Goal: Transaction & Acquisition: Download file/media

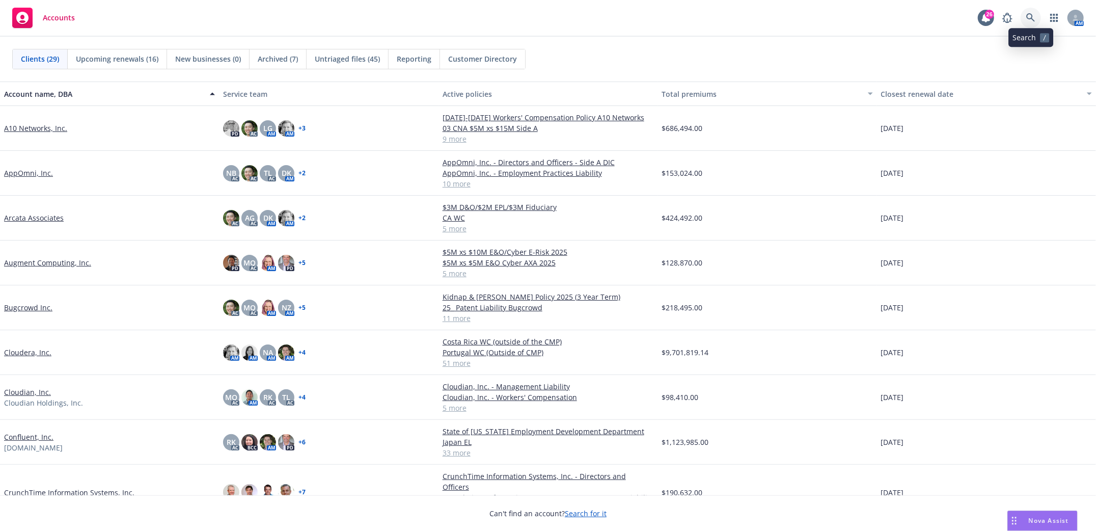
click at [1029, 17] on icon at bounding box center [1030, 17] width 9 height 9
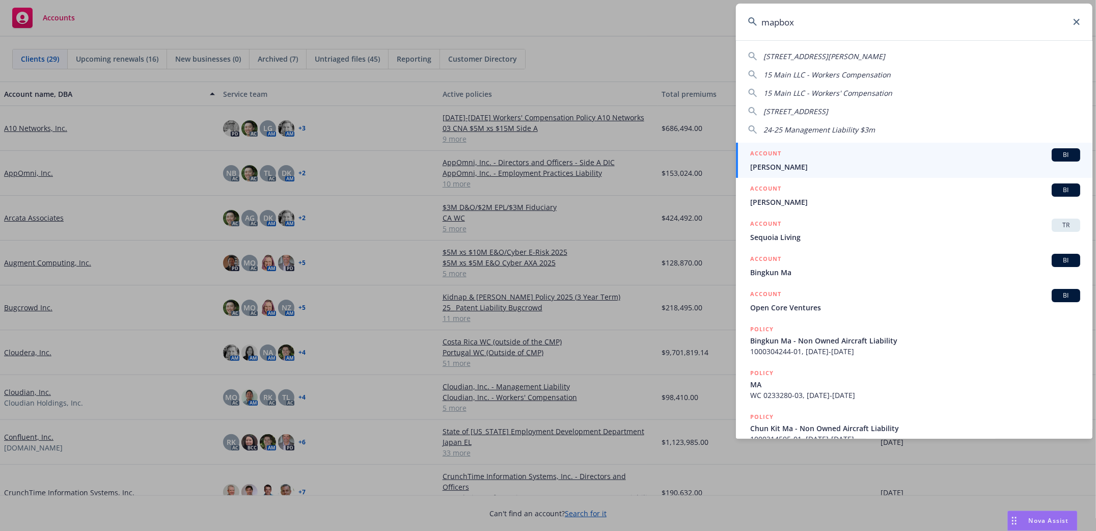
type input "mapbox"
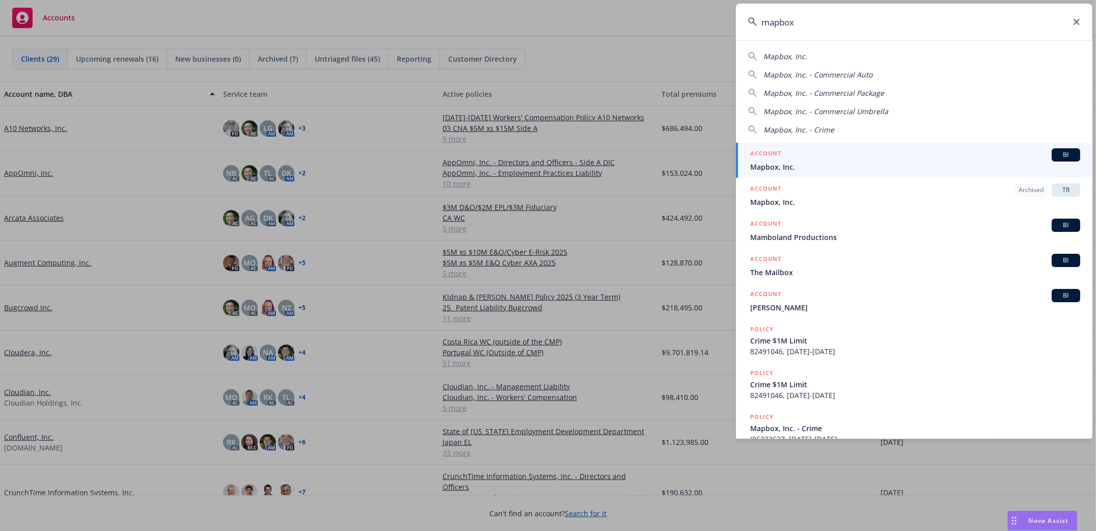
click at [768, 164] on span "Mapbox, Inc." at bounding box center [915, 166] width 330 height 11
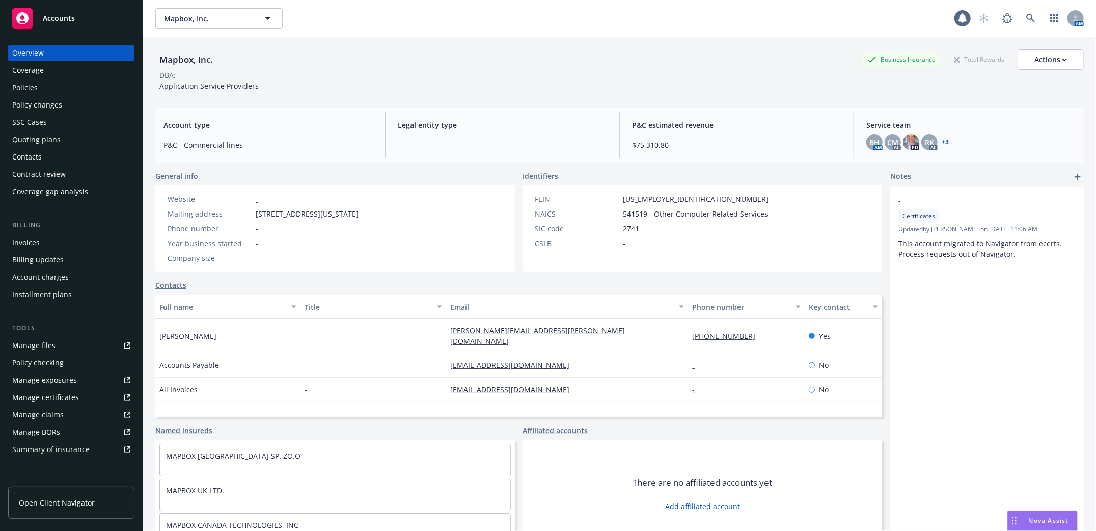
click at [21, 89] on div "Policies" at bounding box center [24, 87] width 25 height 16
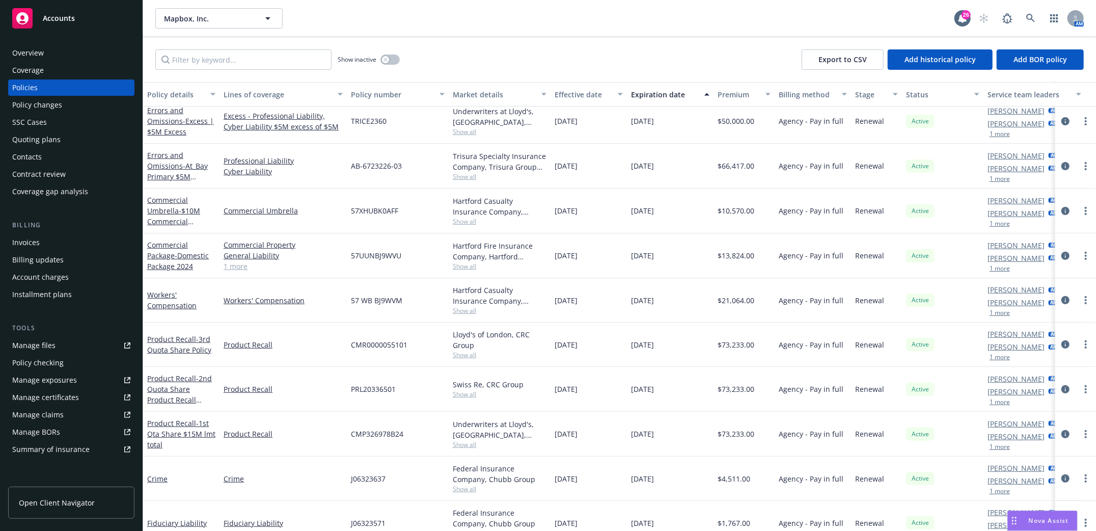
scroll to position [197, 0]
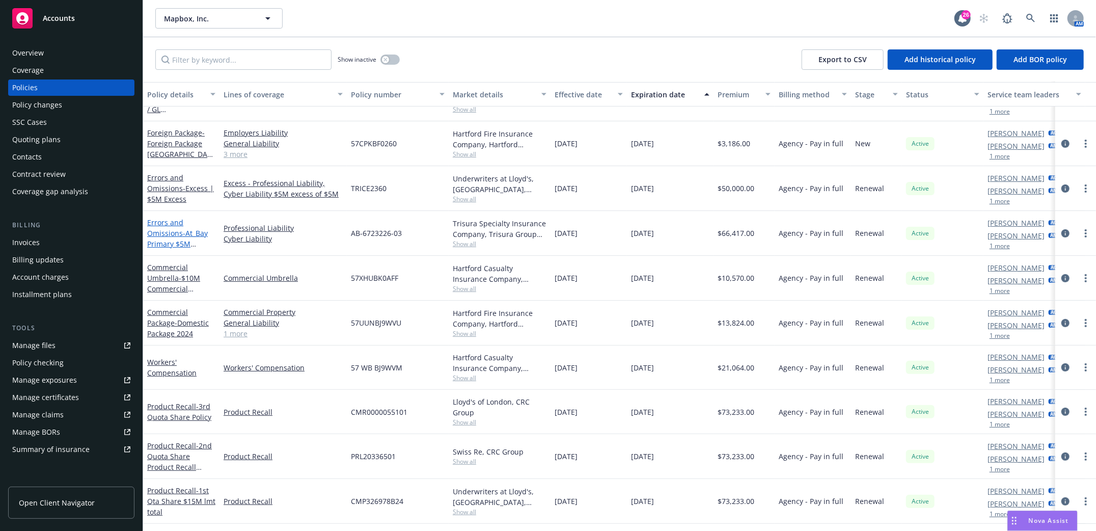
click at [165, 227] on link "Errors and Omissions - At_Bay Primary $5M E&O/Cyber 2024" at bounding box center [177, 238] width 61 height 42
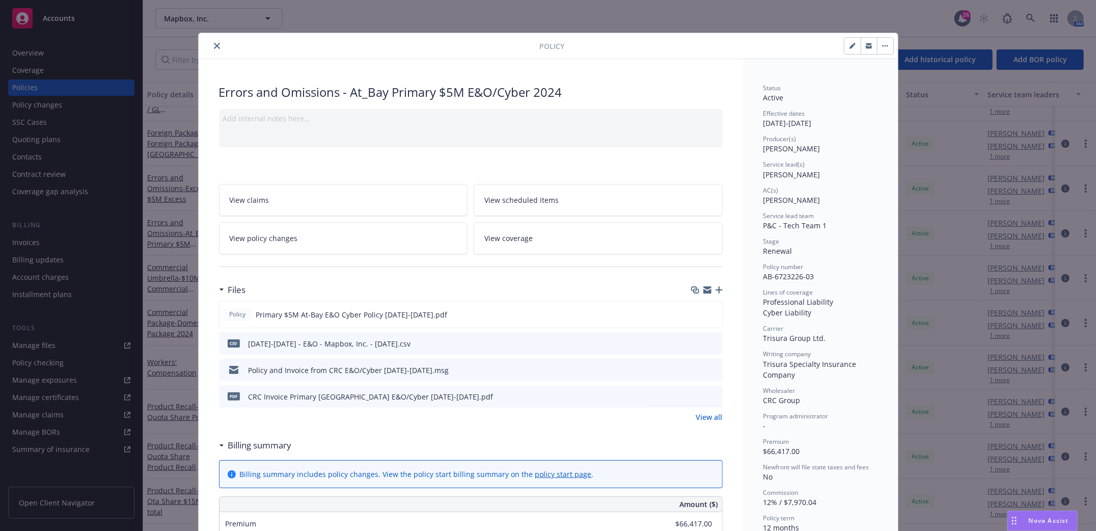
click at [692, 394] on icon "download file" at bounding box center [696, 396] width 8 height 8
click at [214, 44] on icon "close" at bounding box center [217, 46] width 6 height 6
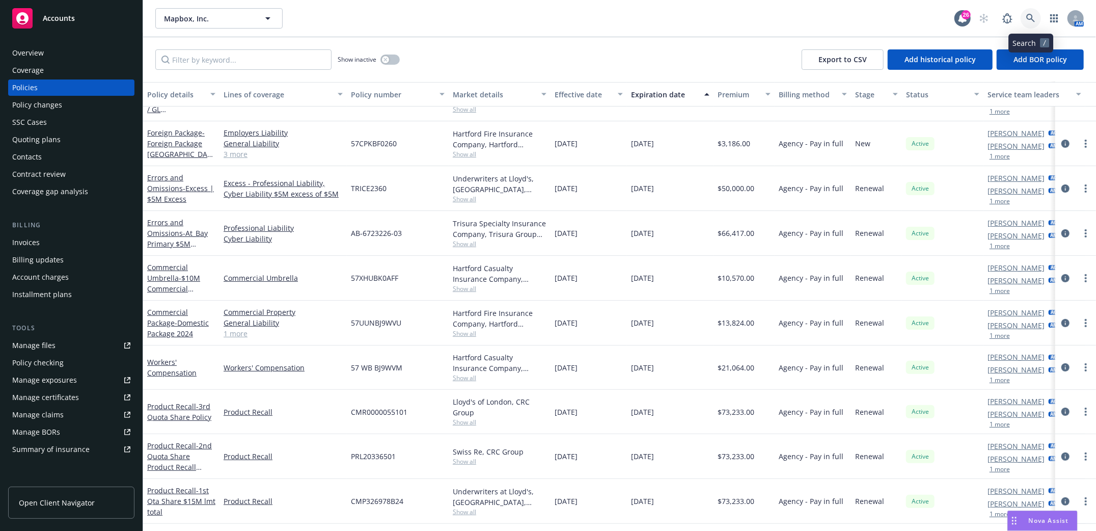
click at [1030, 22] on link at bounding box center [1030, 18] width 20 height 20
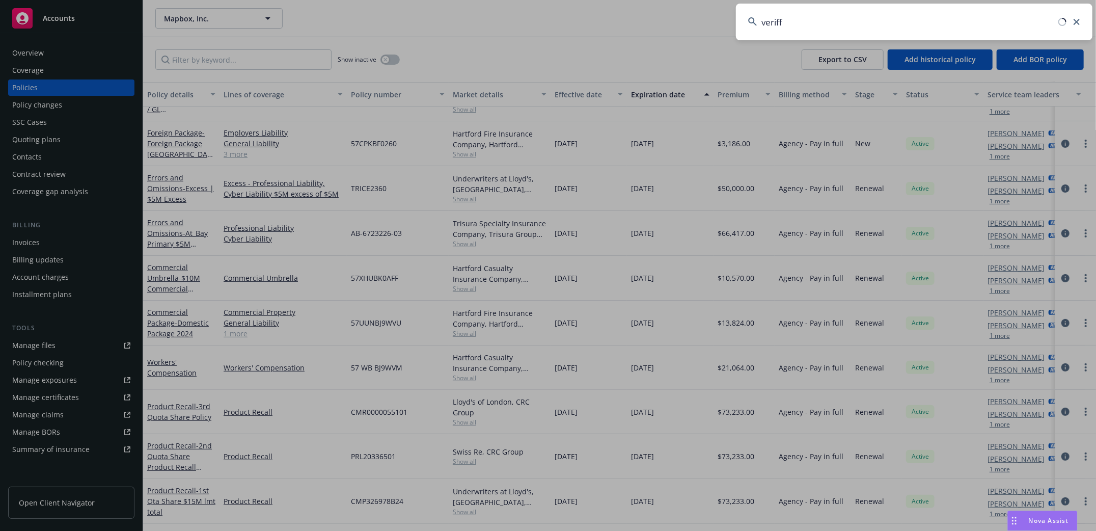
type input "veriff"
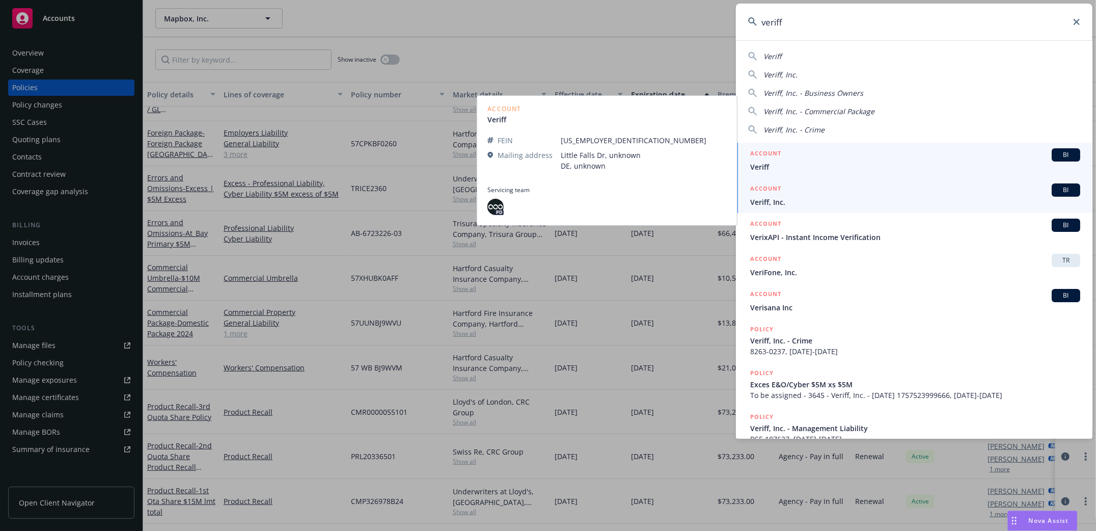
click at [761, 202] on li "ACCOUNT BI Veriff, Inc." at bounding box center [914, 195] width 356 height 35
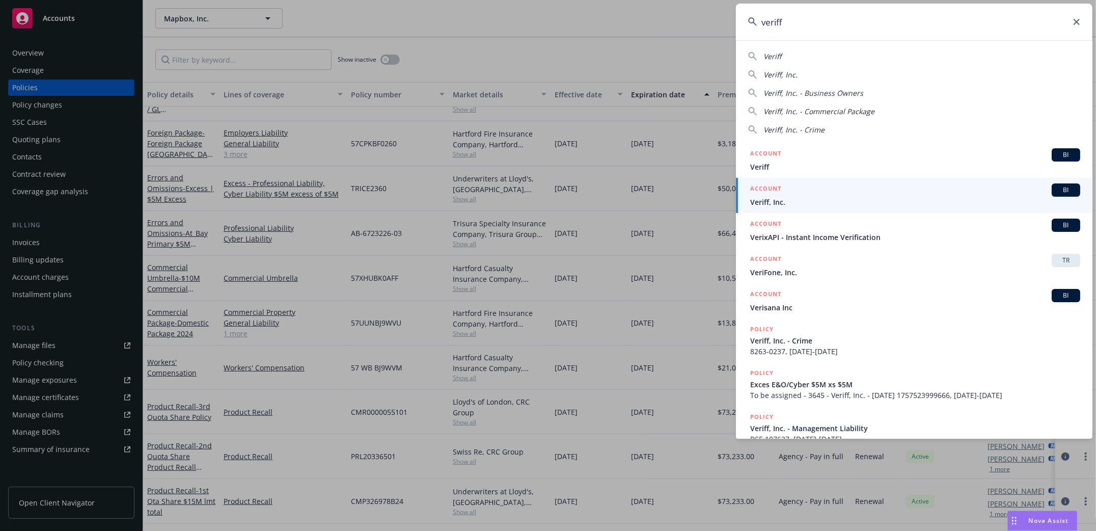
click at [761, 199] on span "Veriff, Inc." at bounding box center [915, 202] width 330 height 11
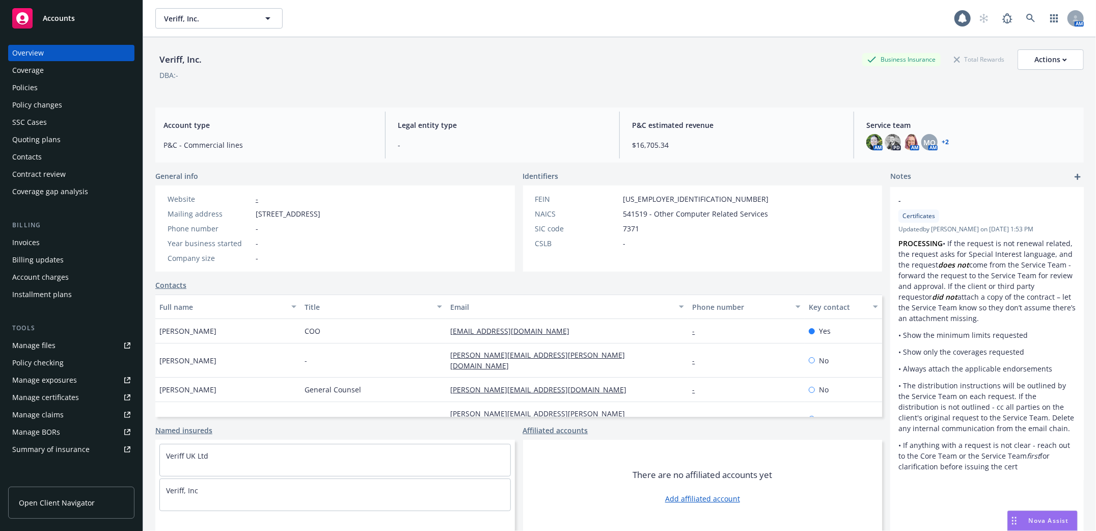
click at [32, 87] on div "Policies" at bounding box center [24, 87] width 25 height 16
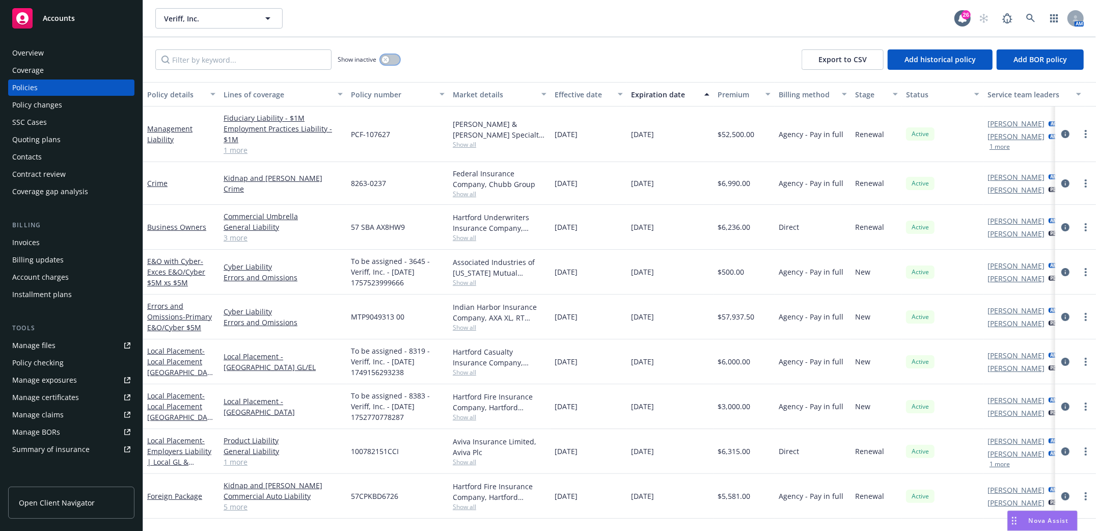
click at [394, 57] on button "button" at bounding box center [389, 59] width 19 height 10
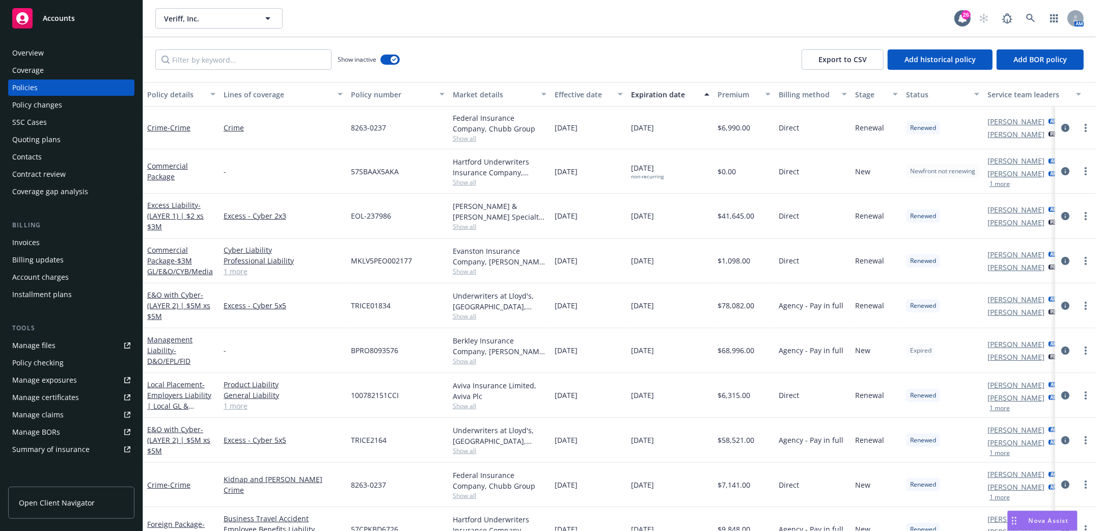
click at [665, 94] on div "Expiration date" at bounding box center [664, 94] width 67 height 11
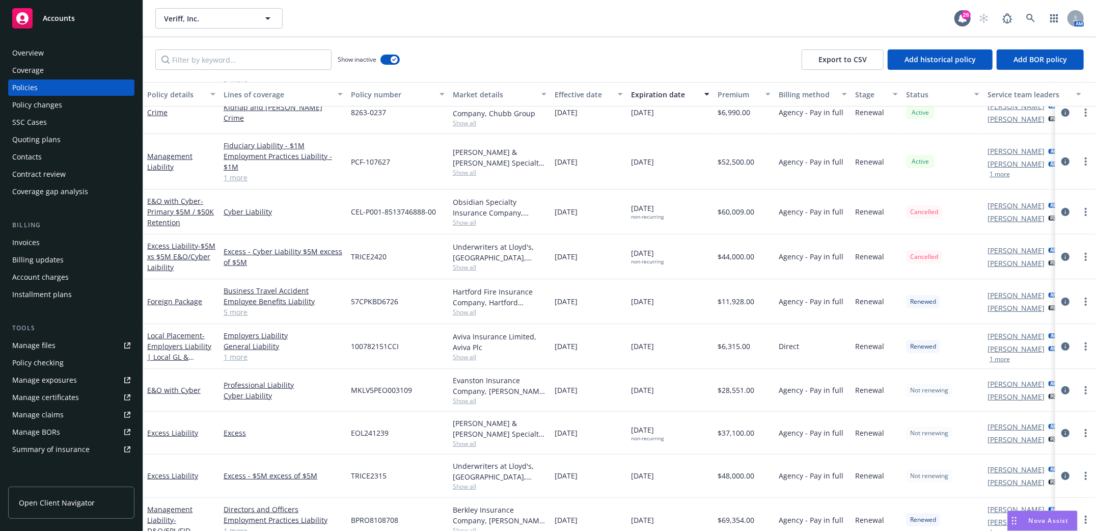
scroll to position [271, 0]
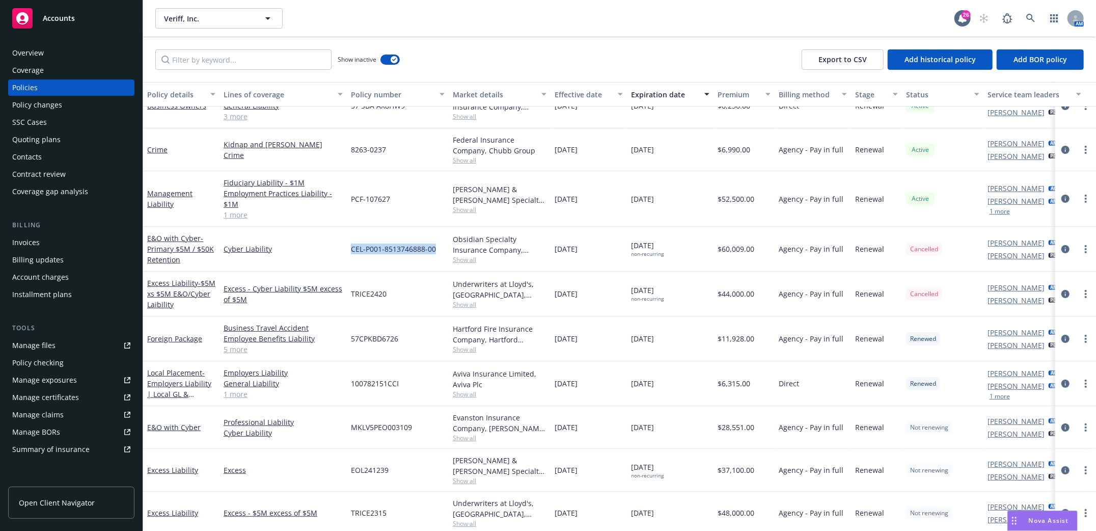
drag, startPoint x: 352, startPoint y: 247, endPoint x: 436, endPoint y: 252, distance: 84.1
click at [436, 252] on div "CEL-P001-8513746888-00" at bounding box center [398, 249] width 102 height 45
drag, startPoint x: 351, startPoint y: 292, endPoint x: 397, endPoint y: 297, distance: 46.1
click at [397, 297] on div "TRICE2420" at bounding box center [398, 293] width 102 height 45
copy span "TRICE2420"
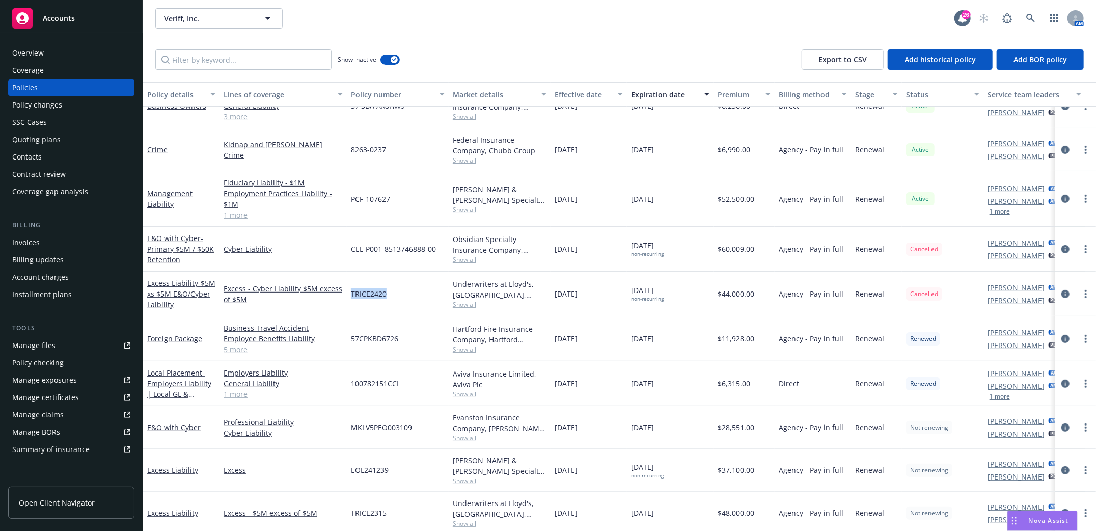
click at [26, 345] on div "Manage files" at bounding box center [33, 345] width 43 height 16
click at [1034, 13] on link at bounding box center [1030, 18] width 20 height 20
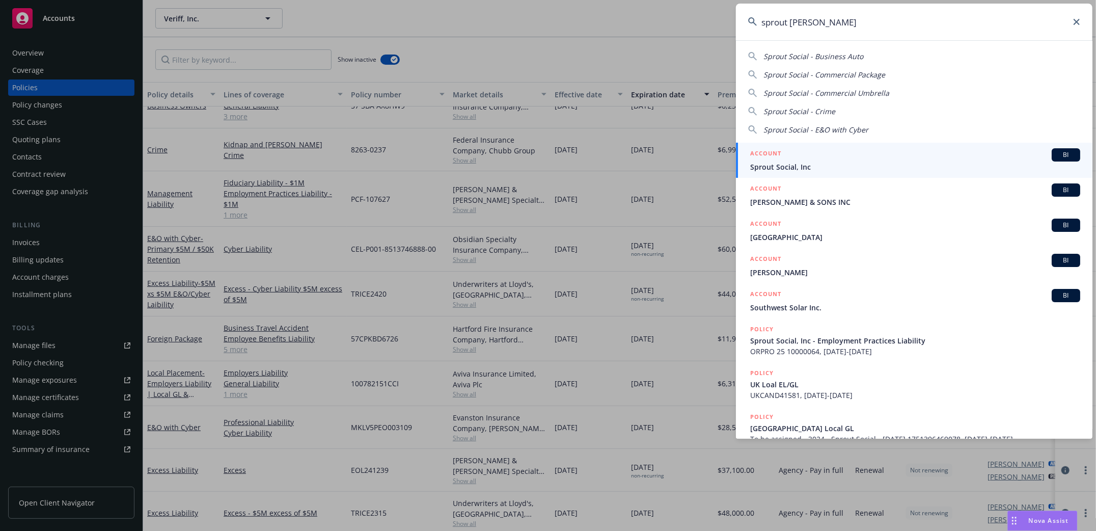
type input "sprout social"
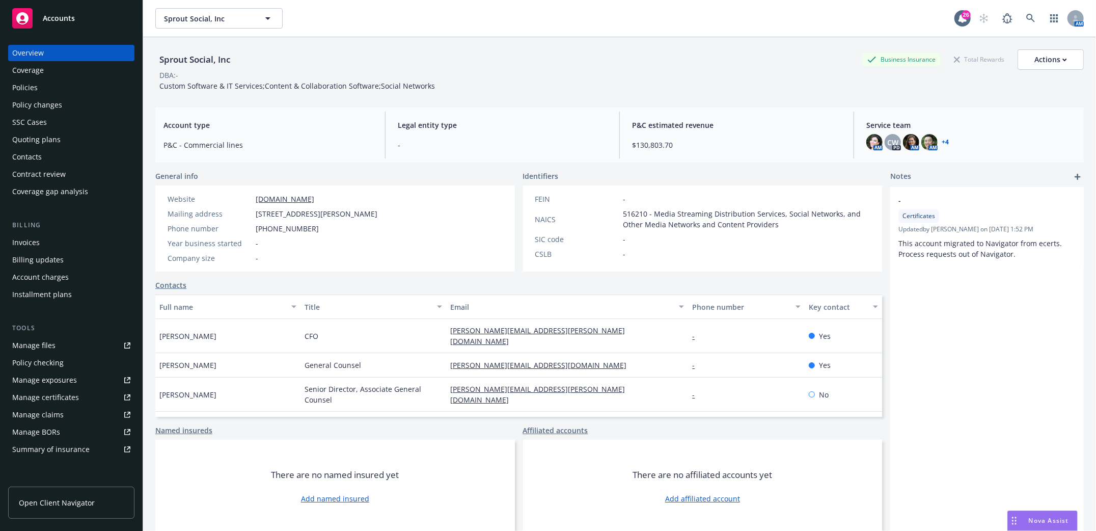
click at [17, 84] on div "Policies" at bounding box center [24, 87] width 25 height 16
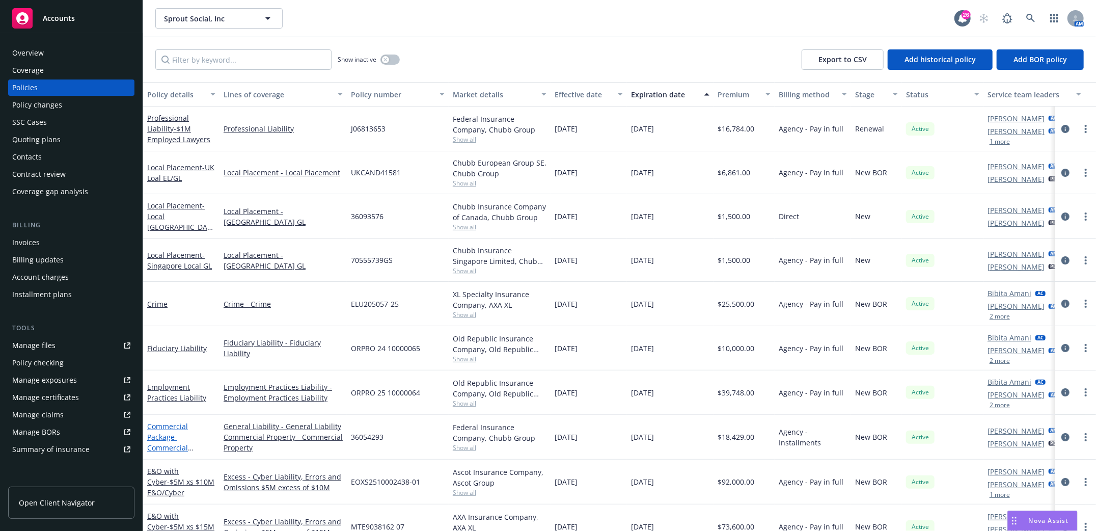
click at [167, 431] on link "Commercial Package - Commercial Package" at bounding box center [167, 442] width 41 height 42
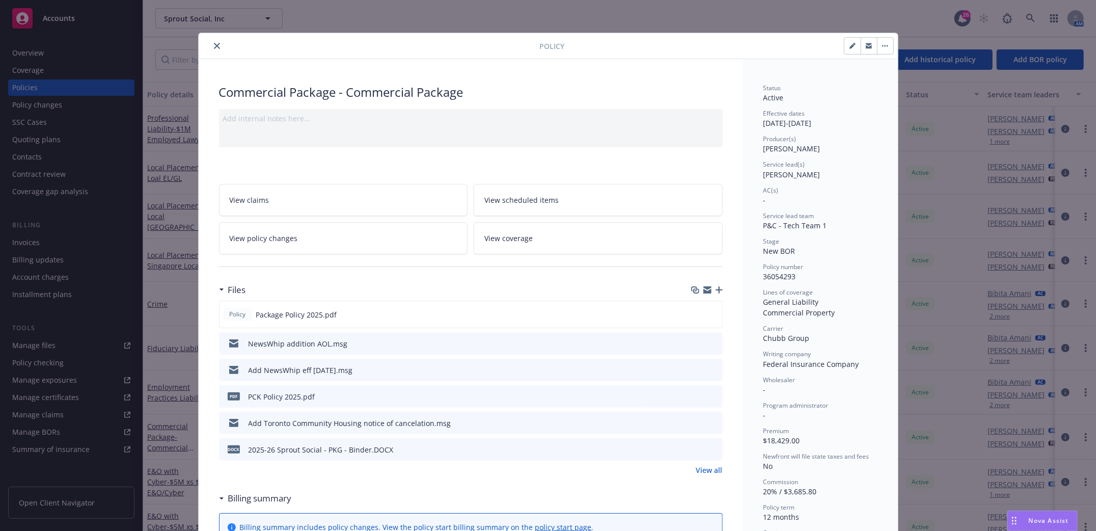
click at [215, 43] on button "close" at bounding box center [217, 46] width 12 height 12
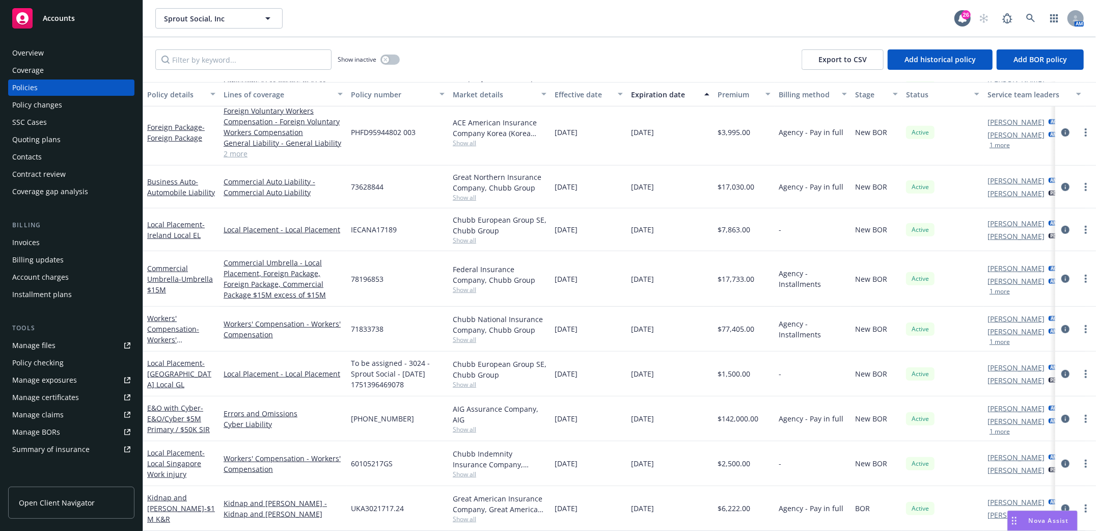
scroll to position [509, 0]
click at [169, 411] on span "- E&O/Cyber $5M Primary / $50K SIR" at bounding box center [178, 418] width 63 height 31
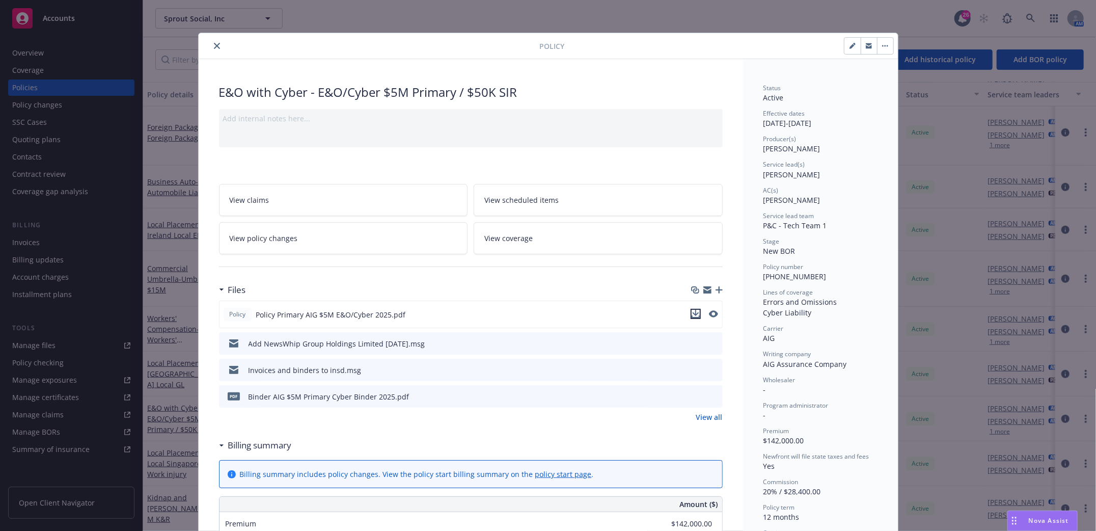
click at [691, 311] on icon "download file" at bounding box center [695, 314] width 8 height 8
click at [692, 310] on icon "download file" at bounding box center [695, 313] width 7 height 6
click at [204, 46] on div at bounding box center [371, 46] width 337 height 12
click at [214, 47] on icon "close" at bounding box center [217, 46] width 6 height 6
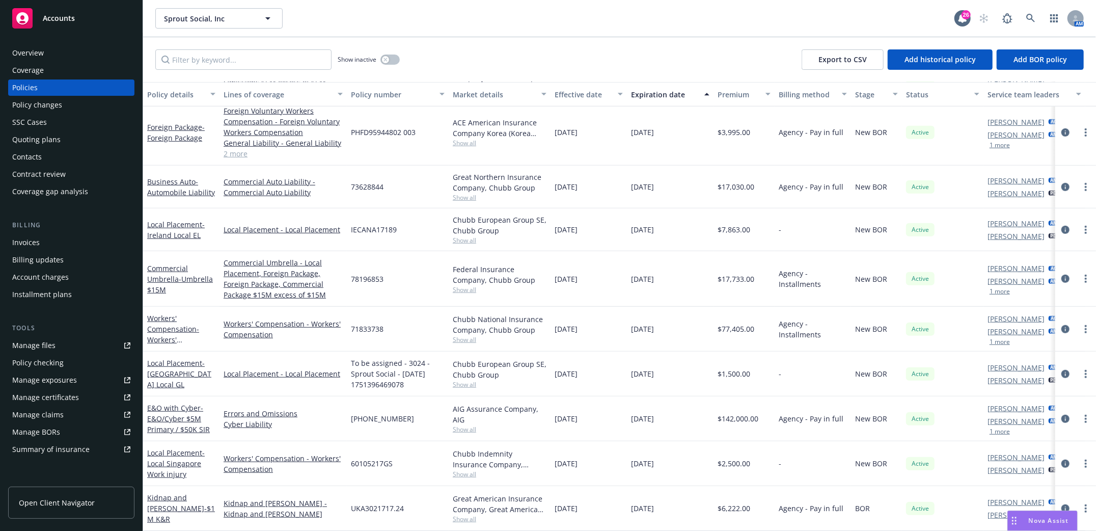
click at [1044, 519] on span "Nova Assist" at bounding box center [1048, 520] width 40 height 9
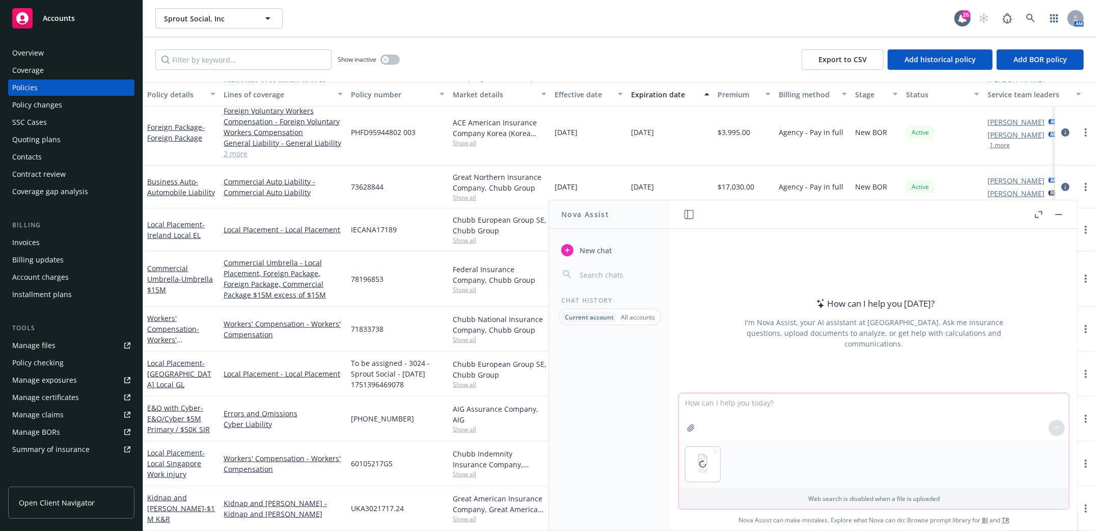
click at [768, 409] on textarea at bounding box center [874, 416] width 390 height 47
type textarea "incident ersponse requirements"
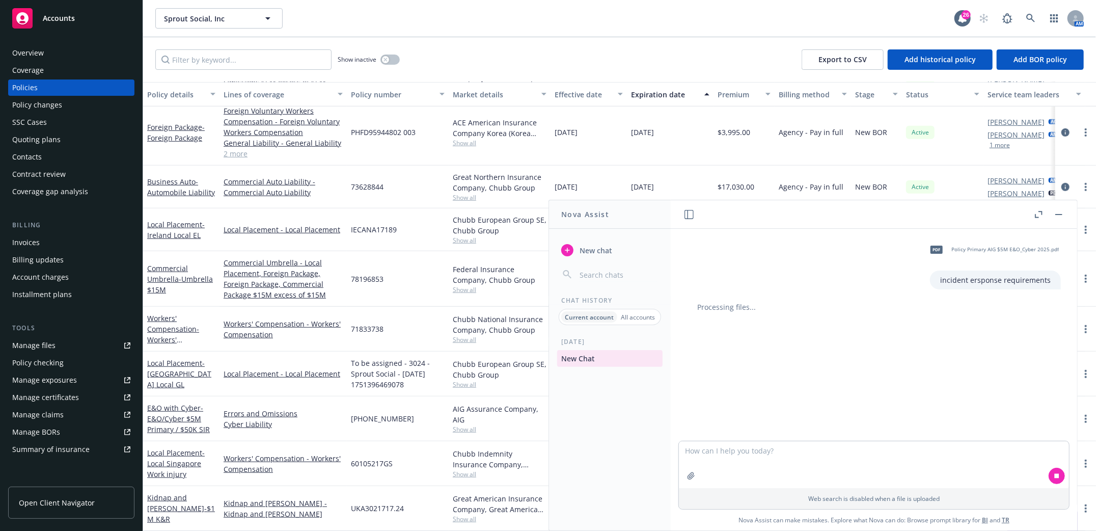
click at [1040, 219] on button "button" at bounding box center [1038, 214] width 12 height 12
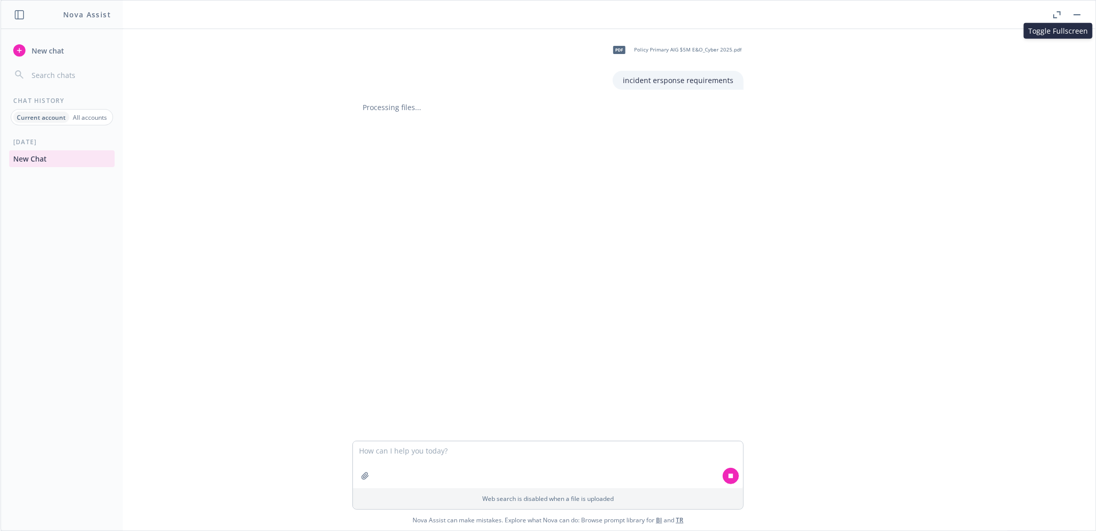
click at [666, 82] on p "incident ersponse requirements" at bounding box center [678, 80] width 110 height 11
click at [729, 474] on icon at bounding box center [731, 475] width 5 height 5
click at [420, 412] on textarea at bounding box center [548, 416] width 390 height 47
click at [400, 401] on textarea "What are the nicident response requirements" at bounding box center [548, 416] width 390 height 48
type textarea "What are the incident response requirements"
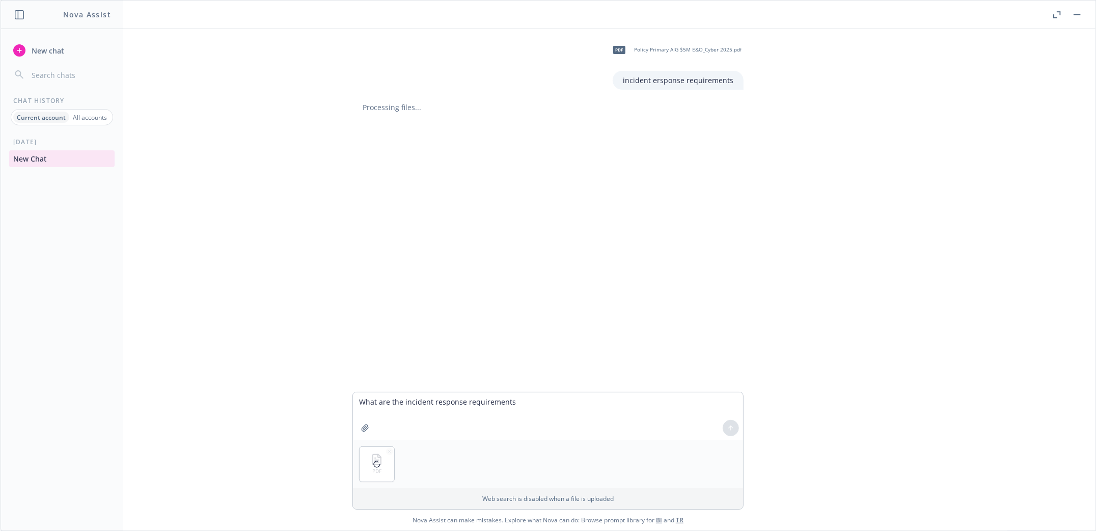
click at [860, 325] on div "pdf Policy Primary AIG $5M E&O_Cyber 2025.pdf incident ersponse requirements Pr…" at bounding box center [548, 210] width 1095 height 363
click at [634, 423] on textarea "What are the incident response requirements" at bounding box center [548, 416] width 390 height 48
click at [732, 428] on button at bounding box center [730, 428] width 16 height 16
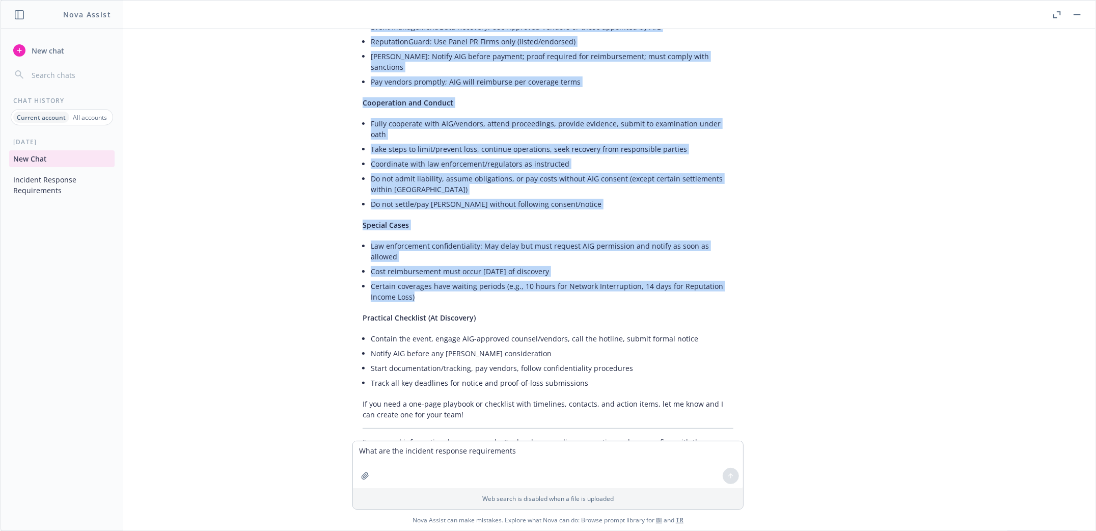
drag, startPoint x: 353, startPoint y: 227, endPoint x: 468, endPoint y: 262, distance: 119.7
click at [468, 262] on div "Here is a summary of the incident response requirements detailed in the attache…" at bounding box center [547, 30] width 391 height 863
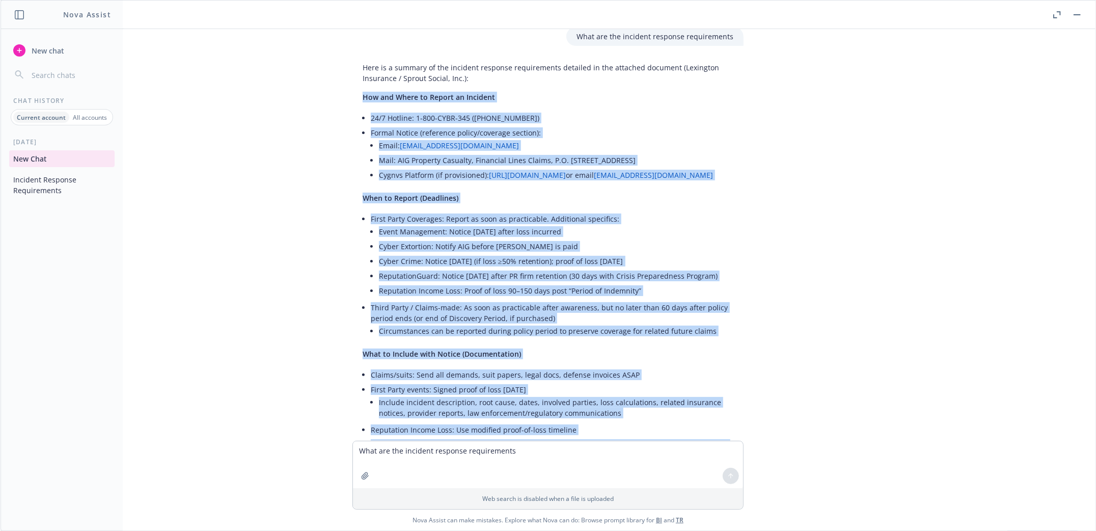
scroll to position [129, 0]
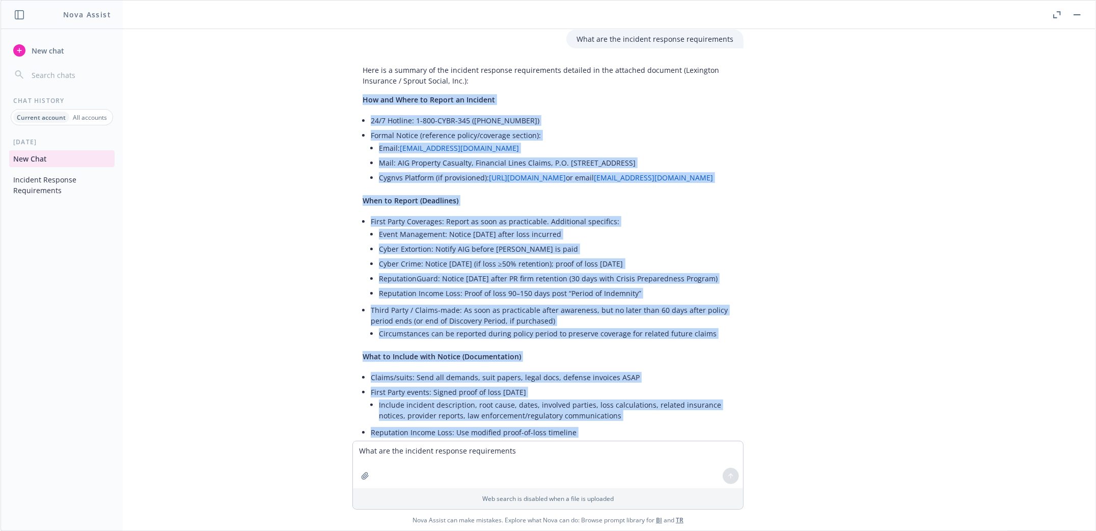
click at [566, 248] on li "Cyber Extortion: Notify AIG before ransom is paid" at bounding box center [556, 248] width 354 height 15
click at [472, 205] on p "When to Report (Deadlines)" at bounding box center [548, 200] width 371 height 11
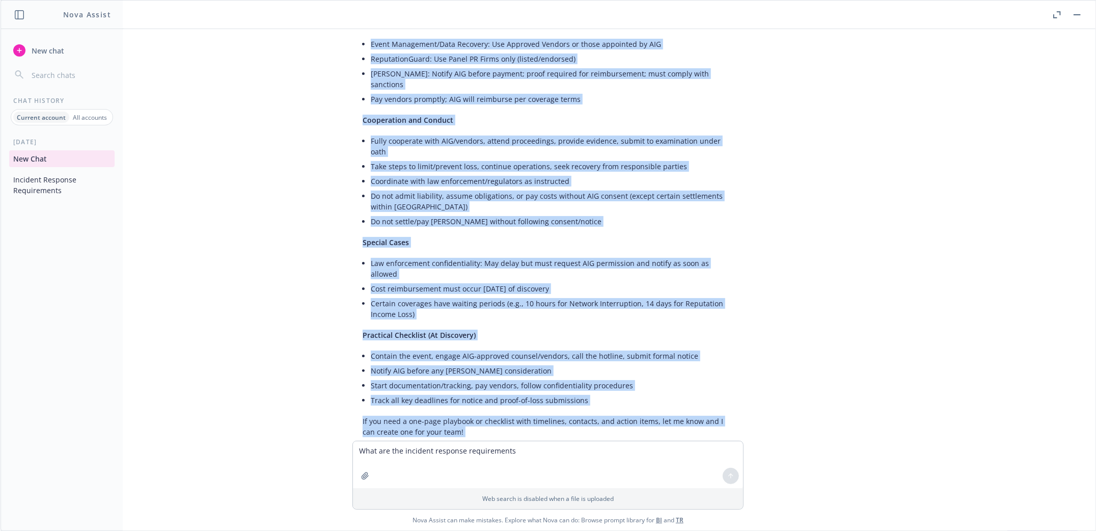
scroll to position [604, 0]
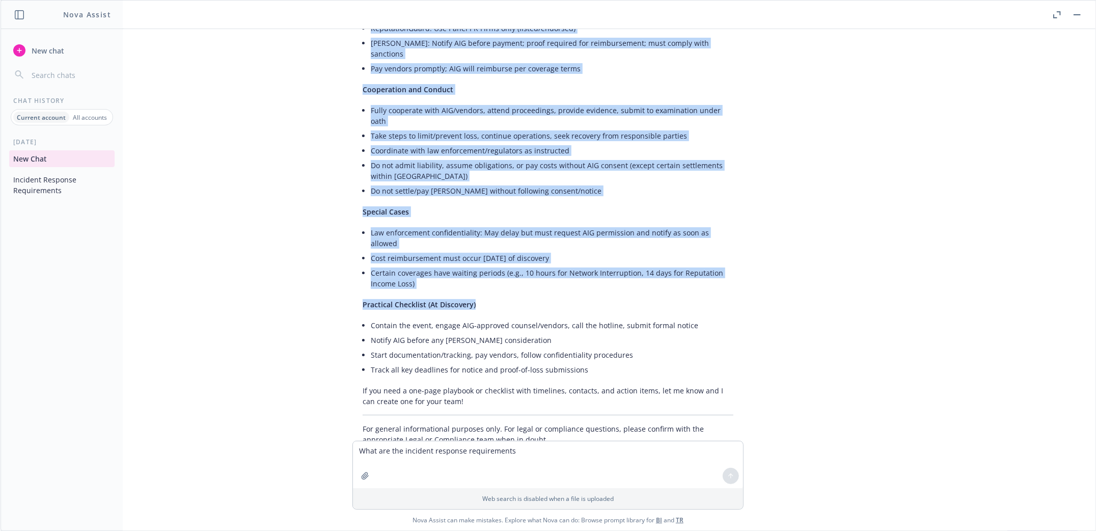
drag, startPoint x: 351, startPoint y: 98, endPoint x: 766, endPoint y: 273, distance: 450.9
click at [766, 273] on div "pdf Policy Primary AIG $5M E&O_Cyber 2025.pdf incident ersponse requirements Pr…" at bounding box center [548, 234] width 1095 height 411
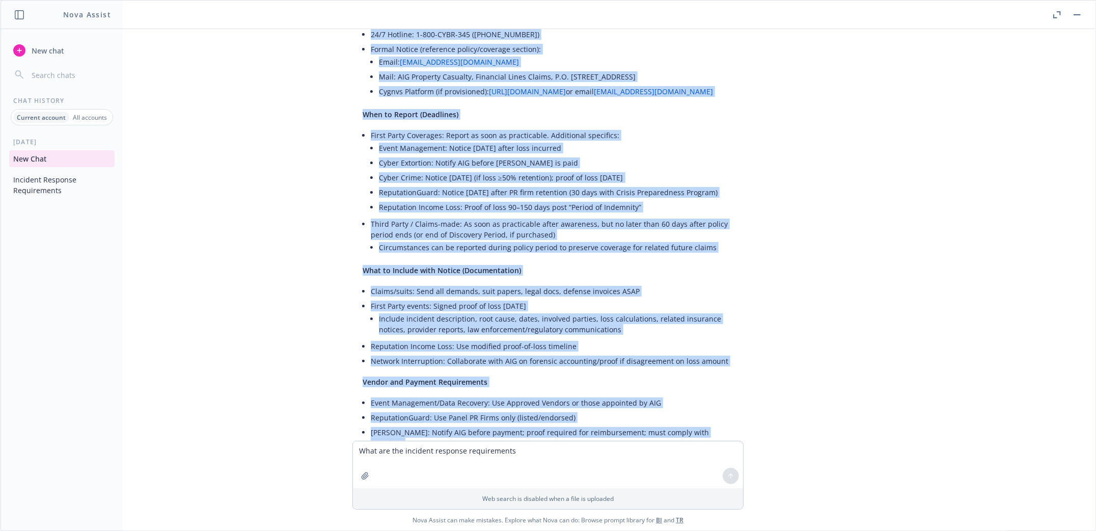
scroll to position [197, 0]
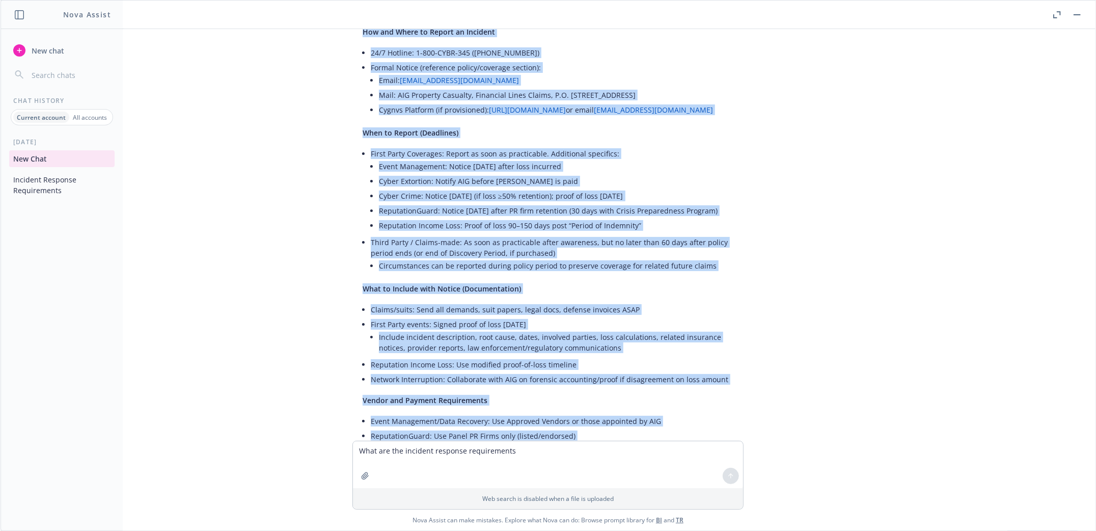
click at [489, 153] on li "First Party Coverages: Report as soon as practicable. Additional specifics: Eve…" at bounding box center [552, 190] width 363 height 89
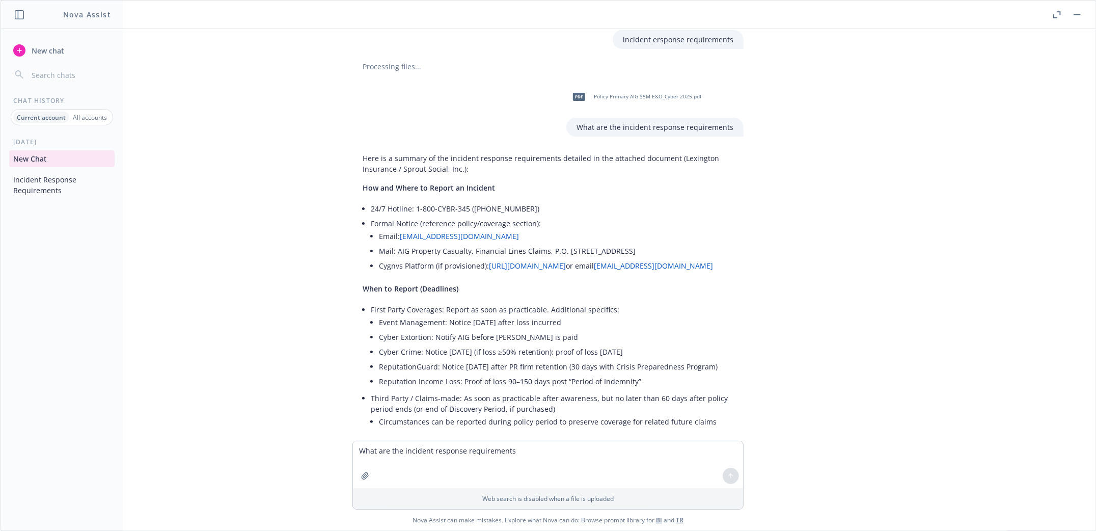
scroll to position [0, 0]
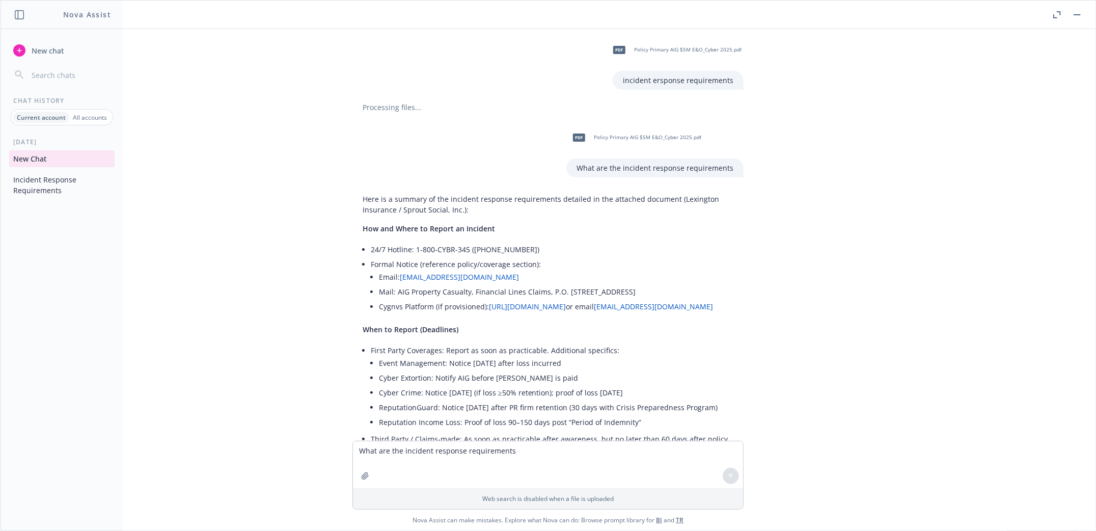
drag, startPoint x: 368, startPoint y: 228, endPoint x: 442, endPoint y: 268, distance: 84.1
click at [363, 226] on span "How and Where to Report an Incident" at bounding box center [429, 229] width 132 height 10
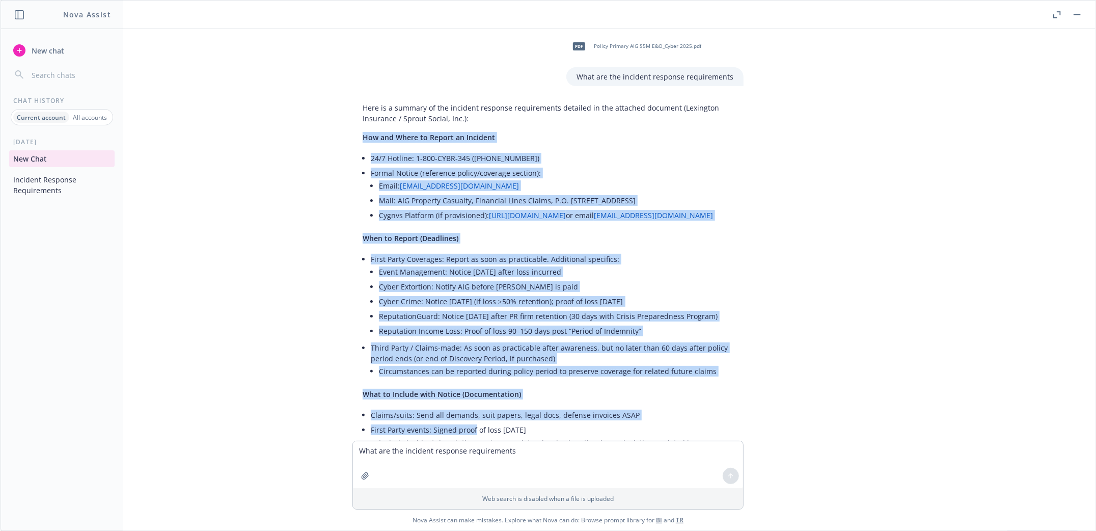
scroll to position [95, 0]
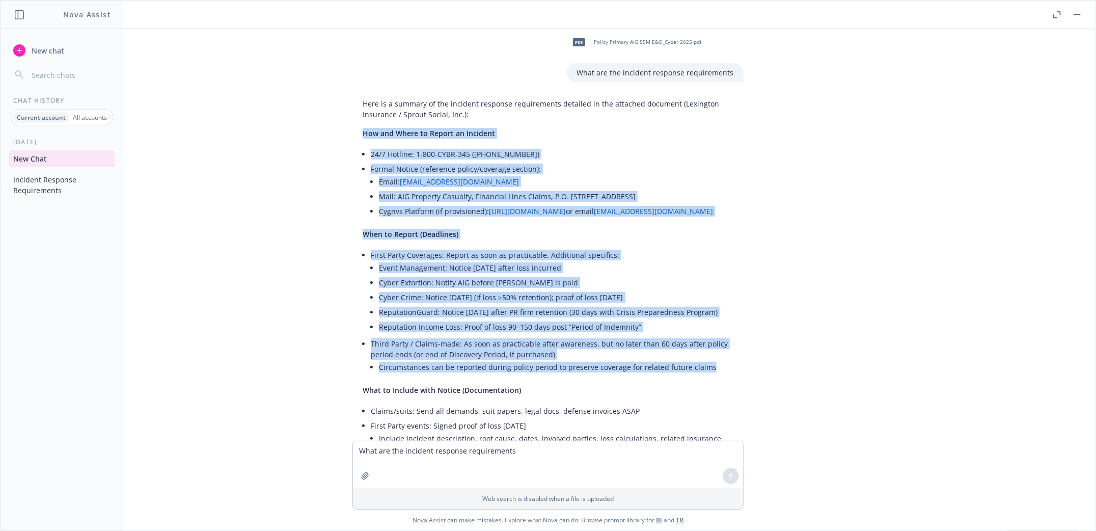
drag, startPoint x: 353, startPoint y: 227, endPoint x: 731, endPoint y: 366, distance: 402.7
click at [728, 368] on div "Here is a summary of the incident response requirements detailed in the attache…" at bounding box center [547, 525] width 391 height 863
copy div "How and Where to Report an Incident 24/7 Hotline: 1-800-CYBR-345 (1-800-292-734…"
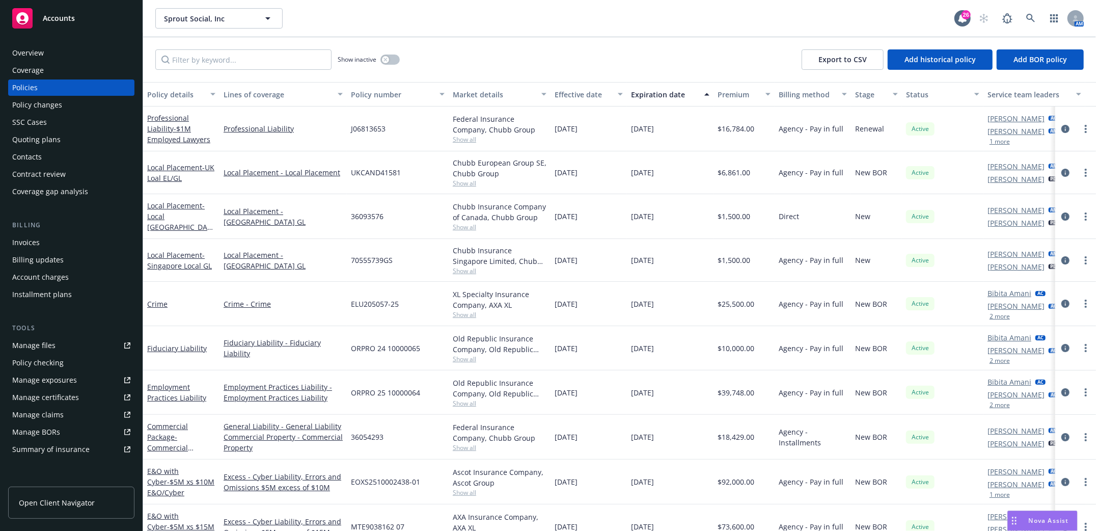
click at [32, 340] on div "Manage files" at bounding box center [33, 345] width 43 height 16
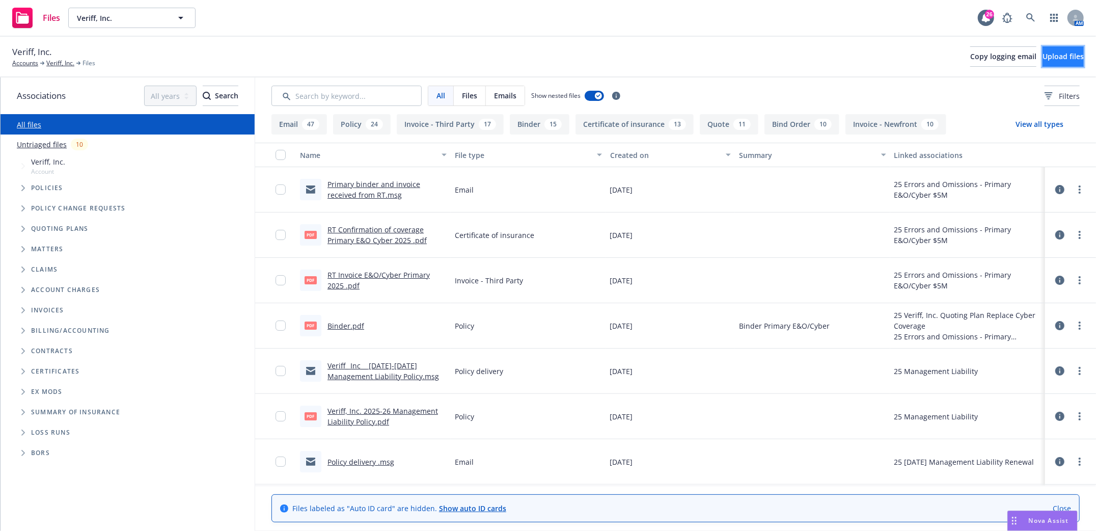
click at [1042, 60] on span "Upload files" at bounding box center [1062, 56] width 41 height 10
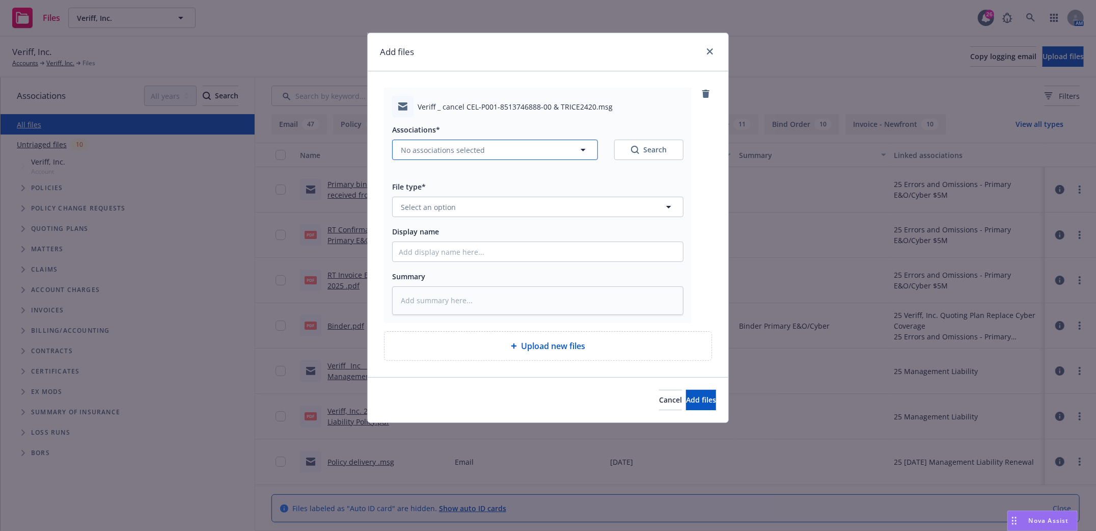
click at [579, 152] on icon "button" at bounding box center [583, 150] width 12 height 12
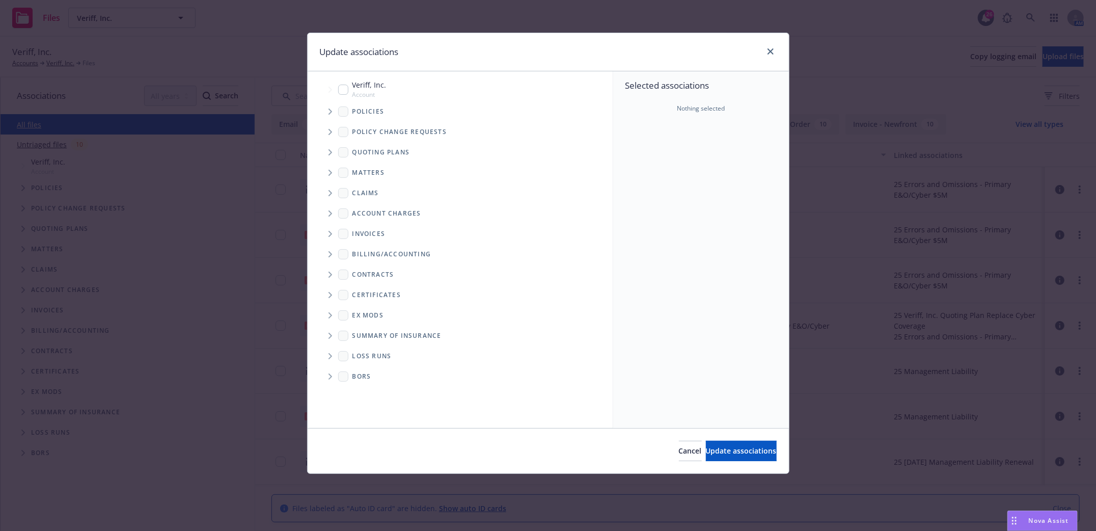
click at [328, 112] on icon "Tree Example" at bounding box center [330, 111] width 4 height 6
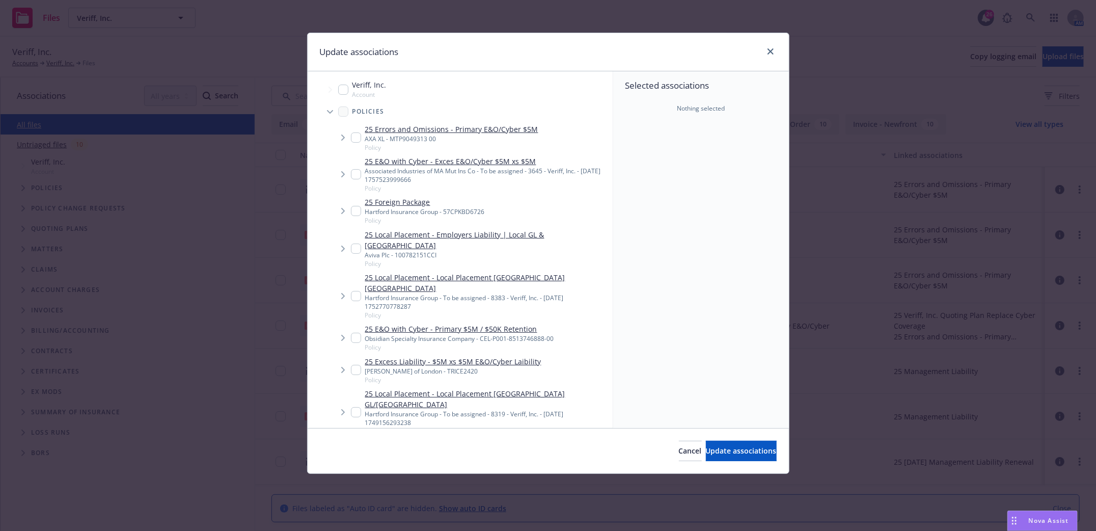
type textarea "x"
click at [356, 332] on input "Tree Example" at bounding box center [356, 337] width 10 height 10
checkbox input "true"
click at [359, 365] on input "Tree Example" at bounding box center [356, 370] width 10 height 10
checkbox input "true"
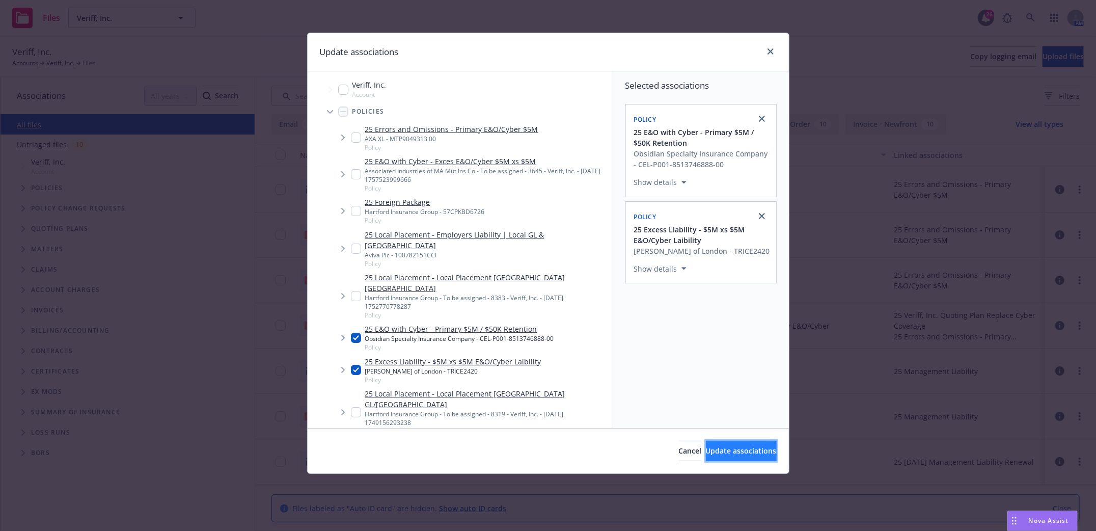
click at [756, 454] on span "Update associations" at bounding box center [741, 450] width 71 height 10
type textarea "x"
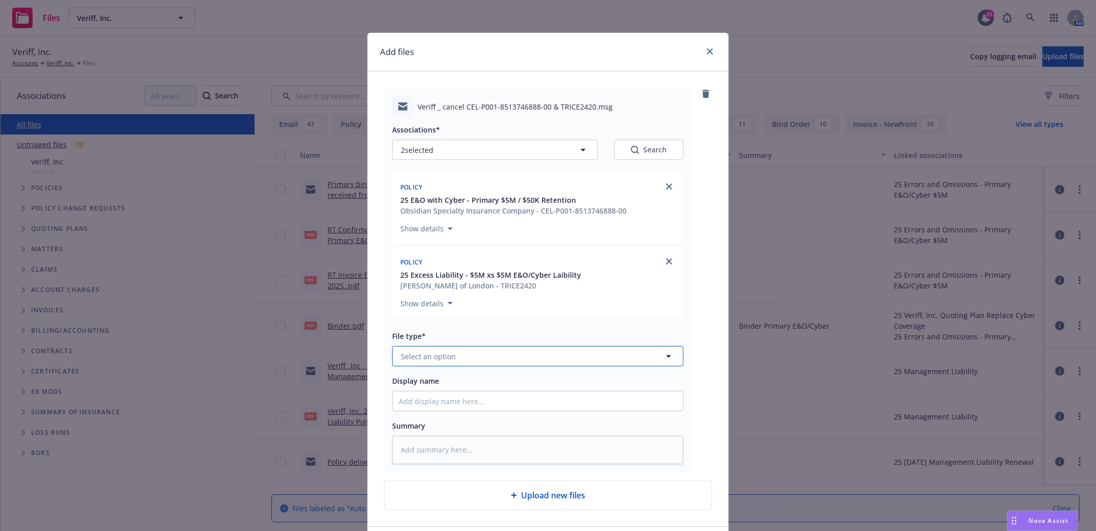
click at [471, 358] on button "Select an option" at bounding box center [537, 356] width 291 height 20
drag, startPoint x: 463, startPoint y: 361, endPoint x: 341, endPoint y: 371, distance: 122.1
click at [341, 371] on div "Add files Veriff _ cancel CEL-P001-8513746888-00 & TRICE2420.msg Associations* …" at bounding box center [548, 265] width 1096 height 531
drag, startPoint x: 390, startPoint y: 360, endPoint x: 372, endPoint y: 360, distance: 17.8
click at [371, 361] on div "Veriff _ cancel CEL-P001-8513746888-00 & TRICE2420.msg Associations* 2 selected…" at bounding box center [548, 298] width 360 height 454
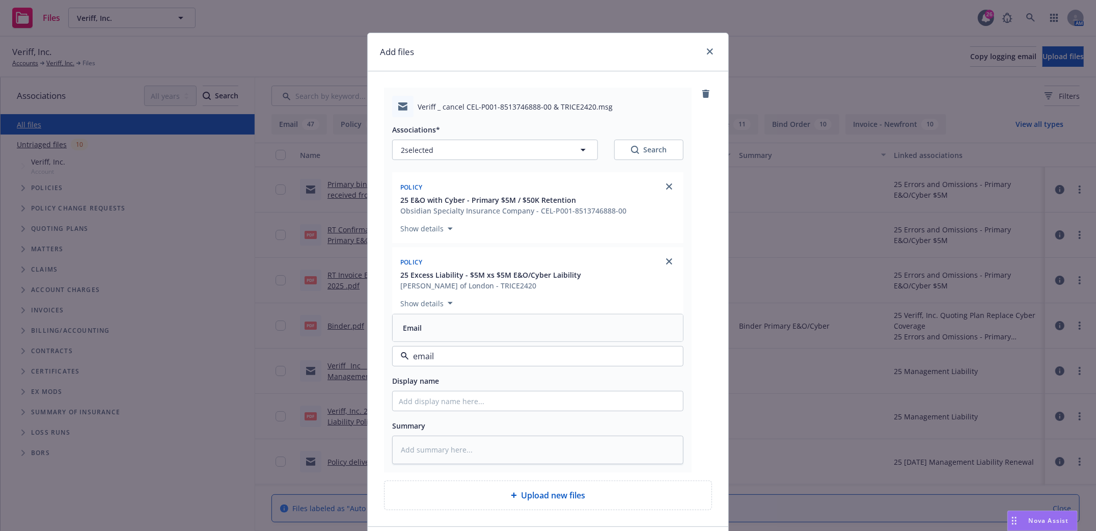
type input "email"
click at [418, 407] on input "Display name" at bounding box center [538, 400] width 290 height 19
click at [423, 356] on span "Select an option" at bounding box center [428, 356] width 55 height 11
type input "emai"
click at [457, 392] on div "Email" at bounding box center [538, 384] width 278 height 15
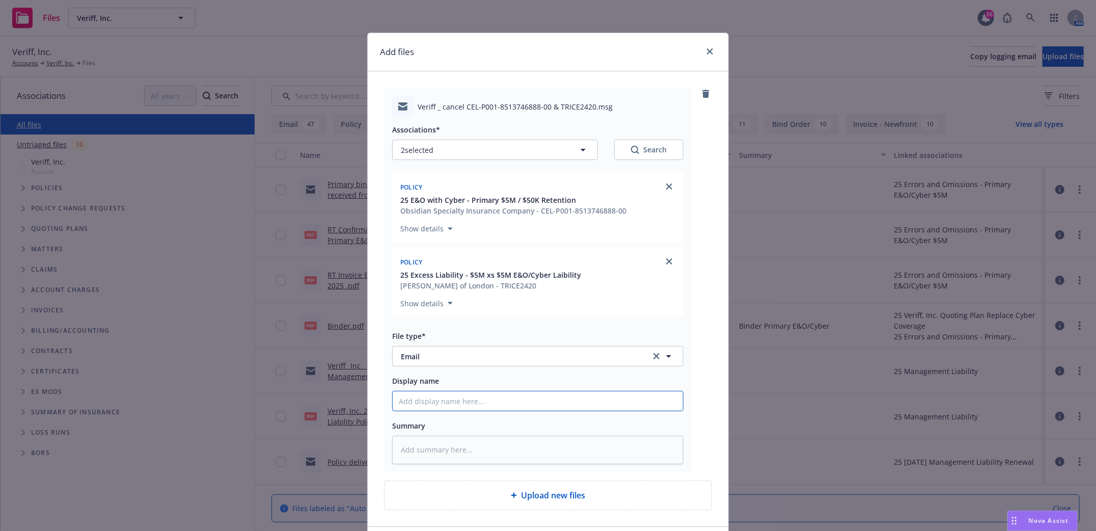
click at [445, 408] on input "Display name" at bounding box center [538, 400] width 290 height 19
type textarea "x"
type input "E"
type textarea "x"
type input "Em"
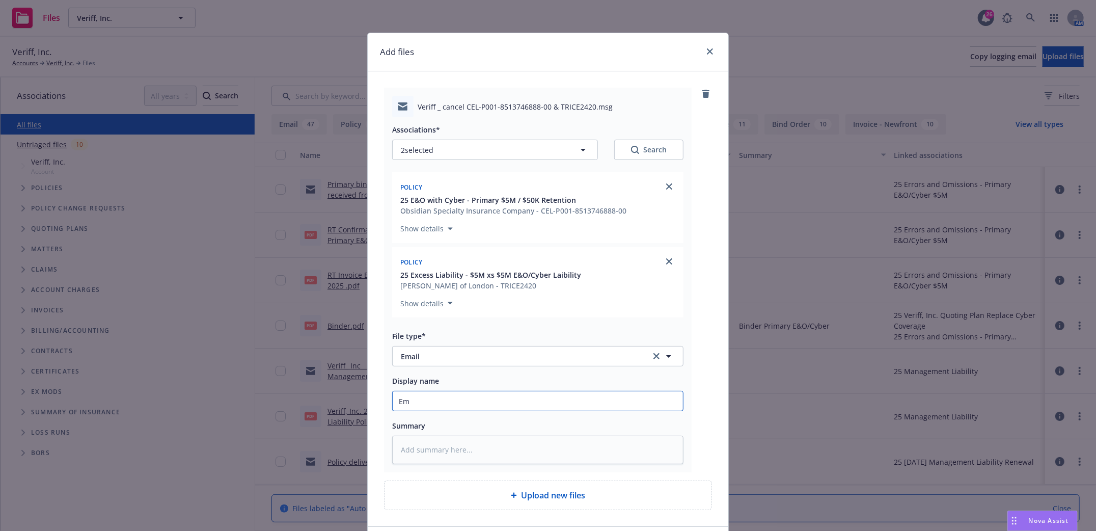
type textarea "x"
type input "Emai"
type textarea "x"
type input "Email"
type textarea "x"
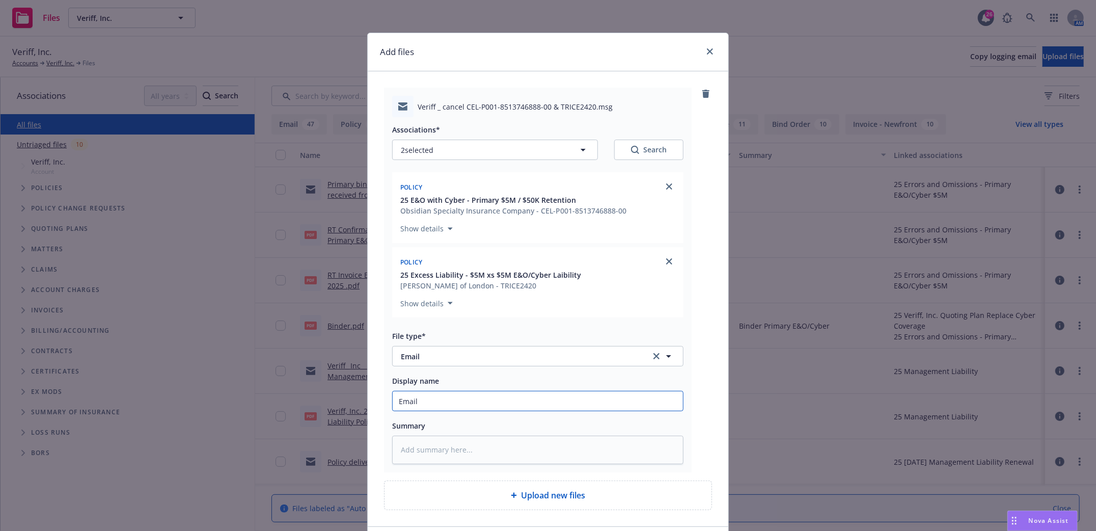
type input "Email"
type textarea "x"
type input "mail"
type textarea "x"
type input "ail"
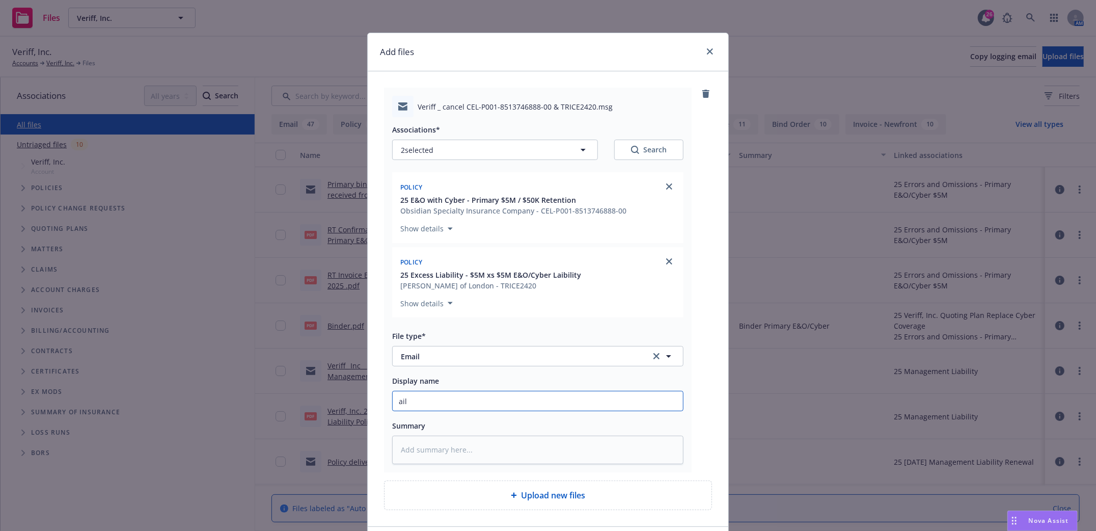
type textarea "x"
type input "il"
type textarea "x"
type input "l"
type textarea "x"
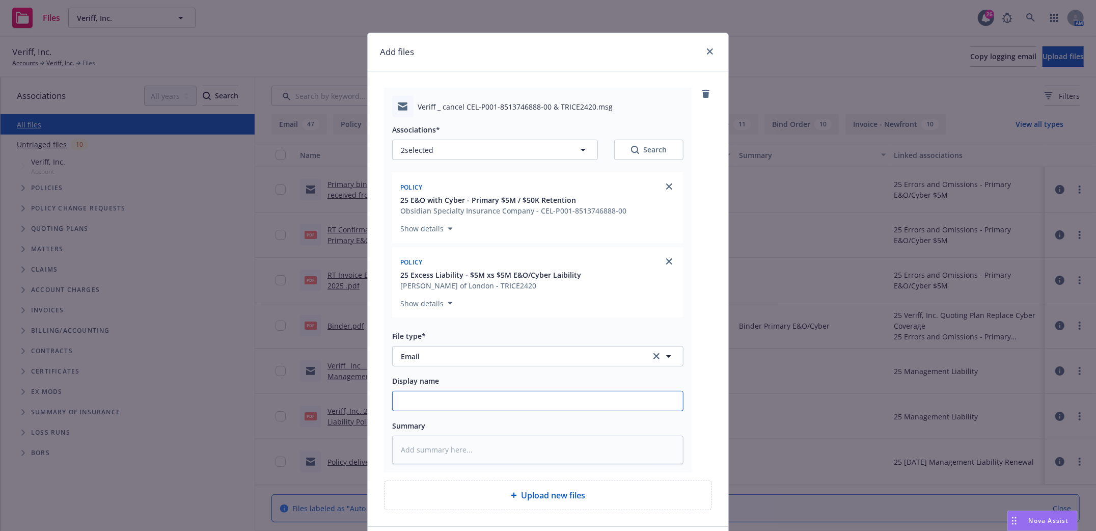
type textarea "x"
type input "S"
type textarea "x"
type input "Si"
type textarea "x"
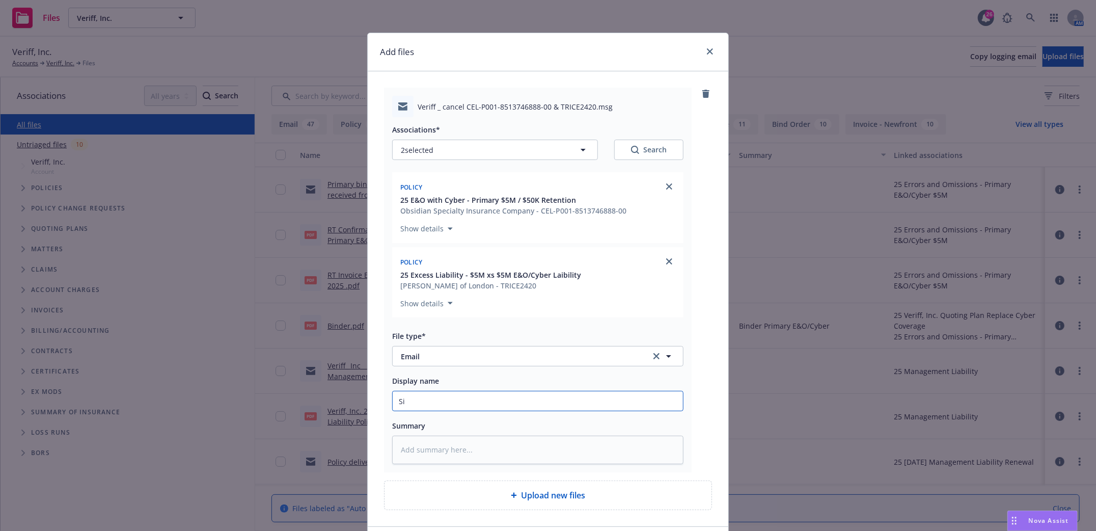
type input "Sig"
type textarea "x"
type input "Signe"
type textarea "x"
type input "Signed"
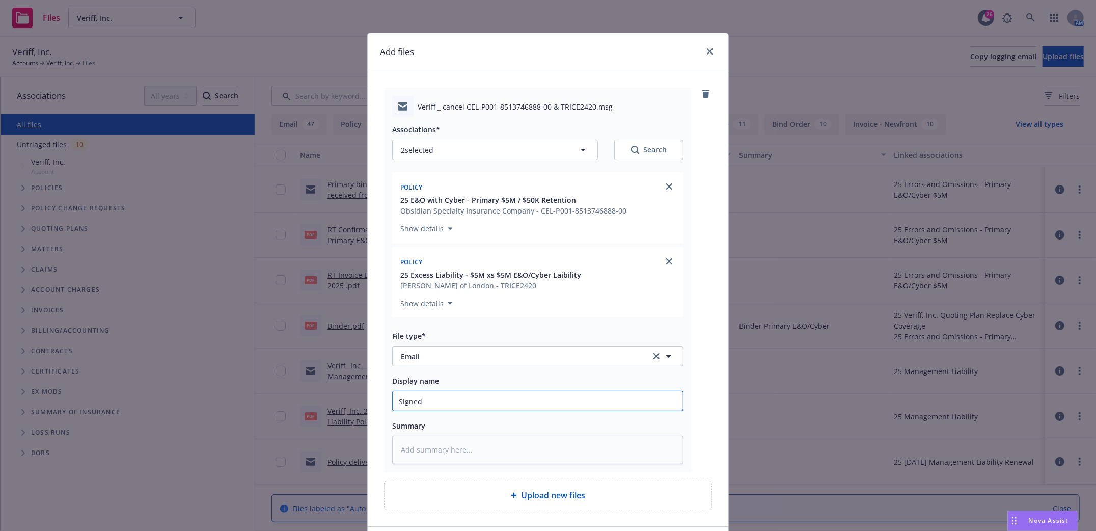
type textarea "x"
type input "Signed"
type textarea "x"
type input "Signed L"
type textarea "x"
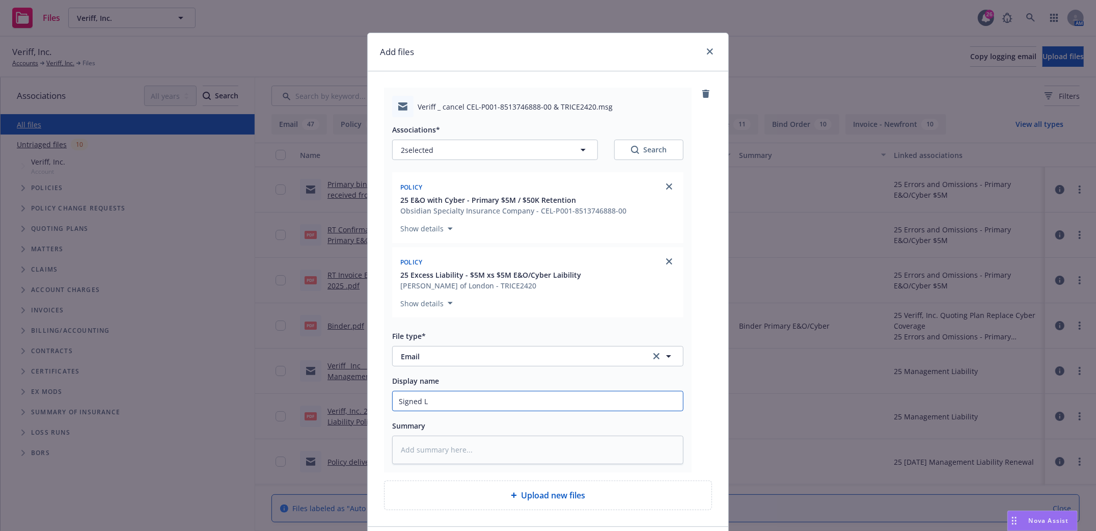
type input "Signed LP"
type textarea "x"
type input "Signed LPR"
type textarea "x"
type input "Signed LPR"
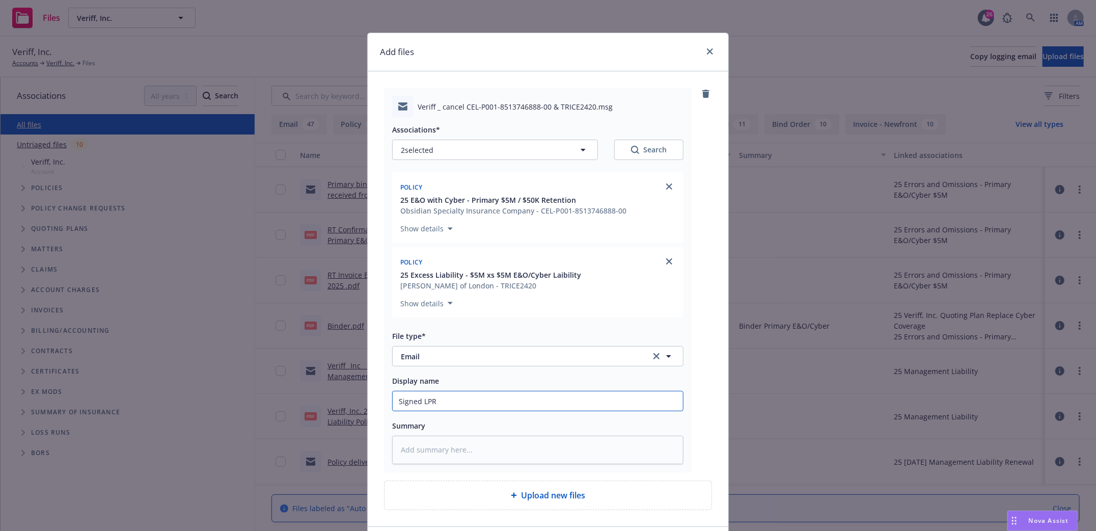
type textarea "x"
type input "Signed LPR l"
type textarea "x"
type input "Signed LPR le"
type textarea "x"
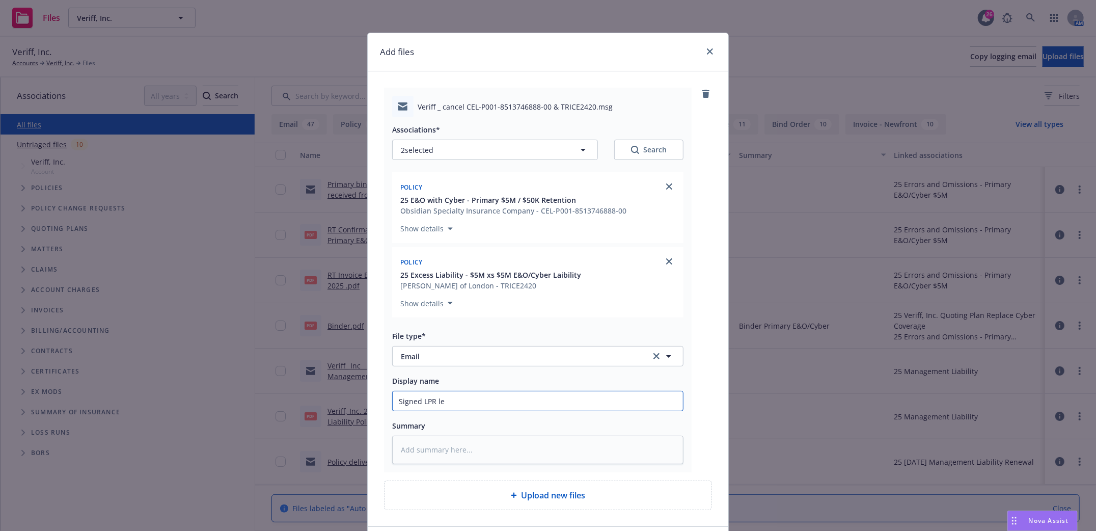
type input "Signed LPR let"
type textarea "x"
type input "Signed LPR lett"
type textarea "x"
type input "Signed LPR lette"
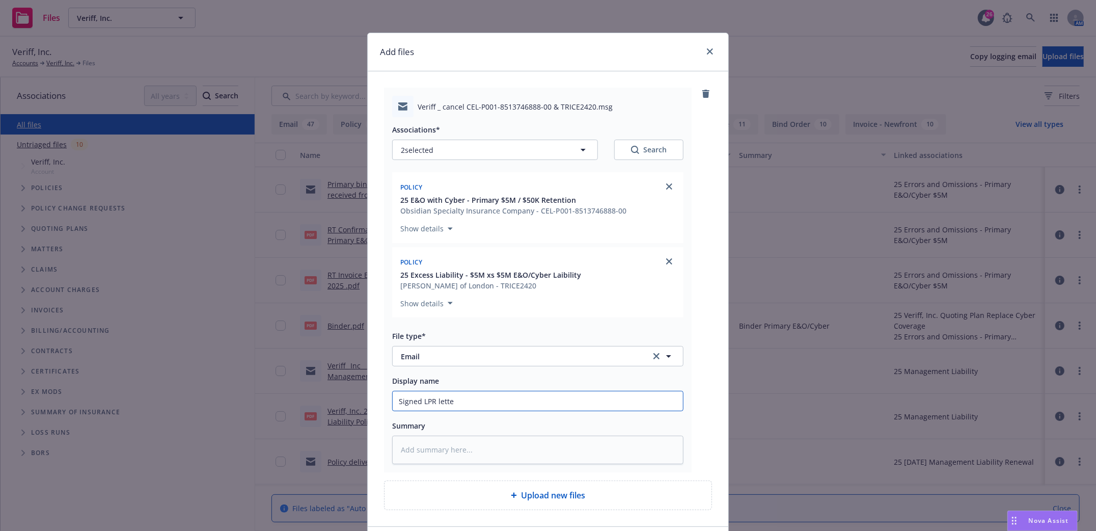
type textarea "x"
type input "Signed LPR letter"
type textarea "x"
type input "Signed LPR letters"
type textarea "x"
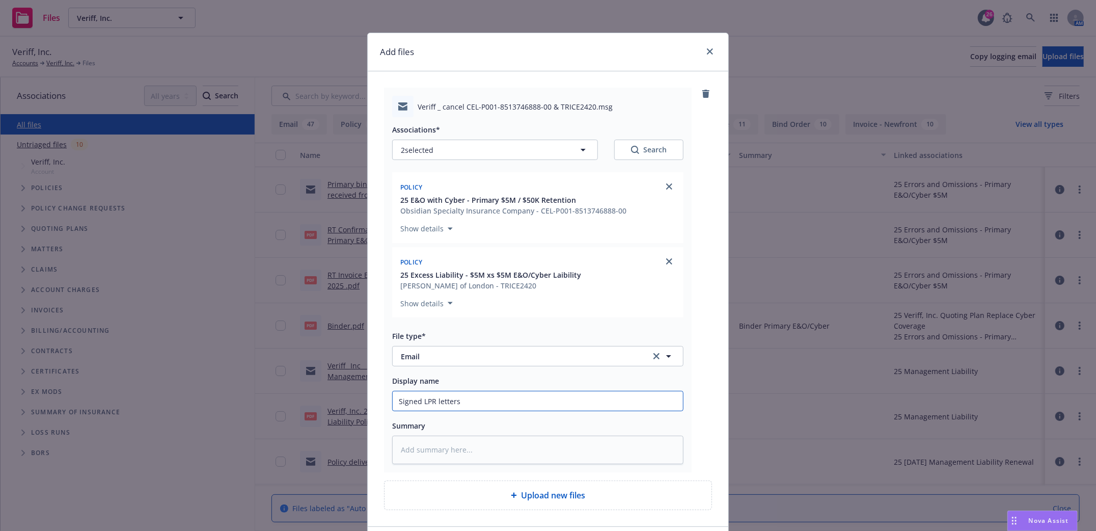
type input "Signed LPR letters"
type textarea "x"
type input "Signed LPR letters s"
type textarea "x"
type input "Signed LPR letters se"
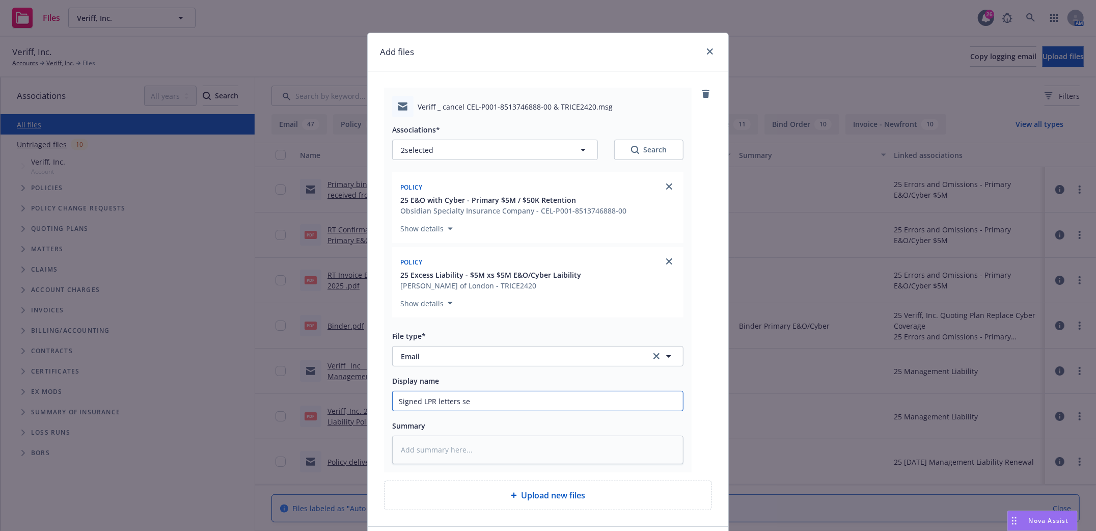
type textarea "x"
type input "Signed LPR letters sen"
type textarea "x"
type input "Signed LPR letters sent"
type textarea "x"
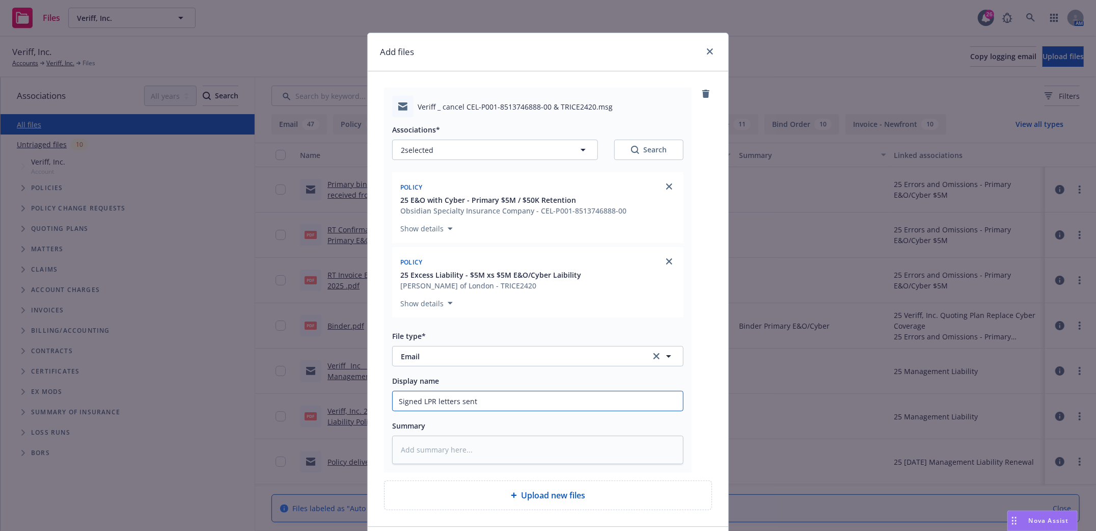
type input "Signed LPR letters sent"
type textarea "x"
type input "Signed LPR letters sent t"
type textarea "x"
type input "Signed LPR letters sent to"
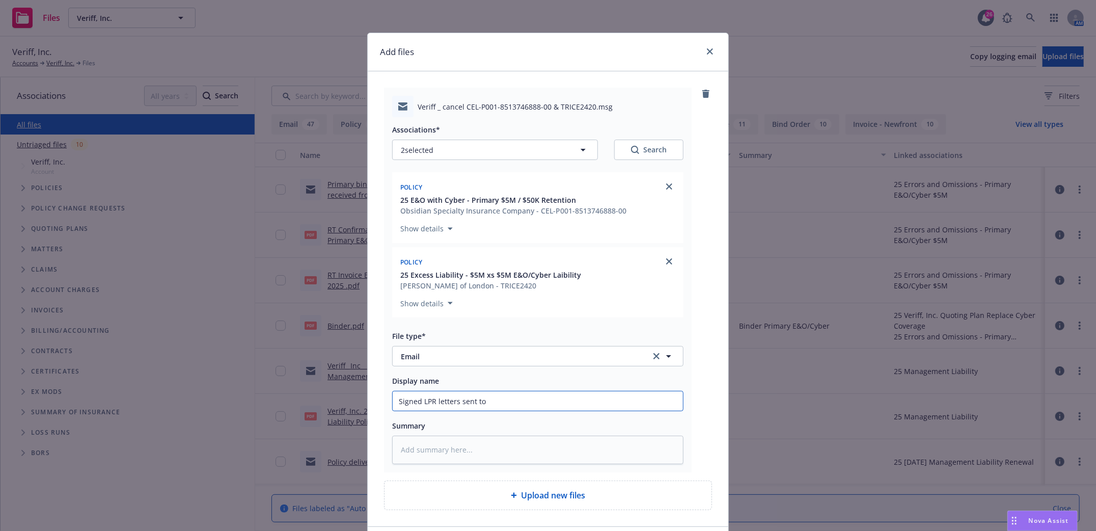
type textarea "x"
type input "Signed LPR letters sent to"
type textarea "x"
type input "Signed LPR letters sent to C"
type textarea "x"
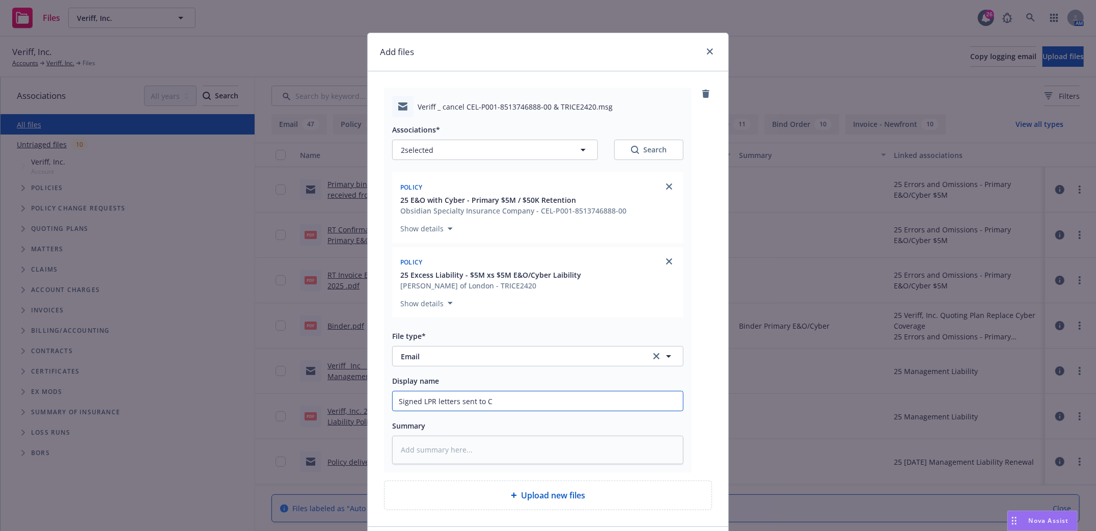
type input "Signed LPR letters sent to CR"
type textarea "x"
type input "Signed LPR letters sent to CRC"
type textarea "x"
type input "Signed LPR letters sent to CRC"
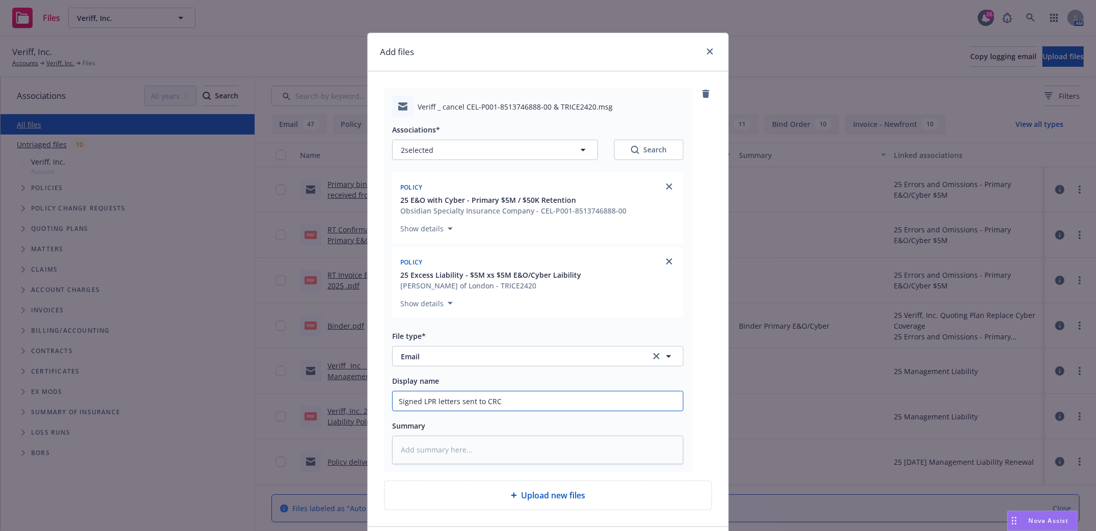
type textarea "x"
type input "Signed LPR letters sent to CRC t"
type textarea "x"
type input "Signed LPR letters sent to CRC to"
type textarea "x"
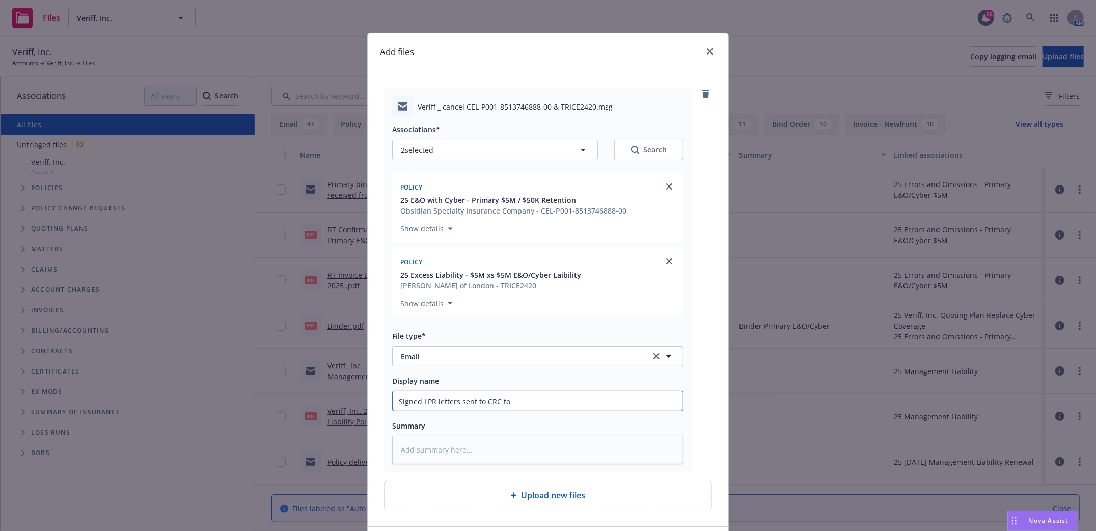
type input "Signed LPR letters sent to CRC to"
type textarea "x"
type input "Signed LPR letters sent to CRC to c"
type textarea "x"
type input "Signed LPR letters sent to CRC to ca"
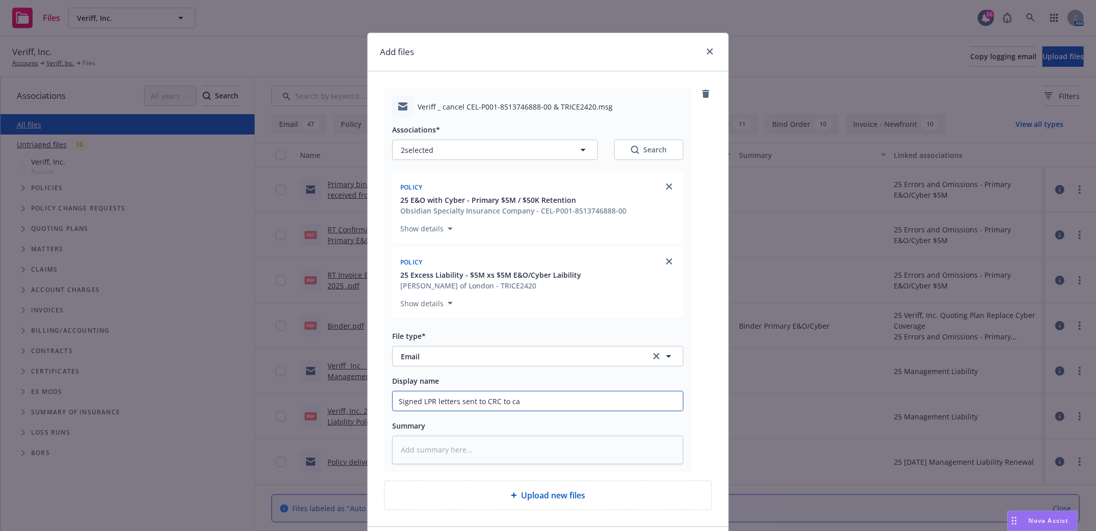
type textarea "x"
type input "Signed LPR letters sent to CRC to can"
type textarea "x"
type input "Signed LPR letters sent to CRC to canc"
type textarea "x"
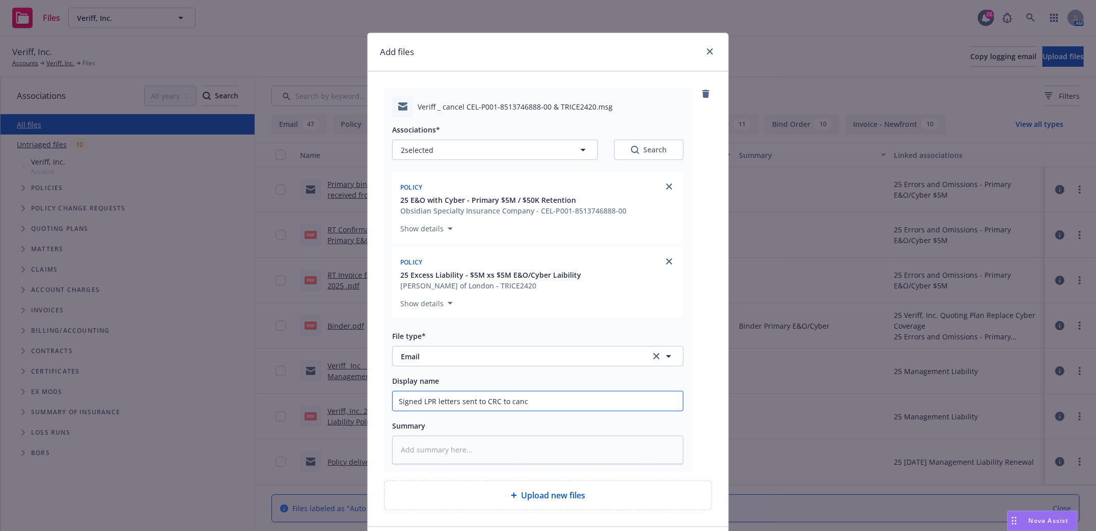
type input "Signed LPR letters sent to CRC to cance"
type textarea "x"
type input "Signed LPR letters sent to CRC to cancel"
type textarea "x"
type input "Signed LPR letters sent to CRC to cancel"
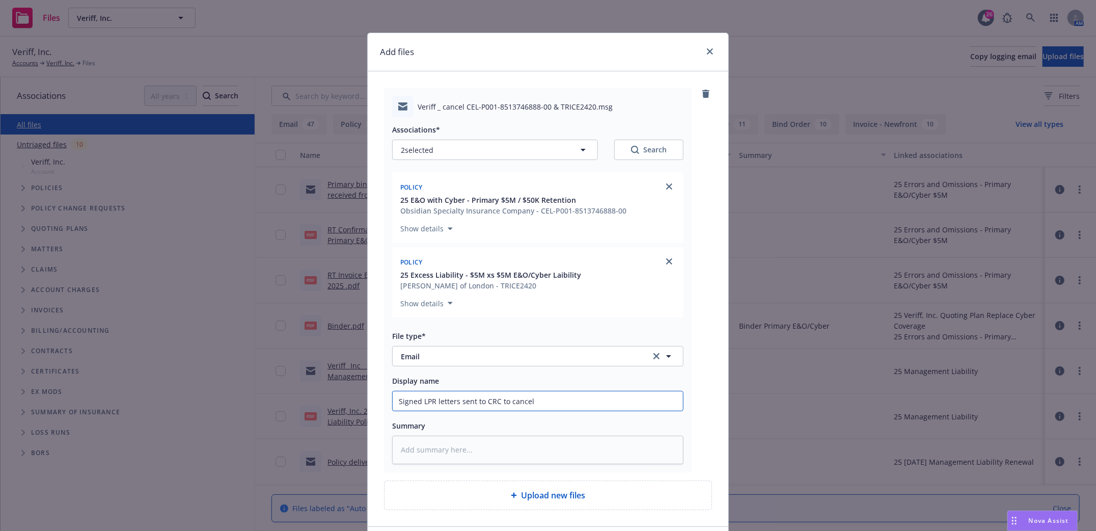
type textarea "x"
type input "Signed LPR letters sent to CRC to cancel p"
type textarea "x"
type input "Signed LPR letters sent to CRC to cancel po"
type textarea "x"
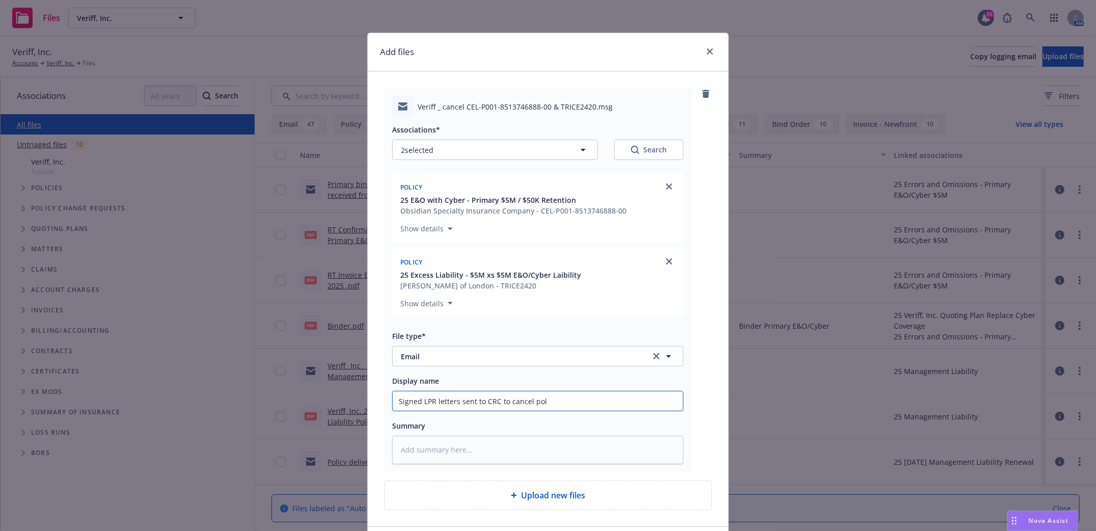
type input "Signed LPR letters sent to CRC to cancel polc"
type textarea "x"
type input "Signed LPR letters sent to CRC to cancel polci"
type textarea "x"
type input "Signed LPR letters sent to CRC to cancel polcii"
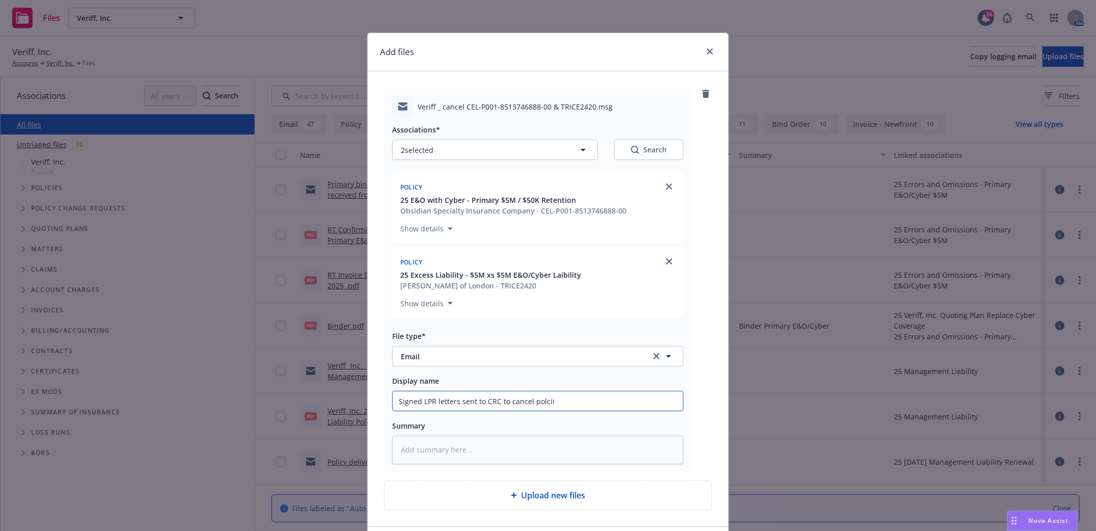
type textarea "x"
type input "Signed LPR letters sent to CRC to cancel polciie"
type textarea "x"
type input "Signed LPR letters sent to CRC to cancel polciies"
type textarea "x"
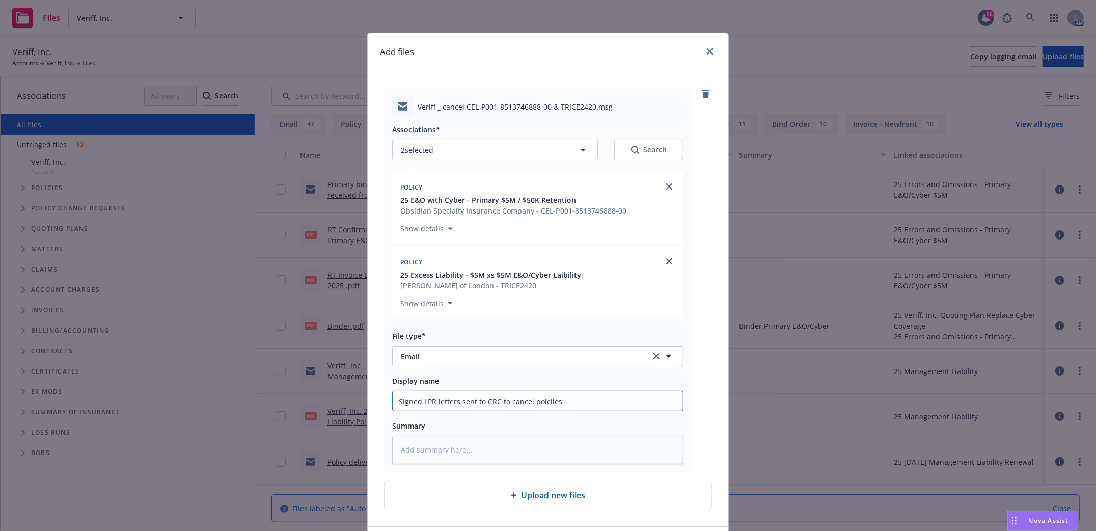
type input "Signed LPR letters sent to CRC to cancel polciies"
type textarea "x"
type input "Signed LPR letters sent to CRC to cancel polciies e"
type textarea "x"
type input "Signed LPR letters sent to CRC to cancel polciies ef"
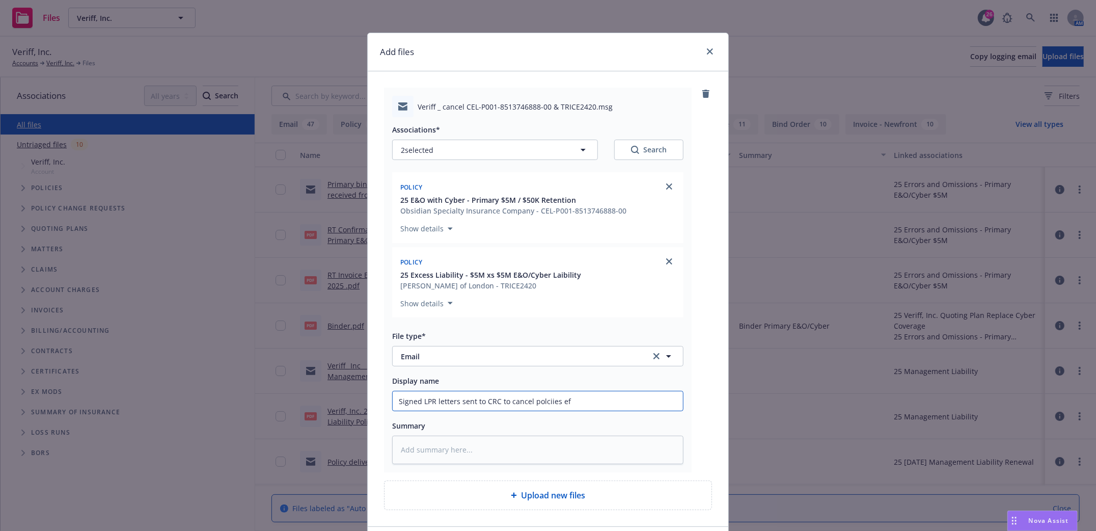
type textarea "x"
type input "Signed LPR letters sent to CRC to cancel polciies eff"
type textarea "x"
type input "Signed LPR letters sent to CRC to cancel polciies eff."
type textarea "x"
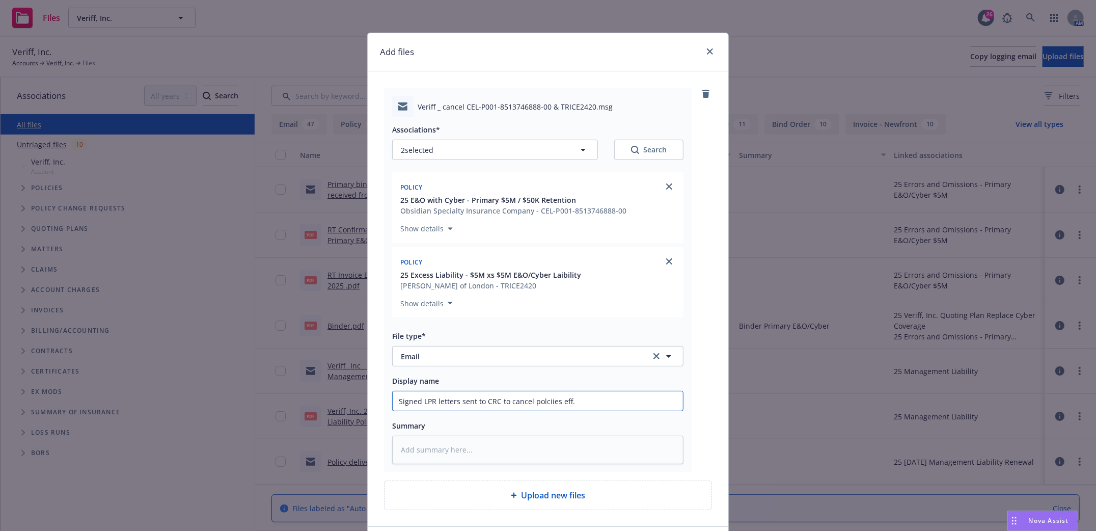
type input "Signed LPR letters sent to CRC to cancel polciies eff."
type textarea "x"
type input "Signed LPR letters sent to CRC to cancel polciies eff. 9"
type textarea "x"
type input "Signed LPR letters sent to CRC to cancel polciies eff. 9/"
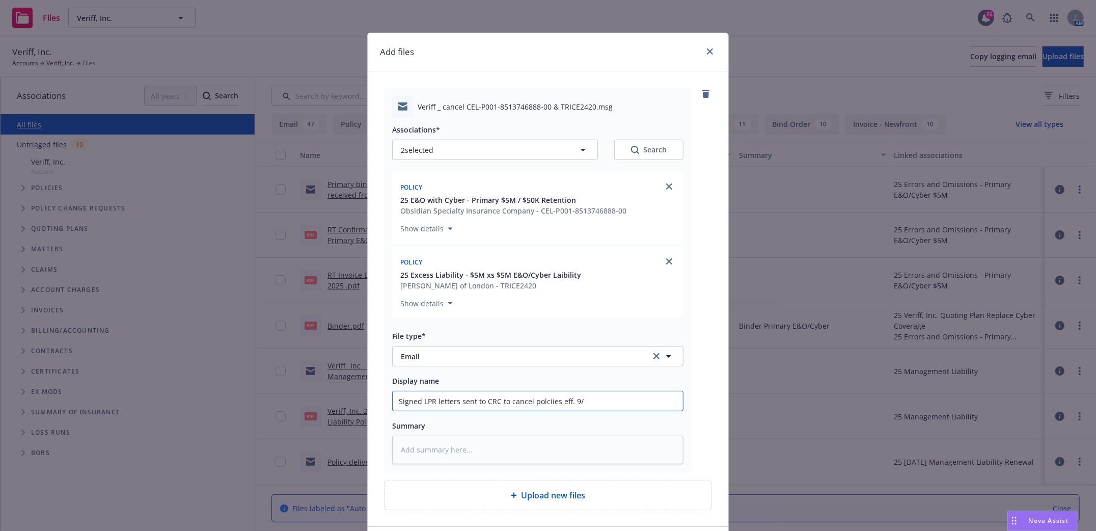
type textarea "x"
type input "Signed LPR letters sent to CRC to cancel polciies eff. 9/4"
type textarea "x"
type input "Signed LPR letters sent to CRC to cancel polciies eff. 9/4/"
type textarea "x"
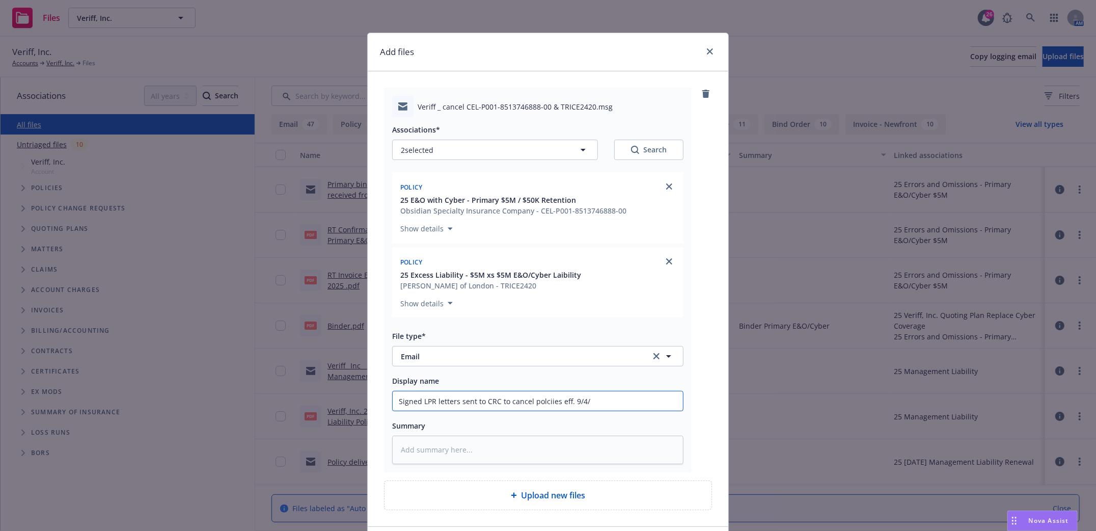
type input "Signed LPR letters sent to CRC to cancel polciies eff. 9/4/2"
type textarea "x"
type input "Signed LPR letters sent to CRC to cancel polciies eff. 9/4/20"
type textarea "x"
type input "Signed LPR letters sent to CRC to cancel polciies eff. 9/4/202"
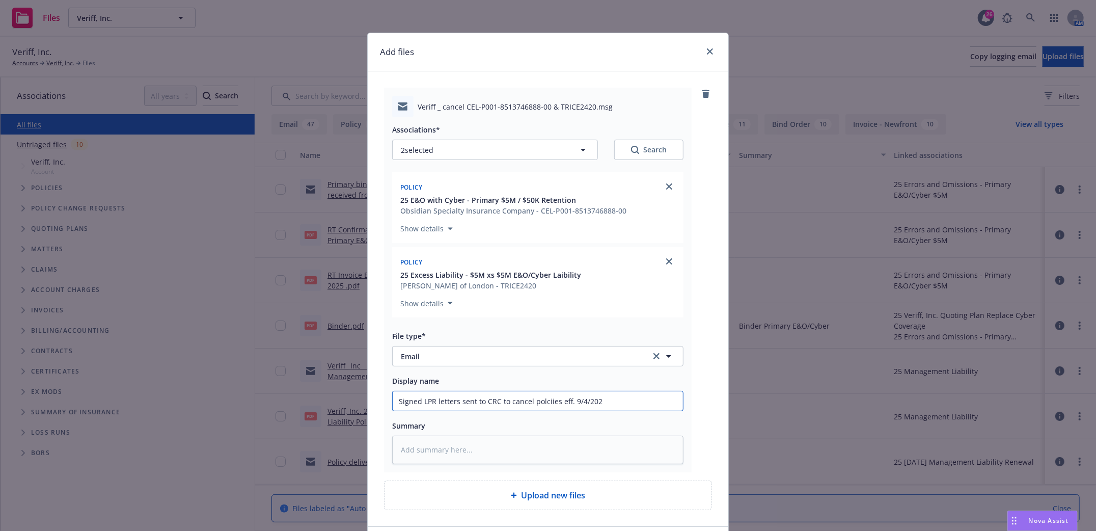
type textarea "x"
type input "Signed LPR letters sent to CRC to cancel polciies eff. 9/4/2025"
click at [537, 402] on input "Signed LPR letters sent to CRC to cancel polciies eff. 9/4/2025" at bounding box center [538, 400] width 290 height 19
type textarea "x"
type input "Signed LPR letters sent to CRC to cancel policiies eff. 9/4/2025"
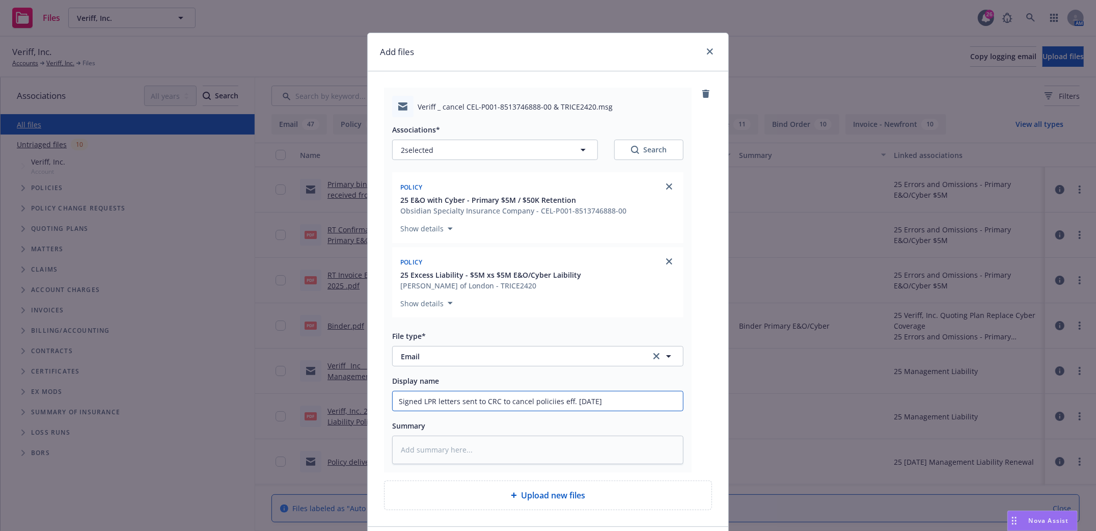
type textarea "x"
type input "Signed LPR letters sent to CRC to cancel policciies eff. 9/4/2025"
type textarea "x"
type input "Signed LPR letters sent to CRC to cancel policiciies eff. 9/4/2025"
type textarea "x"
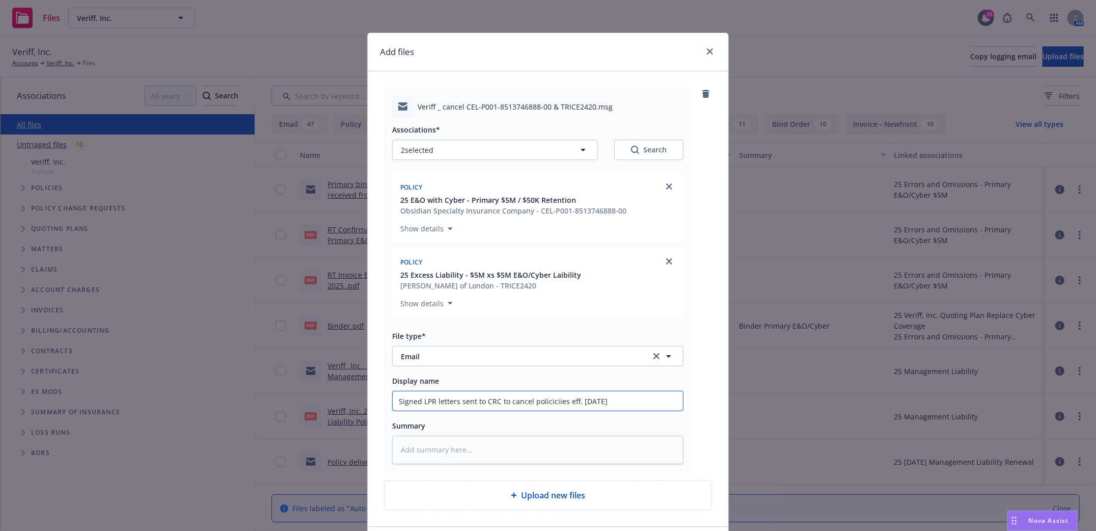
type input "Signed LPR letters sent to CRC to cancel policieciies eff. 9/4/2025"
type textarea "x"
type input "Signed LPR letters sent to CRC to cancel policiesciies eff. 9/4/2025"
type textarea "x"
type input "Signed LPR letters sent to CRC to cancel policiesiies eff. 9/4/2025"
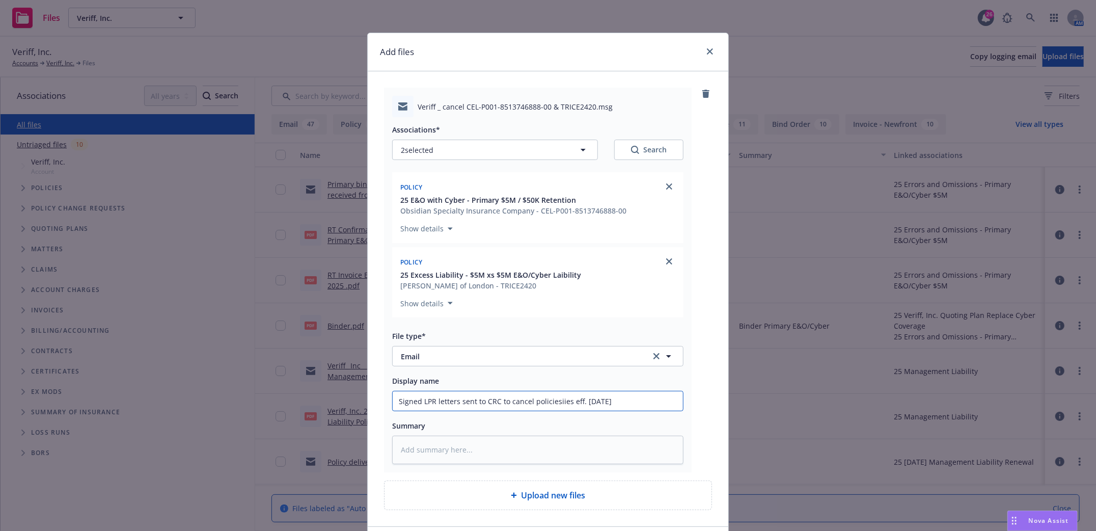
type textarea "x"
type input "Signed LPR letters sent to CRC to cancel policiesies eff. 9/4/2025"
type textarea "x"
type input "Signed LPR letters sent to CRC to cancel policieses eff. 9/4/2025"
type textarea "x"
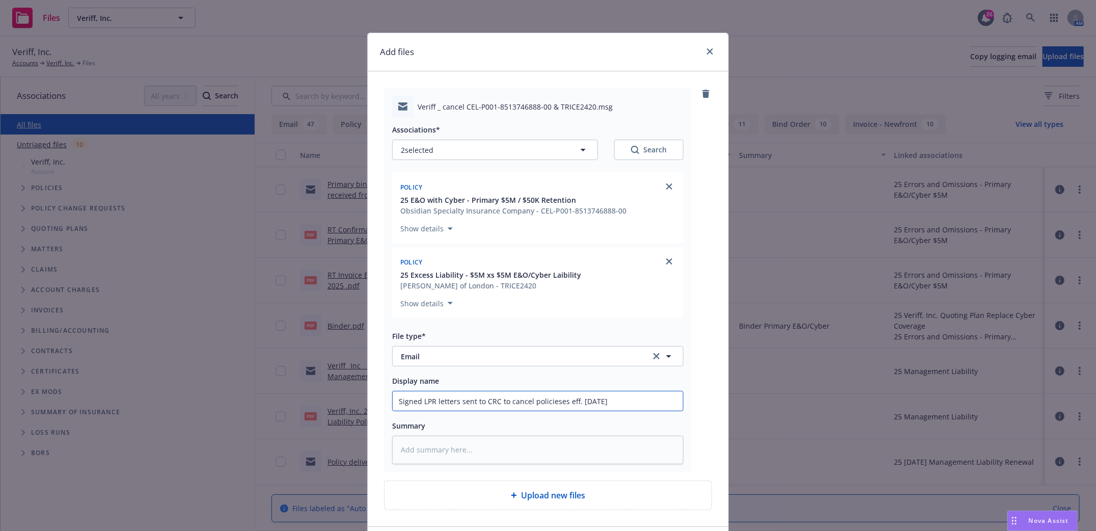
type input "Signed LPR letters sent to CRC to cancel policiess eff. 9/4/2025"
type textarea "x"
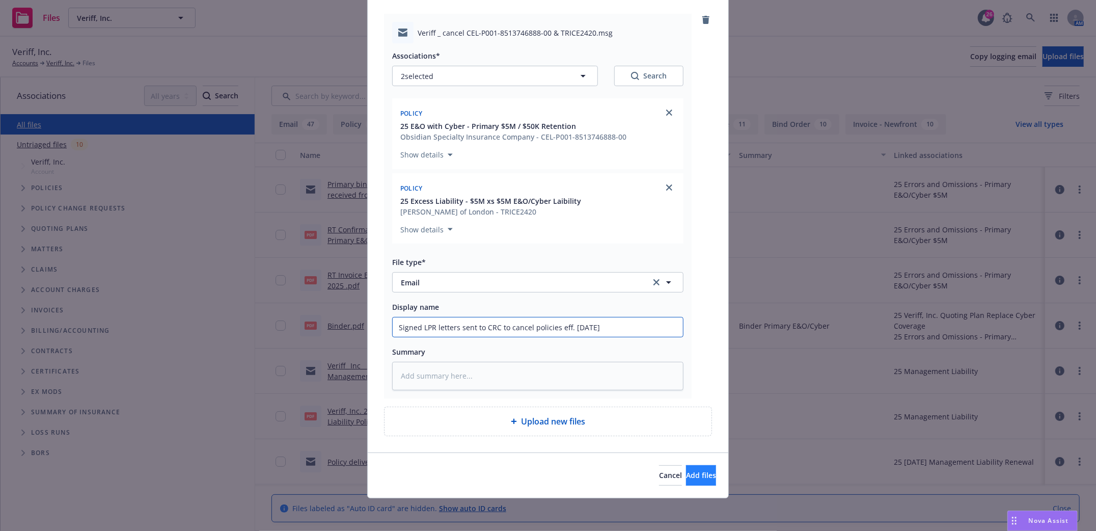
type input "Signed LPR letters sent to CRC to cancel policies eff. 9/4/2025"
click at [687, 472] on span "Add files" at bounding box center [701, 475] width 30 height 10
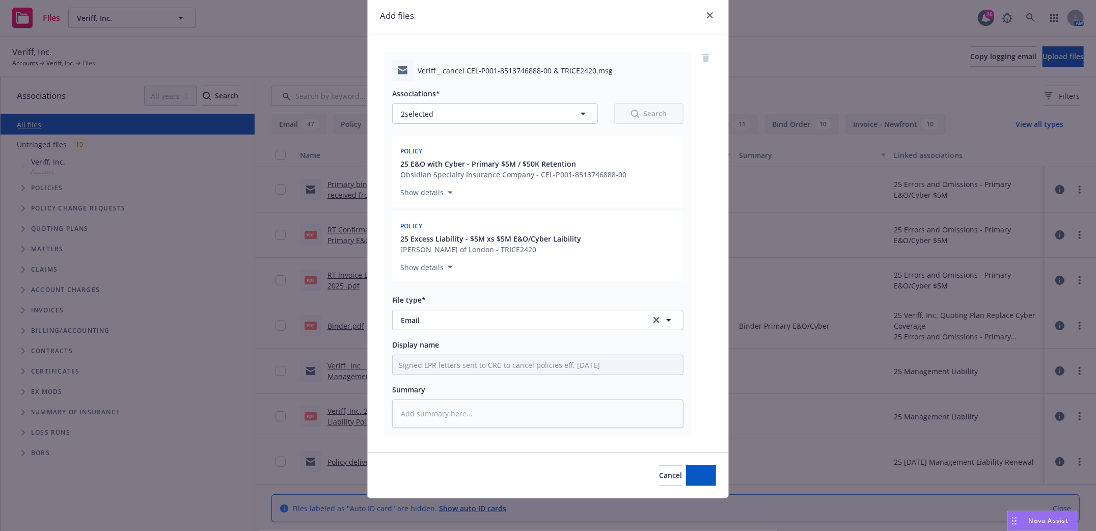
scroll to position [38, 0]
type textarea "x"
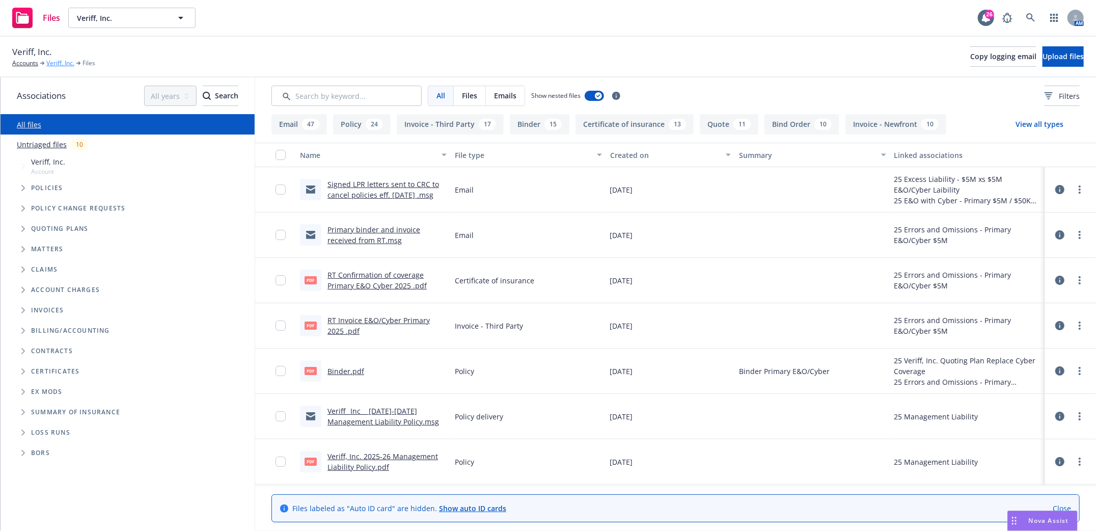
click at [56, 66] on link "Veriff, Inc." at bounding box center [60, 63] width 28 height 9
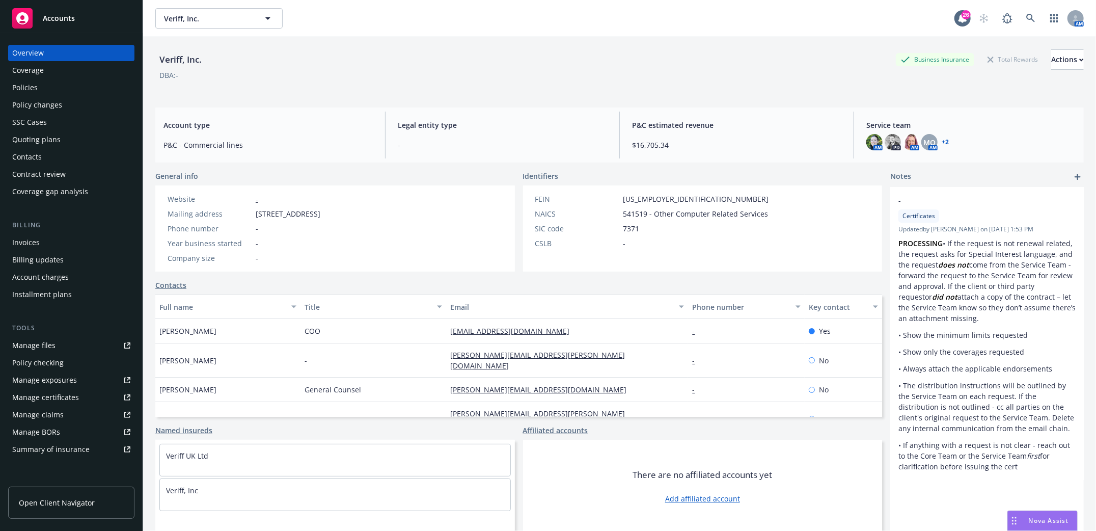
click at [29, 90] on div "Policies" at bounding box center [24, 87] width 25 height 16
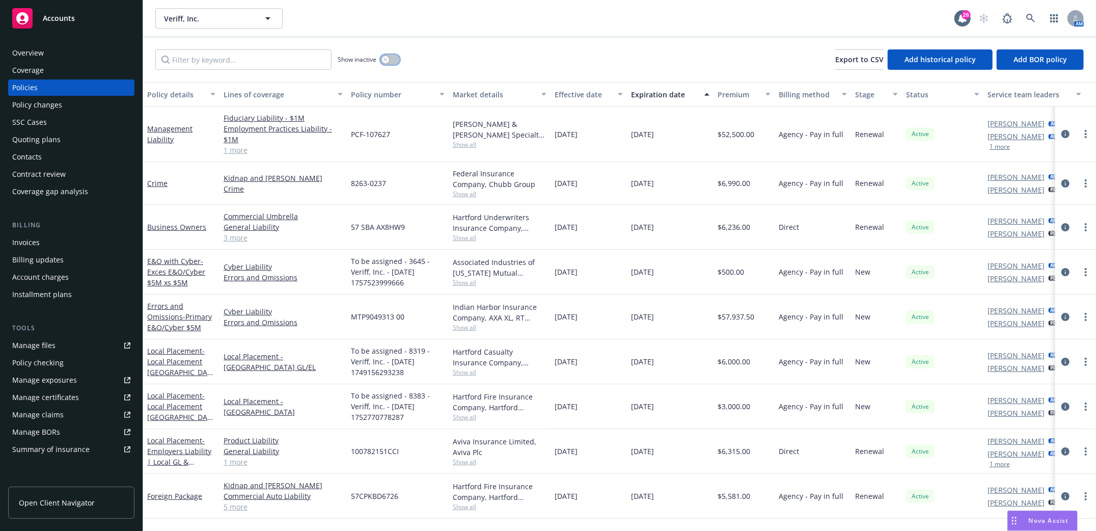
click at [397, 62] on button "button" at bounding box center [389, 59] width 19 height 10
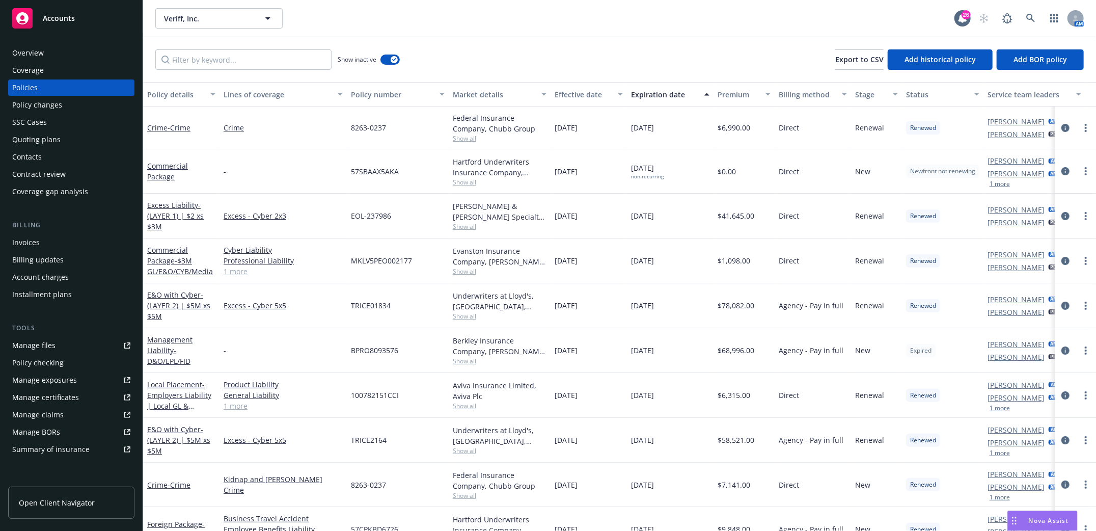
click at [647, 90] on div "Expiration date" at bounding box center [664, 94] width 67 height 11
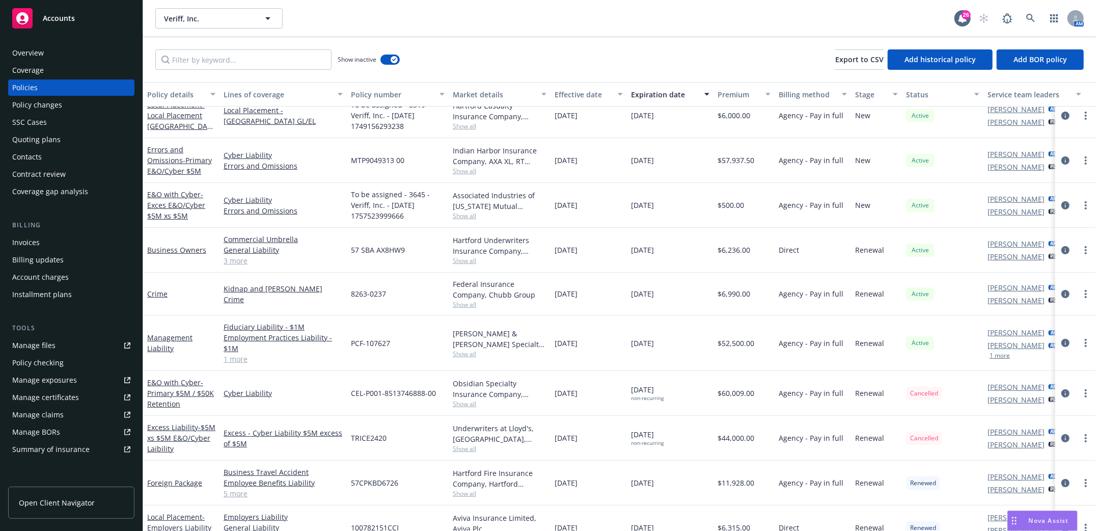
scroll to position [203, 0]
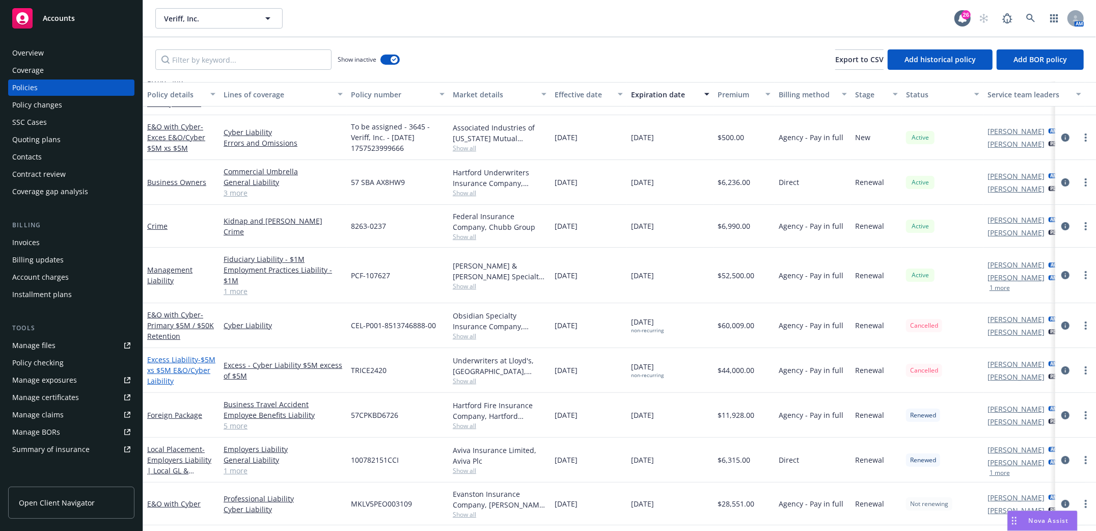
click at [155, 368] on span "- $5M xs $5M E&O/Cyber Laibility" at bounding box center [181, 369] width 68 height 31
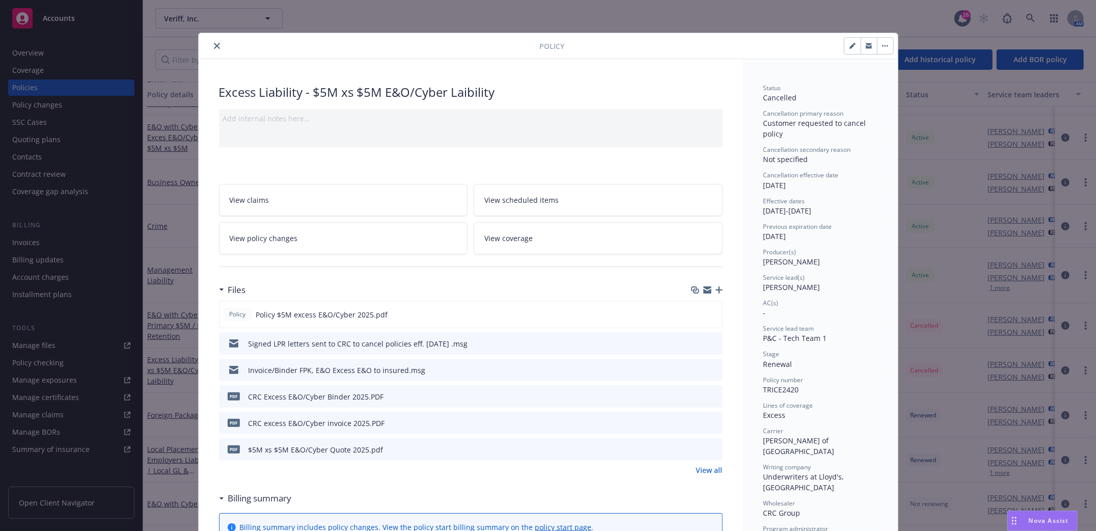
click at [215, 44] on button "close" at bounding box center [217, 46] width 12 height 12
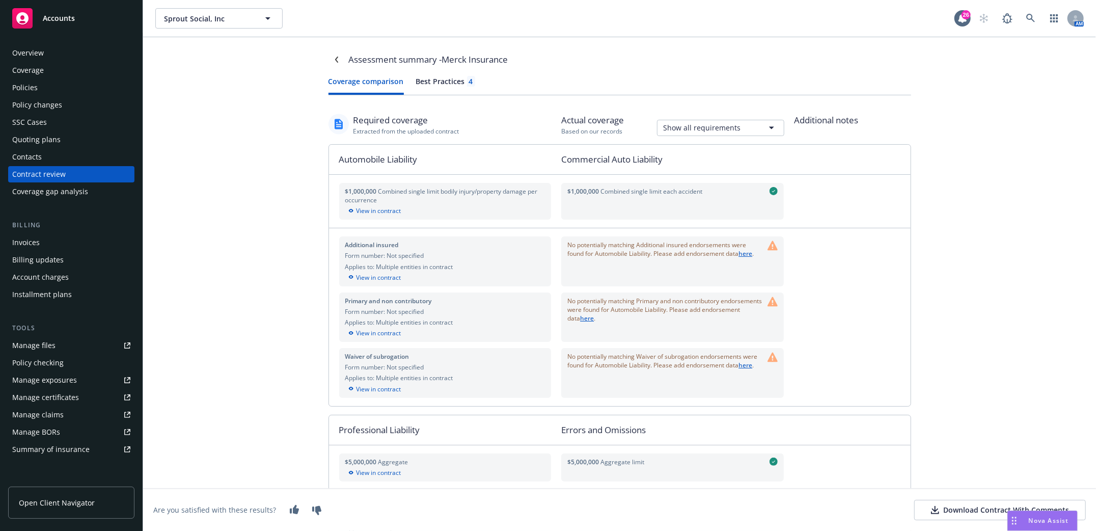
click at [974, 511] on div "Download Contract With Comments" at bounding box center [1000, 510] width 138 height 10
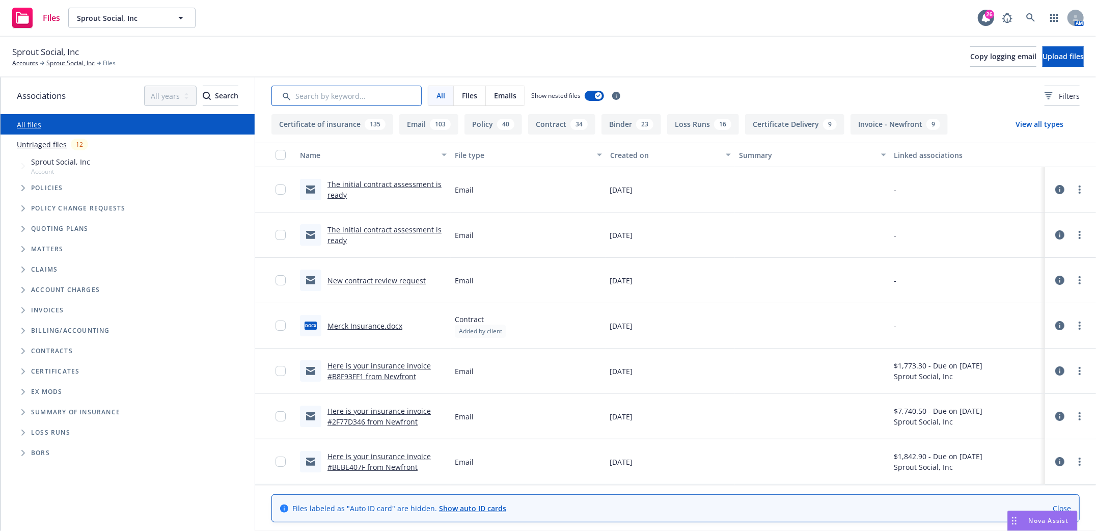
click at [375, 100] on input "Search by keyword..." at bounding box center [346, 96] width 150 height 20
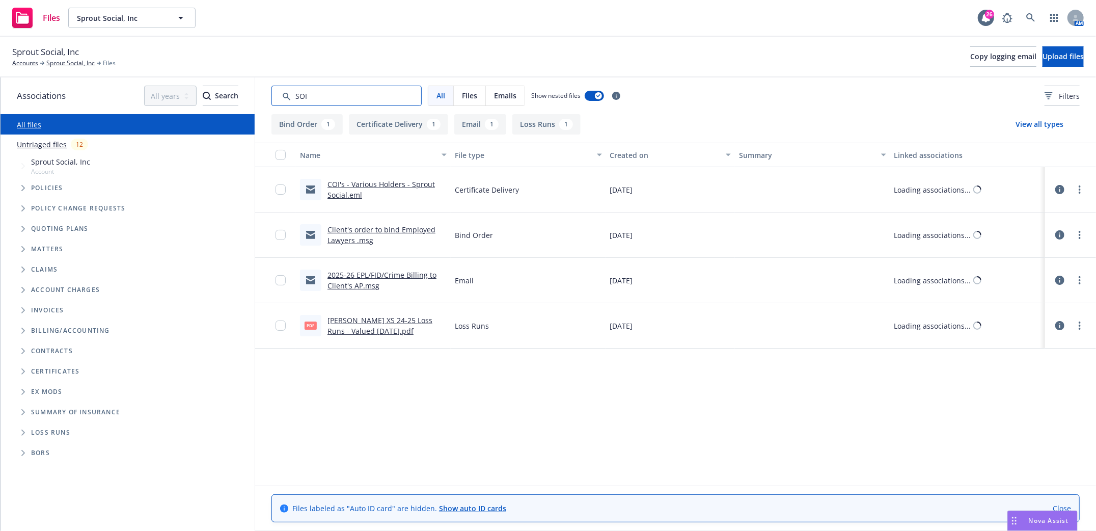
type input "SOI"
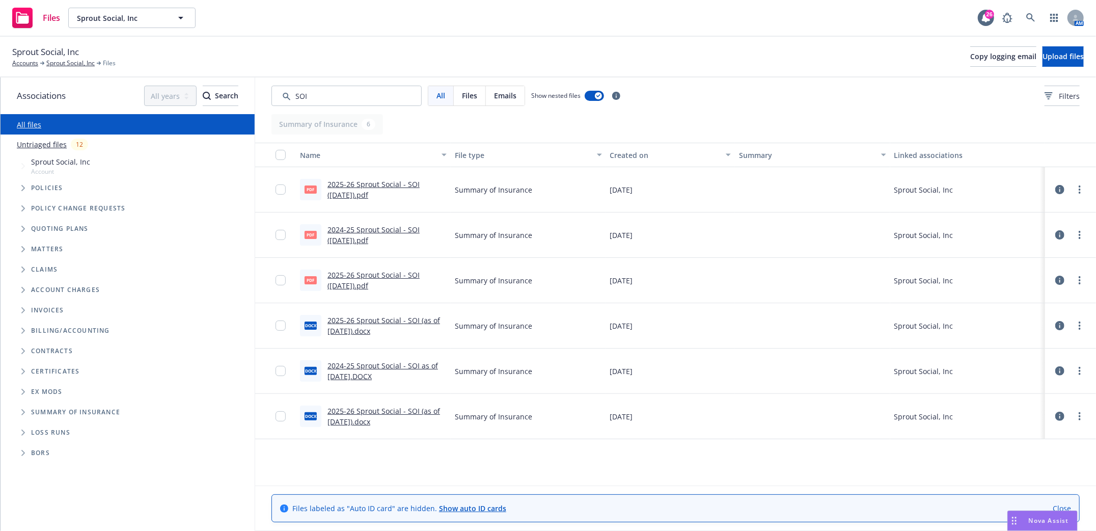
click at [353, 182] on link "2025-26 Sprout Social - SOI ([DATE]).pdf" at bounding box center [373, 189] width 92 height 20
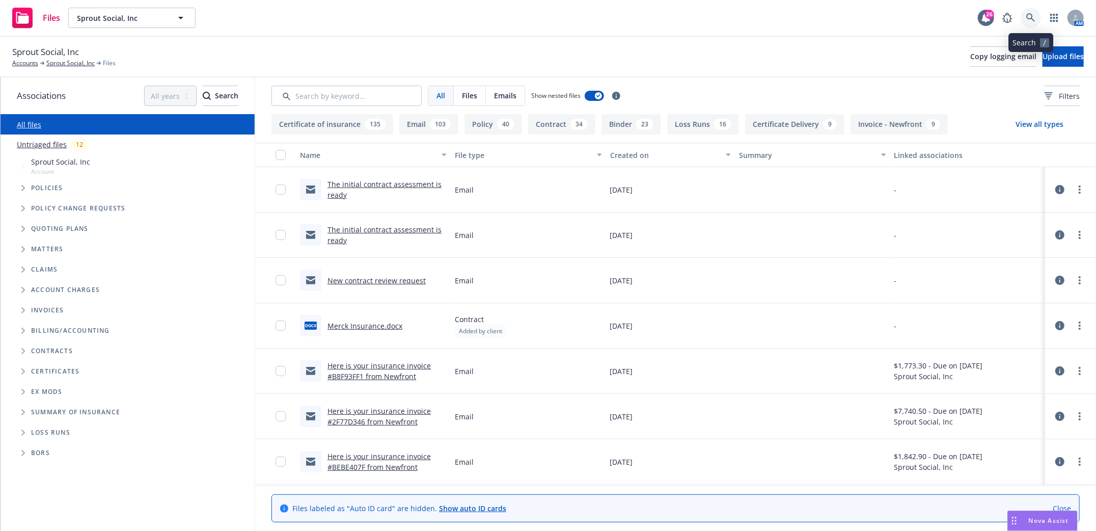
click at [1028, 18] on icon at bounding box center [1030, 17] width 9 height 9
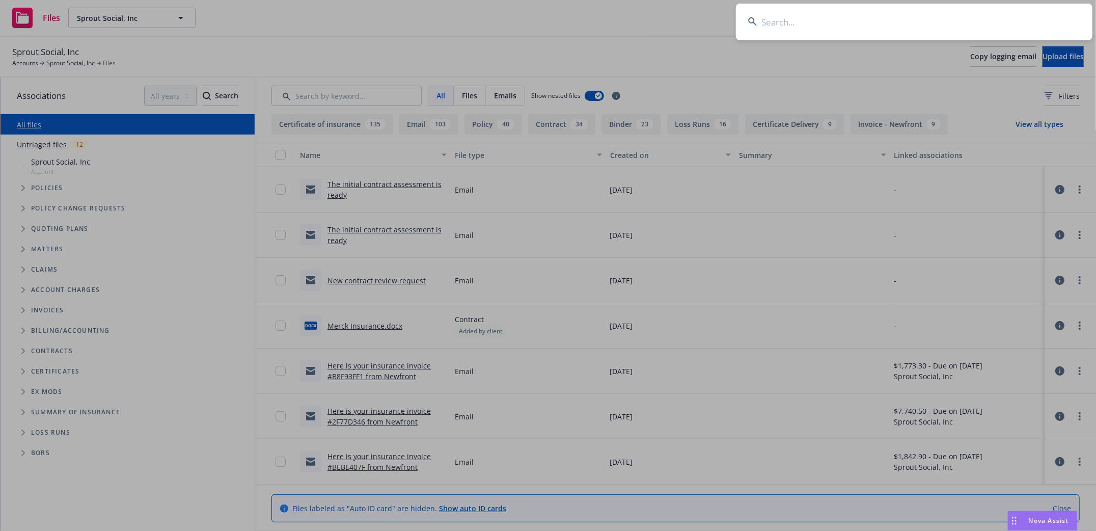
click at [907, 23] on input at bounding box center [914, 22] width 356 height 37
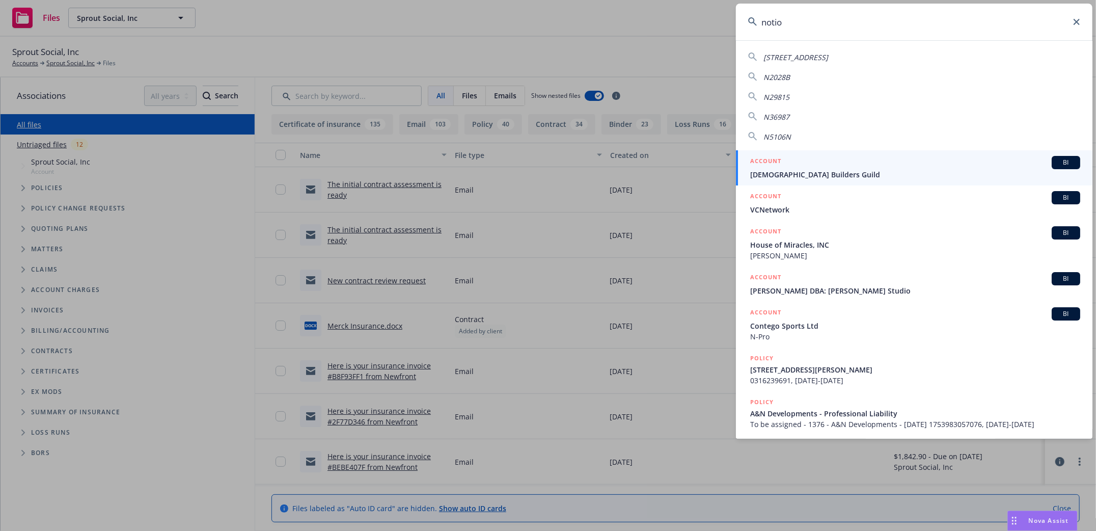
type input "notion"
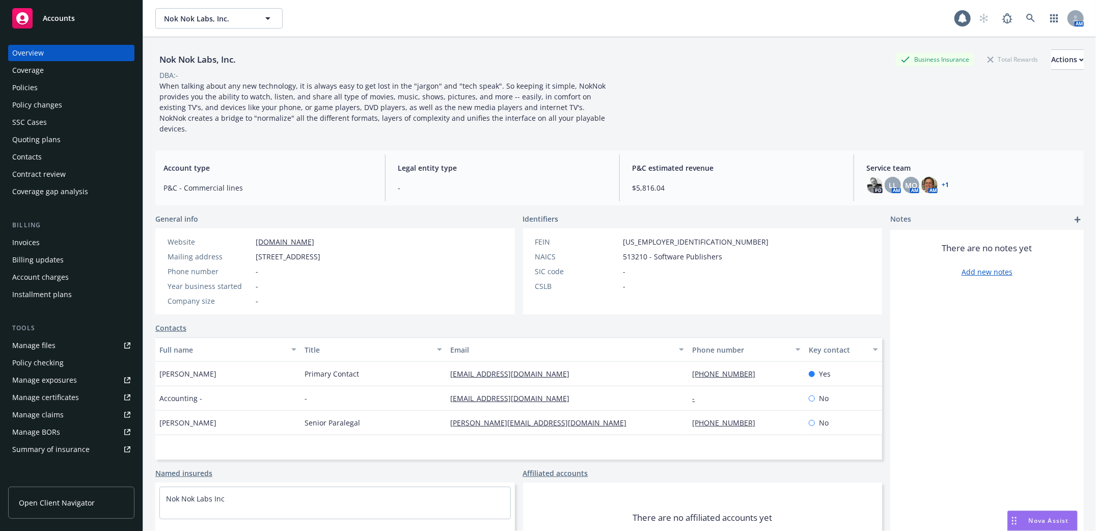
click at [22, 88] on div "Policies" at bounding box center [24, 87] width 25 height 16
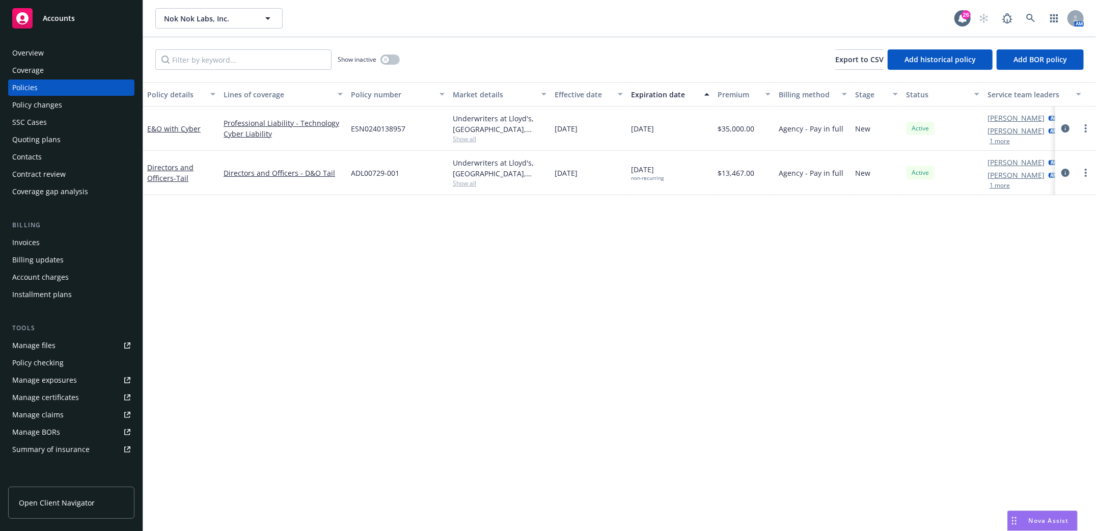
click at [27, 80] on div "Policies" at bounding box center [24, 87] width 25 height 16
click at [1028, 20] on icon at bounding box center [1030, 18] width 9 height 9
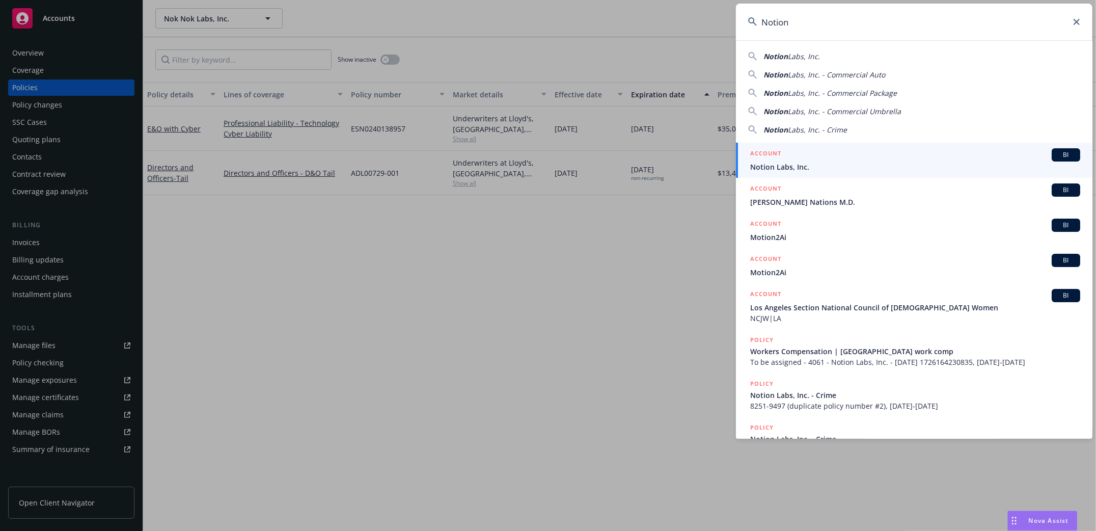
type input "Notion"
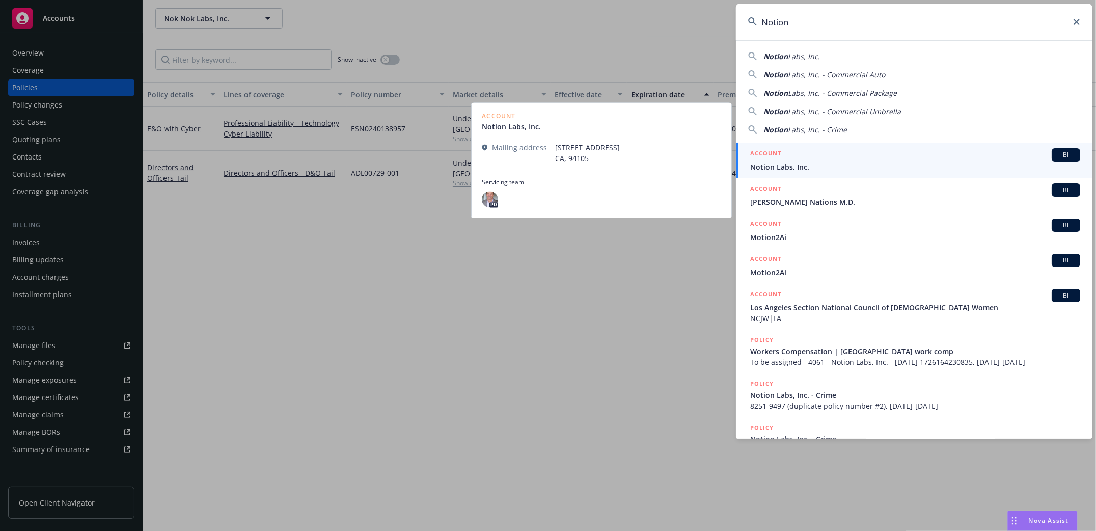
click at [778, 168] on span "Notion Labs, Inc." at bounding box center [915, 166] width 330 height 11
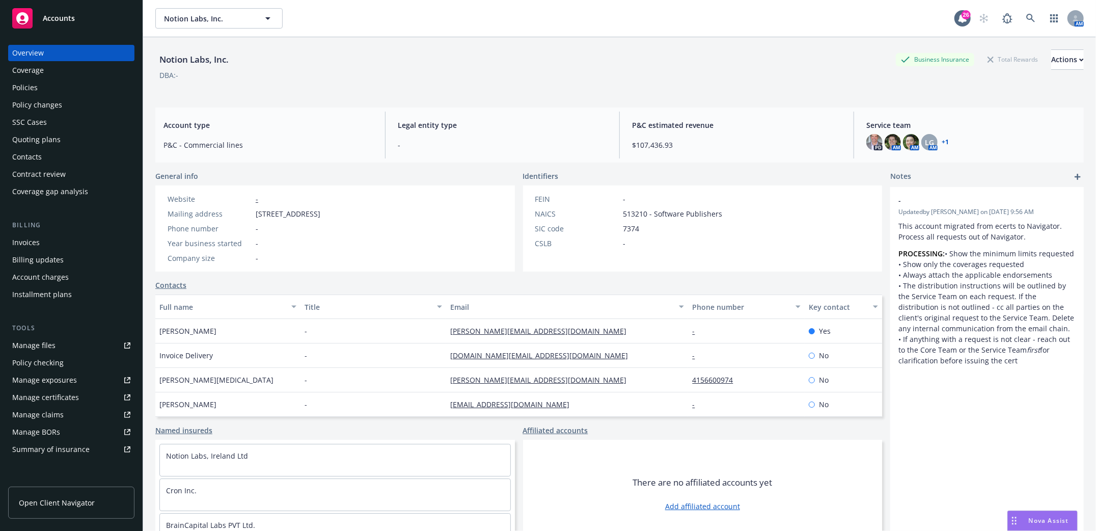
click at [34, 84] on div "Policies" at bounding box center [24, 87] width 25 height 16
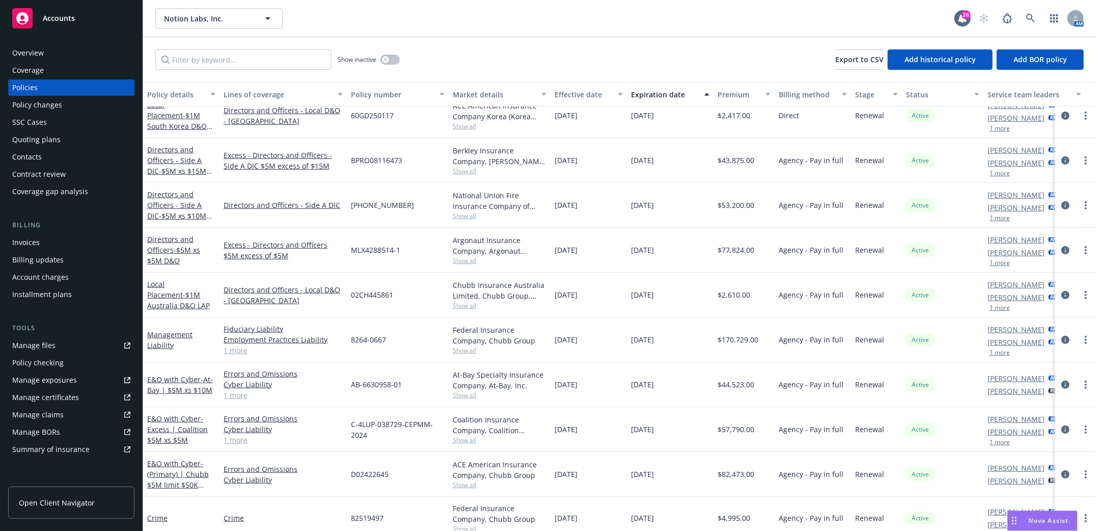
scroll to position [407, 0]
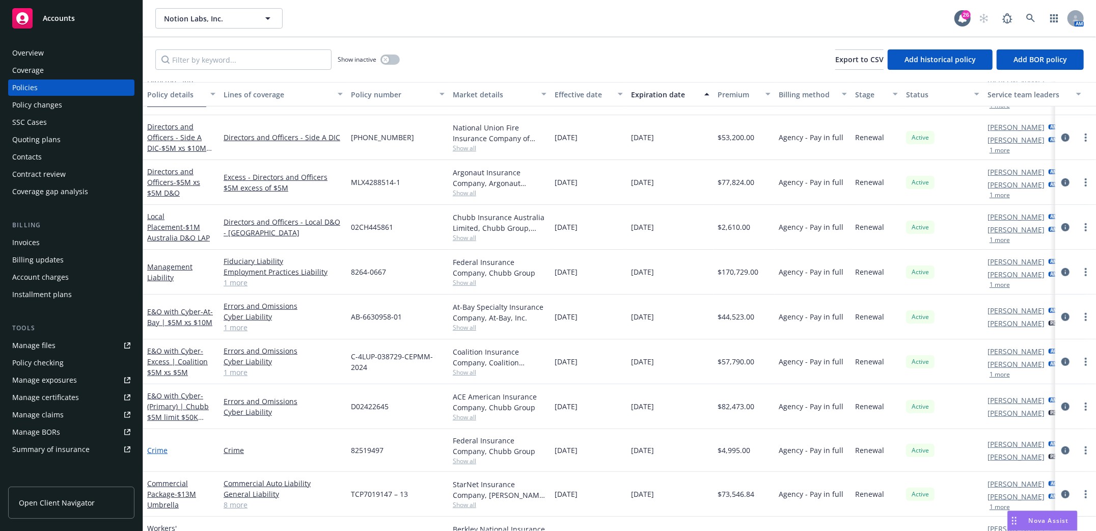
click at [150, 448] on link "Crime" at bounding box center [157, 450] width 20 height 10
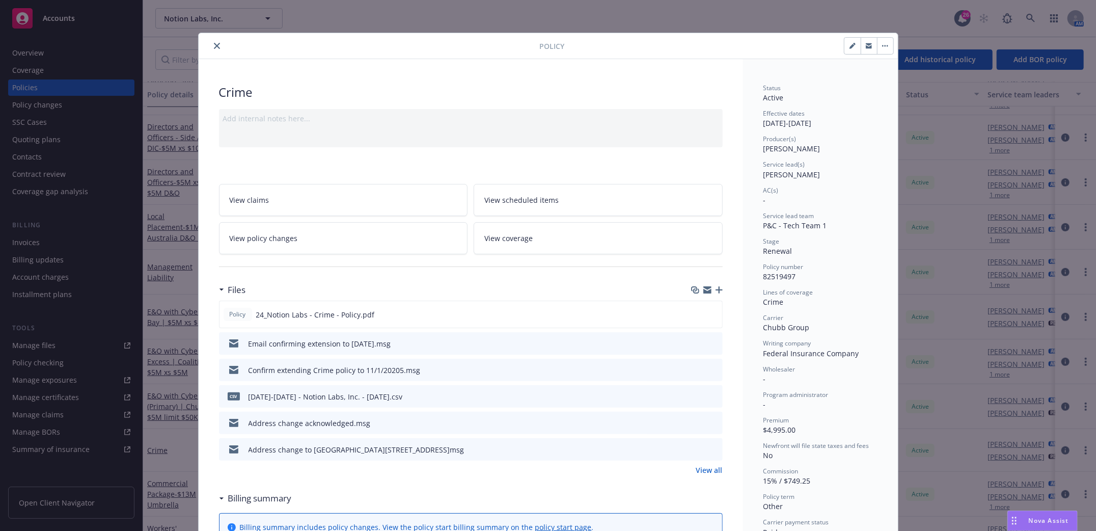
click at [715, 290] on icon "button" at bounding box center [718, 289] width 7 height 7
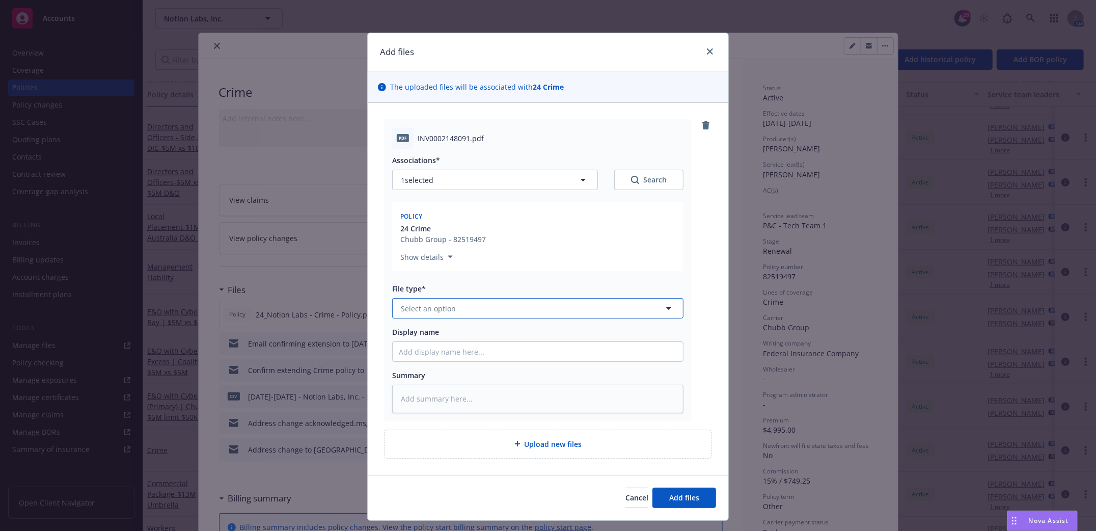
click at [503, 308] on button "Select an option" at bounding box center [537, 308] width 291 height 20
type input "invoice"
click at [520, 365] on div "Invoice - Third Party" at bounding box center [538, 363] width 278 height 15
click at [486, 354] on input "Display name" at bounding box center [538, 351] width 290 height 19
type textarea "x"
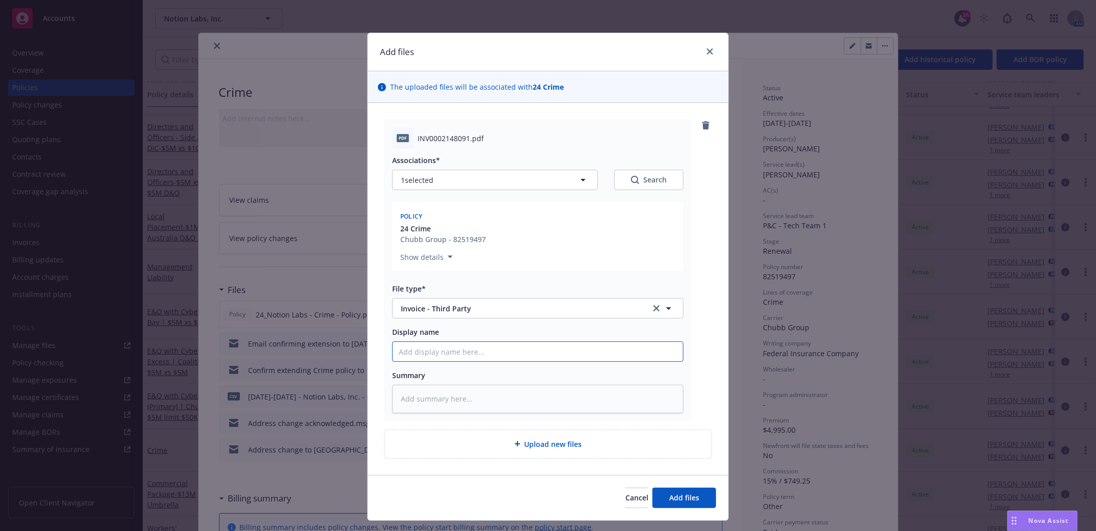
type input "C"
type textarea "x"
type input "Ch"
type textarea "x"
type input "Chu"
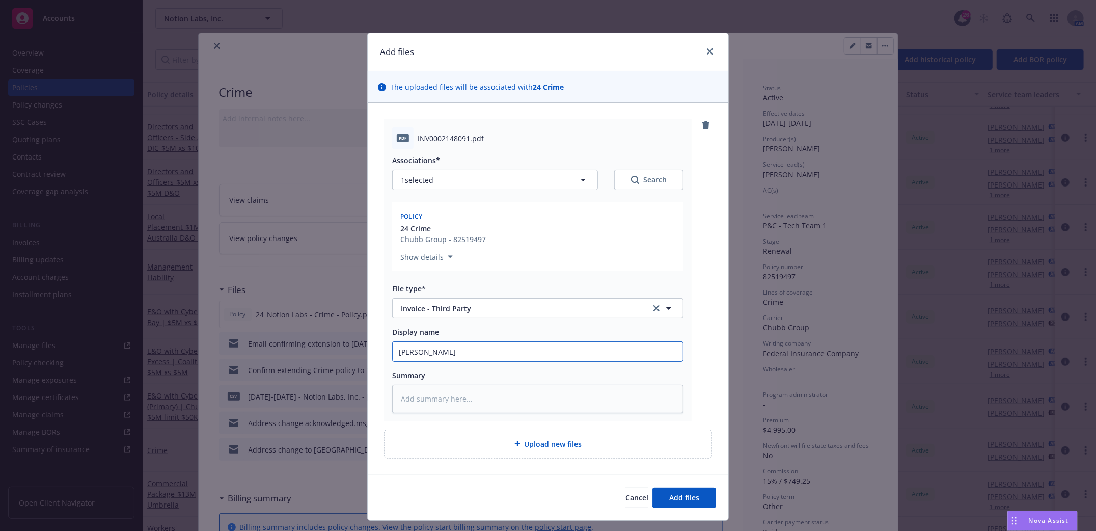
type textarea "x"
type input "Chub"
type textarea "x"
type input "Chubb"
type textarea "x"
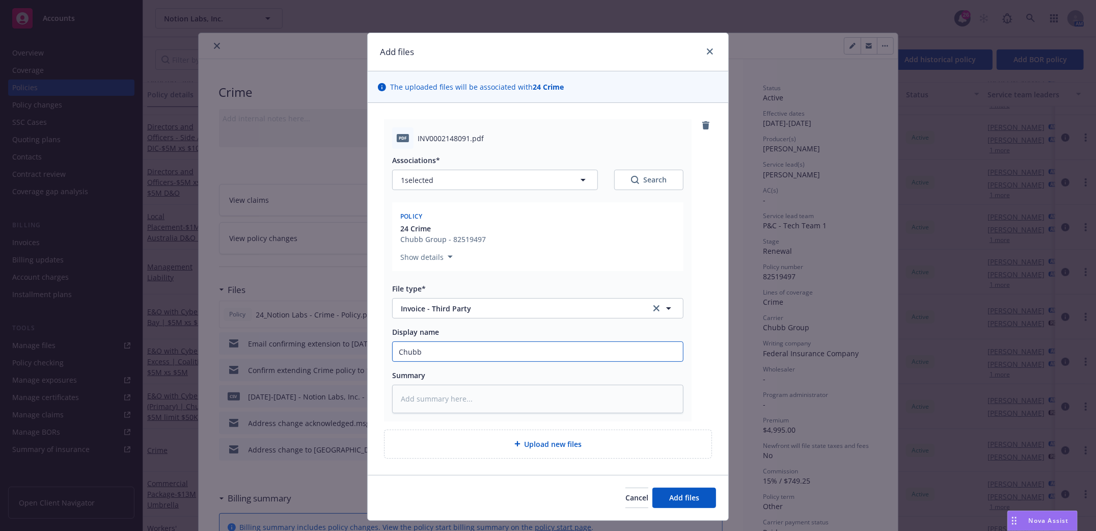
type input "Chubb"
type textarea "x"
type input "Chubb I"
type textarea "x"
type input "Chubb In"
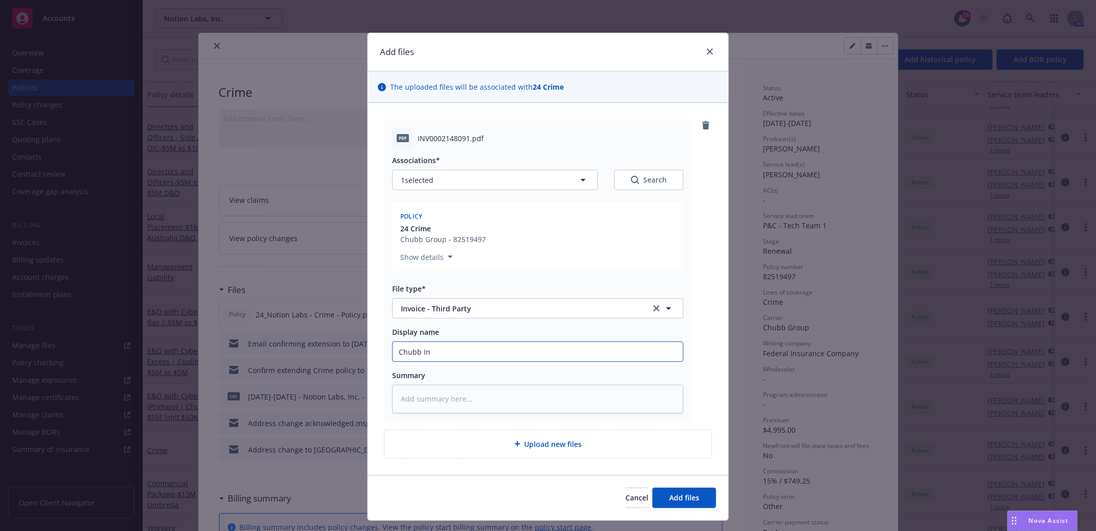
type textarea "x"
type input "Chubb Inv"
type textarea "x"
type input "Chubb Invo"
type textarea "x"
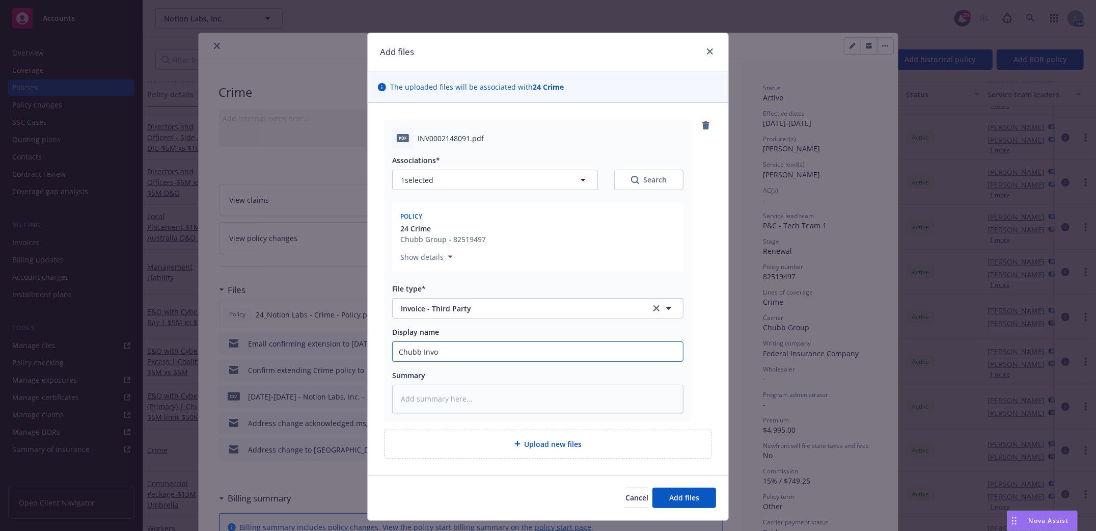
type input "Chubb Invoi"
type textarea "x"
type input "Chubb Invoic"
type textarea "x"
type input "Chubb Invoice"
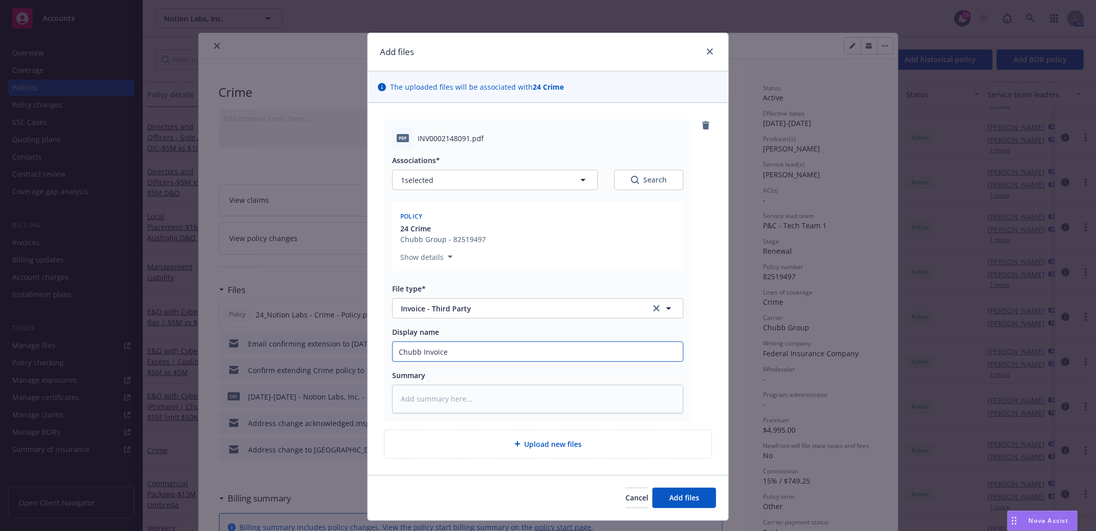
type textarea "x"
type input "Chubb Invoice"
type textarea "x"
type input "Chubb Invoice f"
type textarea "x"
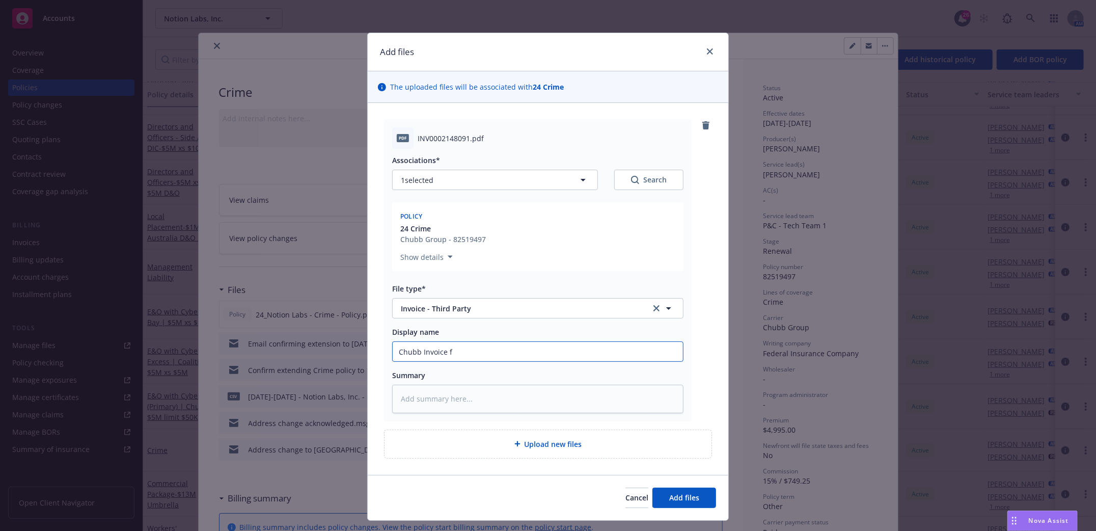
type input "Chubb Invoice fo"
type textarea "x"
type input "Chubb Invoice for"
type textarea "x"
type input "Chubb Invoice for"
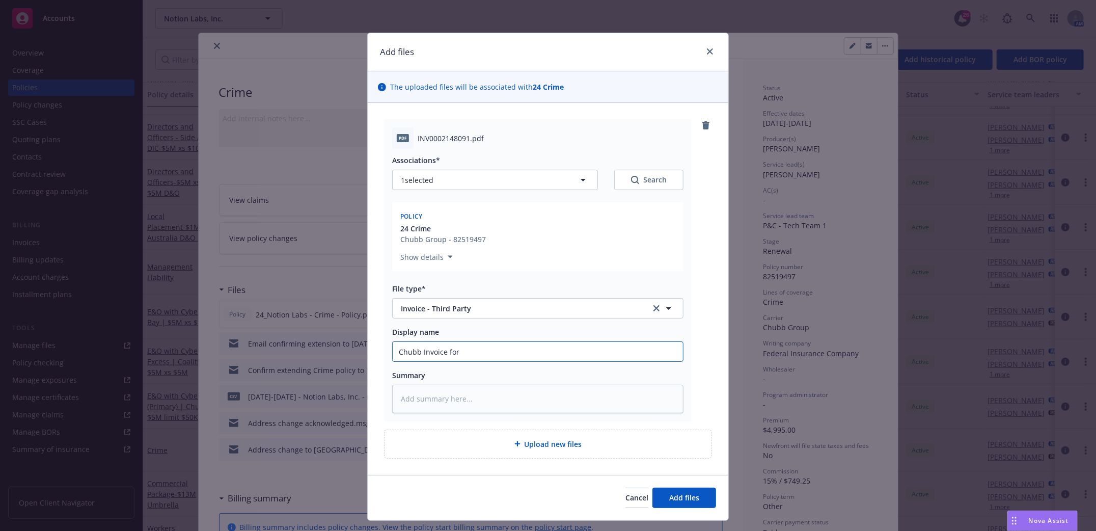
type textarea "x"
type input "Chubb Invoice for e"
type textarea "x"
type input "Chubb Invoice for ex"
type textarea "x"
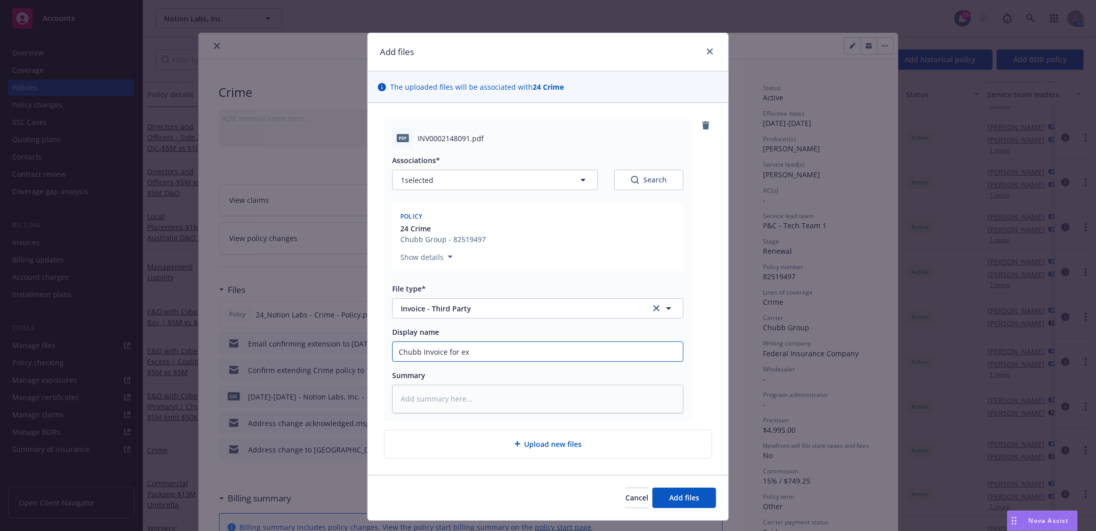
type input "Chubb Invoice for ext"
type textarea "x"
type input "Chubb Invoice for exte"
type textarea "x"
type input "Chubb Invoice for exten"
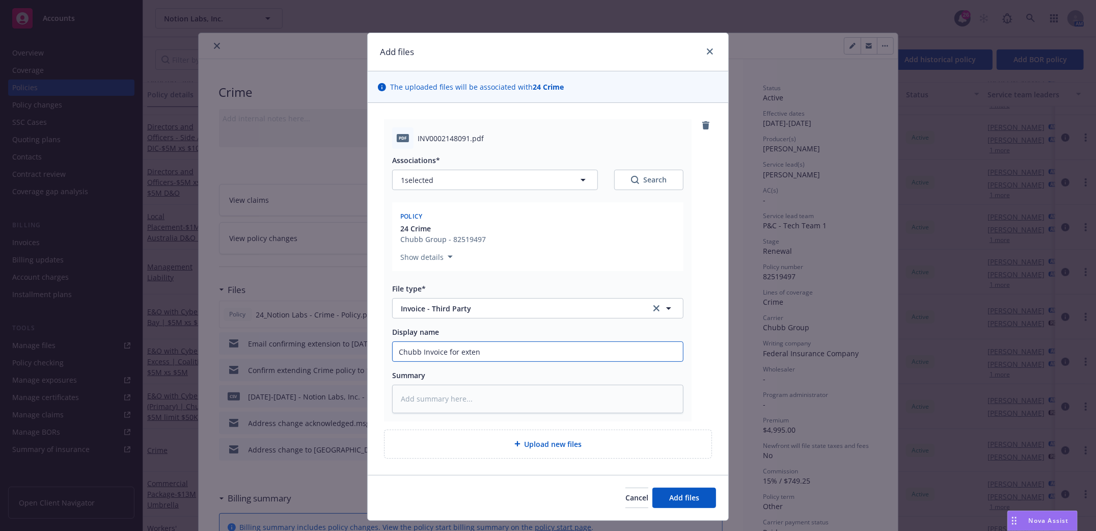
type textarea "x"
type input "Chubb Invoice for extens"
type textarea "x"
type input "Chubb Invoice for extensi"
type textarea "x"
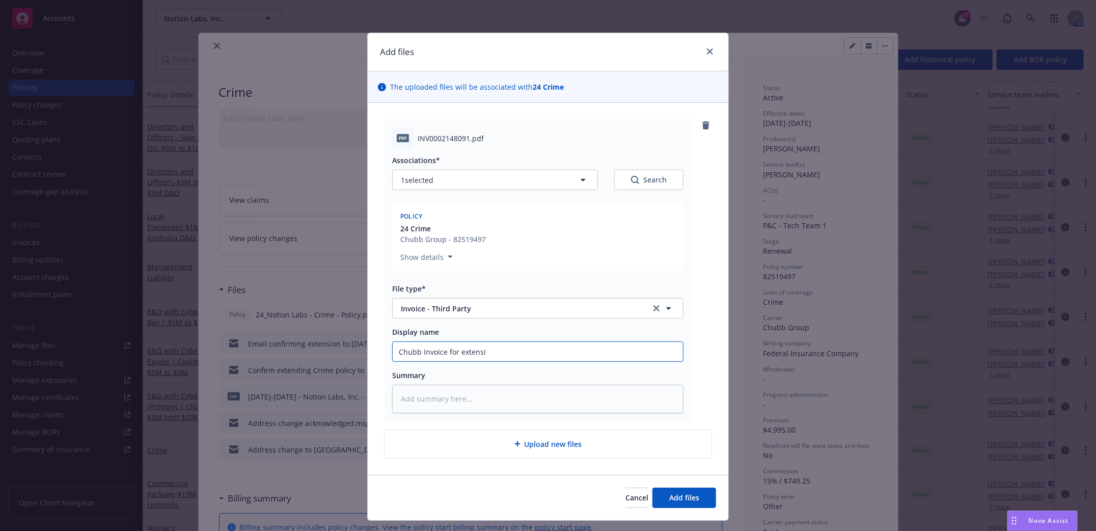
type input "Chubb Invoice for extensio"
type textarea "x"
type input "Chubb Invoice for extension"
type textarea "x"
type input "Chubb Invoice for extension"
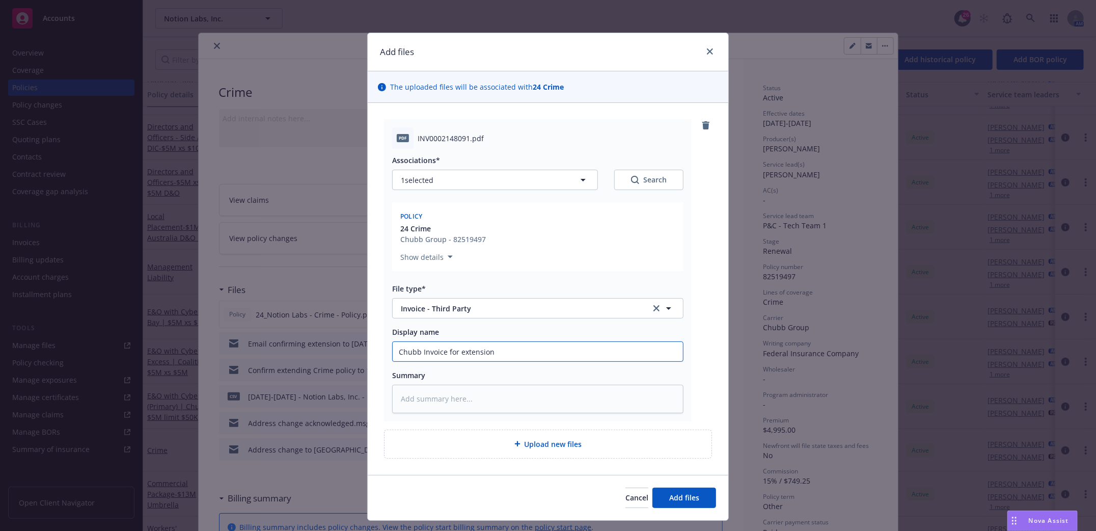
type textarea "x"
type input "Chubb Invoice for extension o"
type textarea "x"
type input "Chubb Invoice for extension of"
type textarea "x"
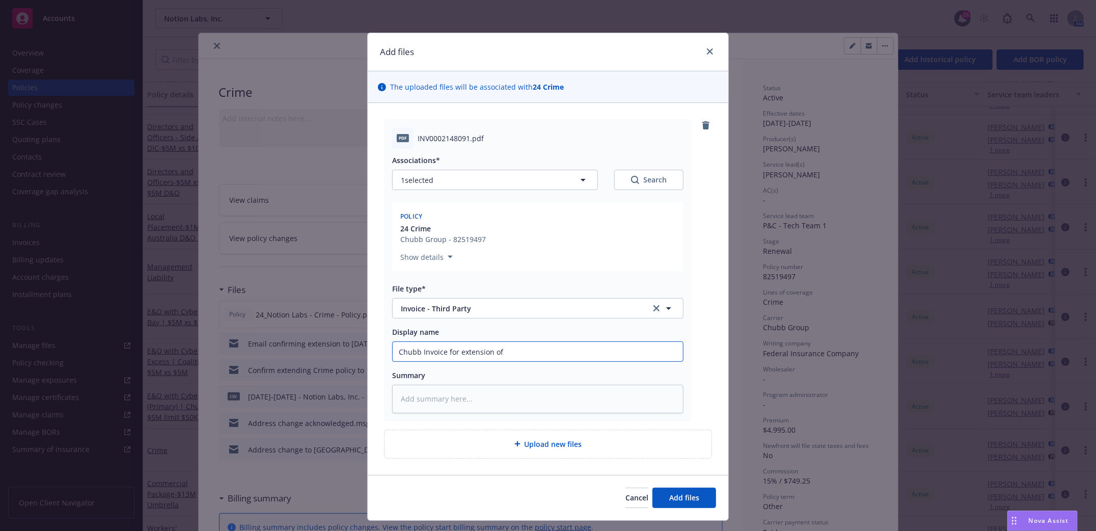
type input "Chubb Invoice for extension of"
type textarea "x"
type input "Chubb Invoice for extension of p"
type textarea "x"
type input "Chubb Invoice for extension of po"
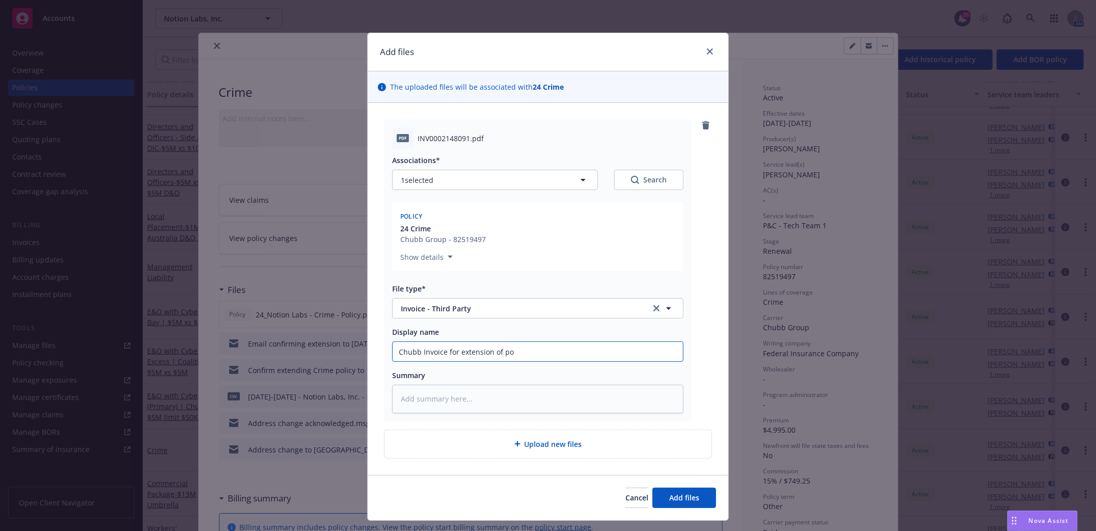
type textarea "x"
type input "Chubb Invoice for extension of pol"
type textarea "x"
type input "Chubb Invoice for extension of poli"
type textarea "x"
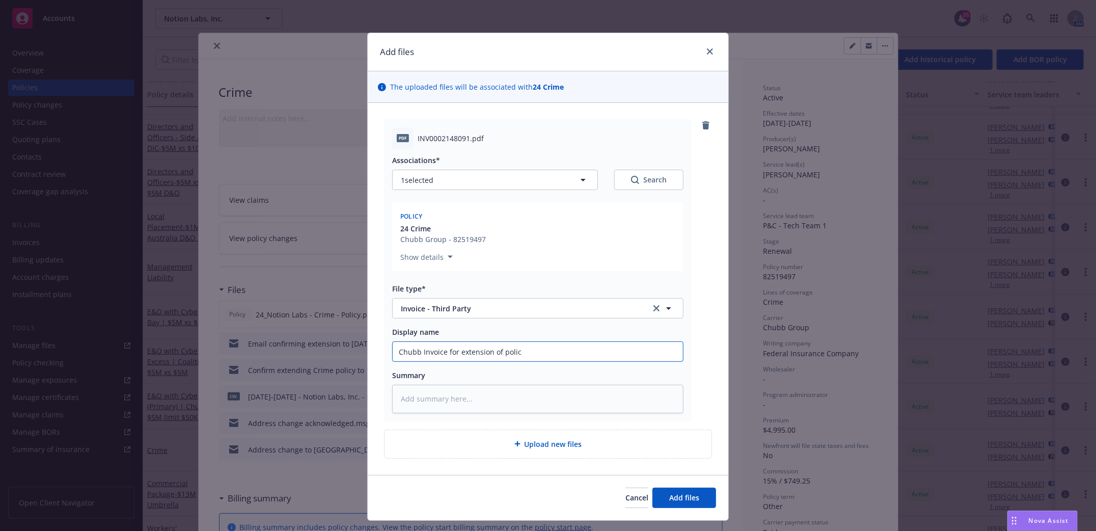
type input "Chubb Invoice for extension of policy"
type textarea "x"
type input "Chubb Invoice for extension of policy"
type textarea "x"
type input "Chubb Invoice for extension of policy t"
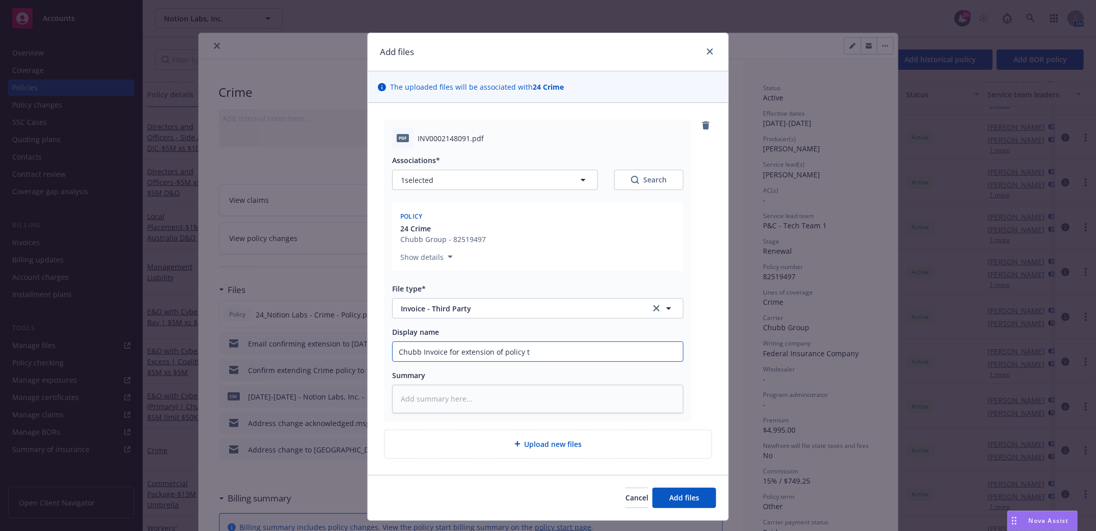
type textarea "x"
type input "Chubb Invoice for extension of policy to"
type textarea "x"
type input "Chubb Invoice for extension of policy to"
type textarea "x"
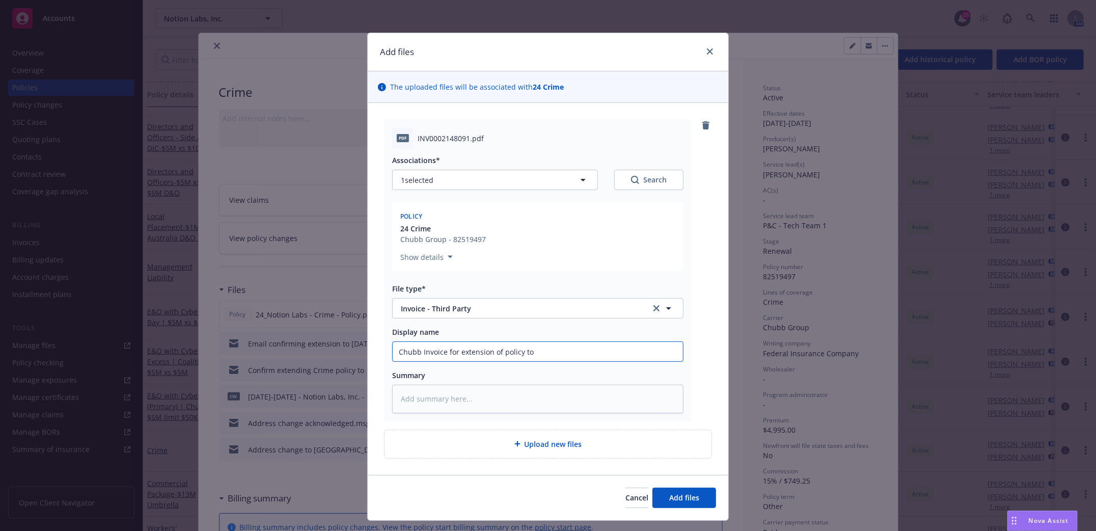
type input "Chubb Invoice for extension of policy to 1"
type textarea "x"
type input "Chubb Invoice for extension of policy to 11"
type textarea "x"
type input "Chubb Invoice for extension of policy to 11/"
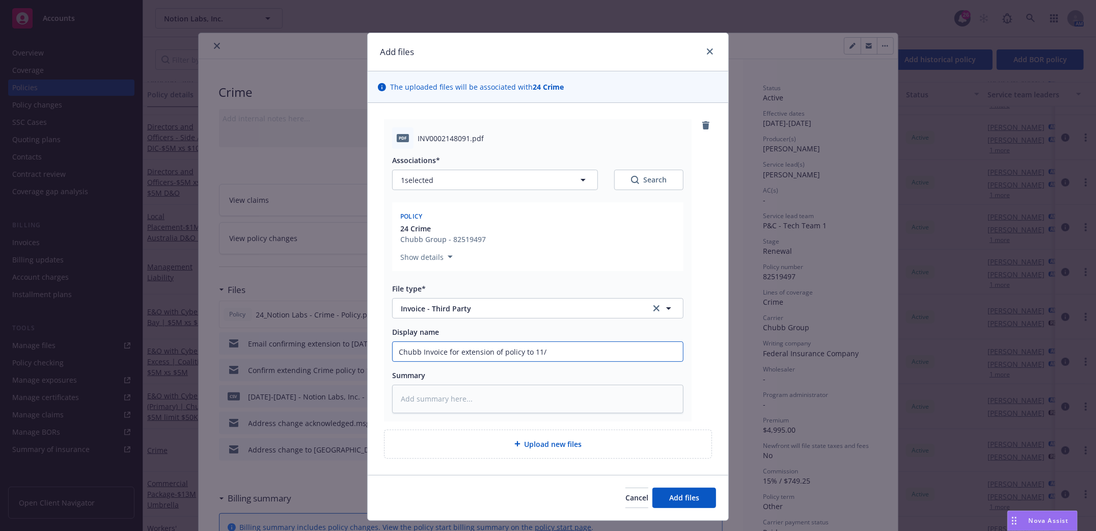
type textarea "x"
type input "Chubb Invoice for extension of policy to 11/1"
click at [679, 497] on span "Add files" at bounding box center [684, 497] width 30 height 10
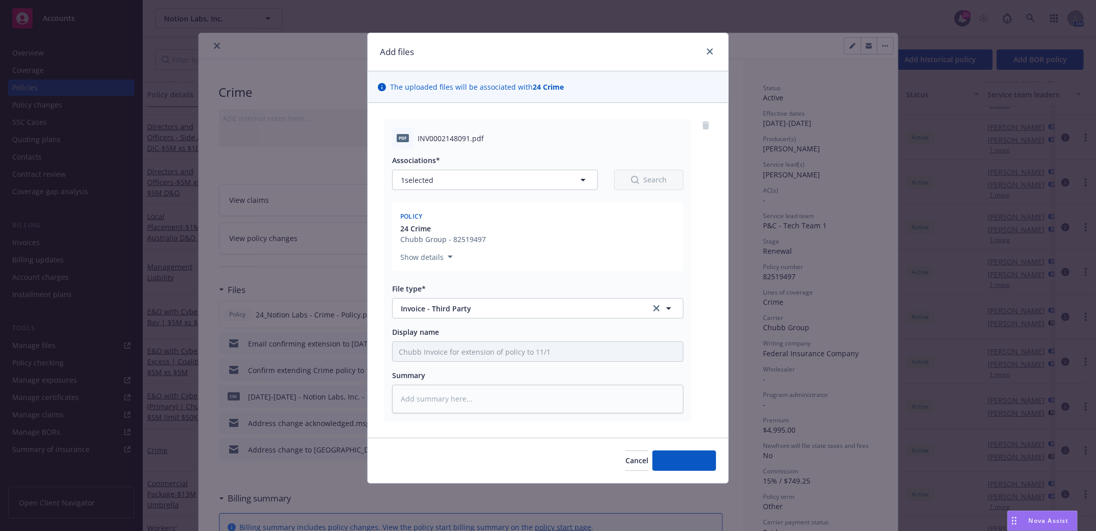
type textarea "x"
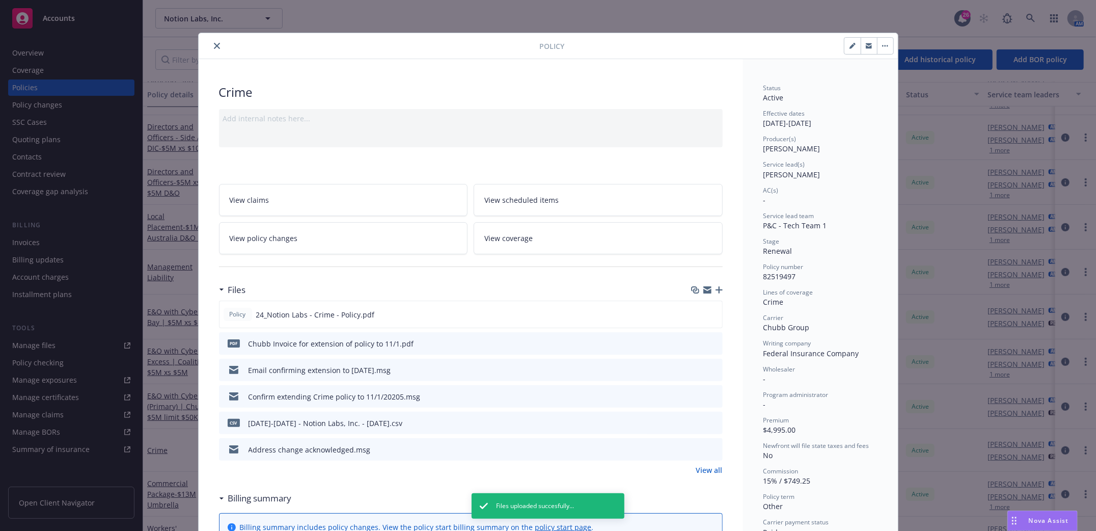
click at [211, 50] on button "close" at bounding box center [217, 46] width 12 height 12
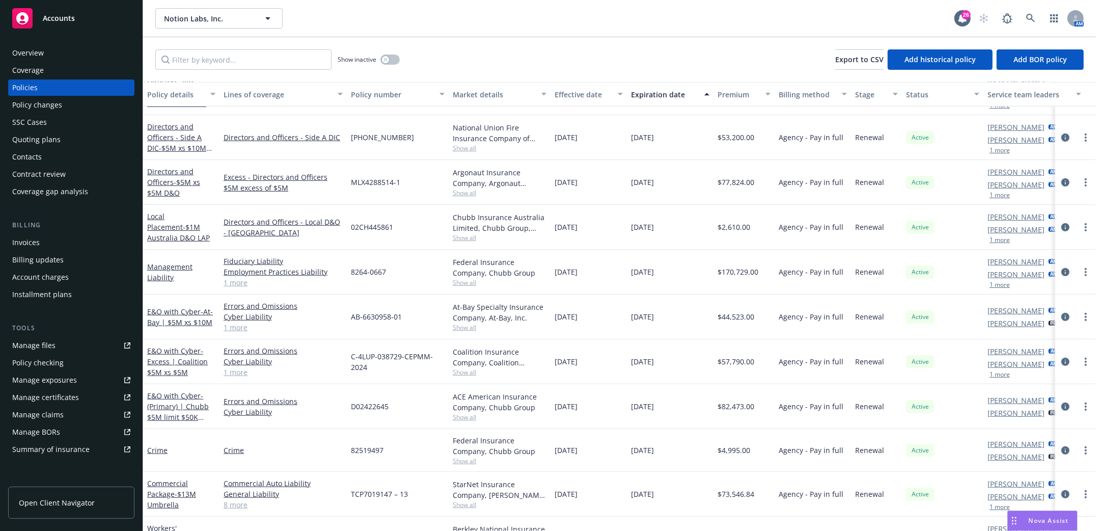
click at [174, 410] on div "E&O with Cyber - (Primary) | Chubb $5M limit $50K retention" at bounding box center [181, 406] width 68 height 32
click at [177, 407] on span "- (Primary) | Chubb $5M limit $50K retention" at bounding box center [178, 412] width 62 height 42
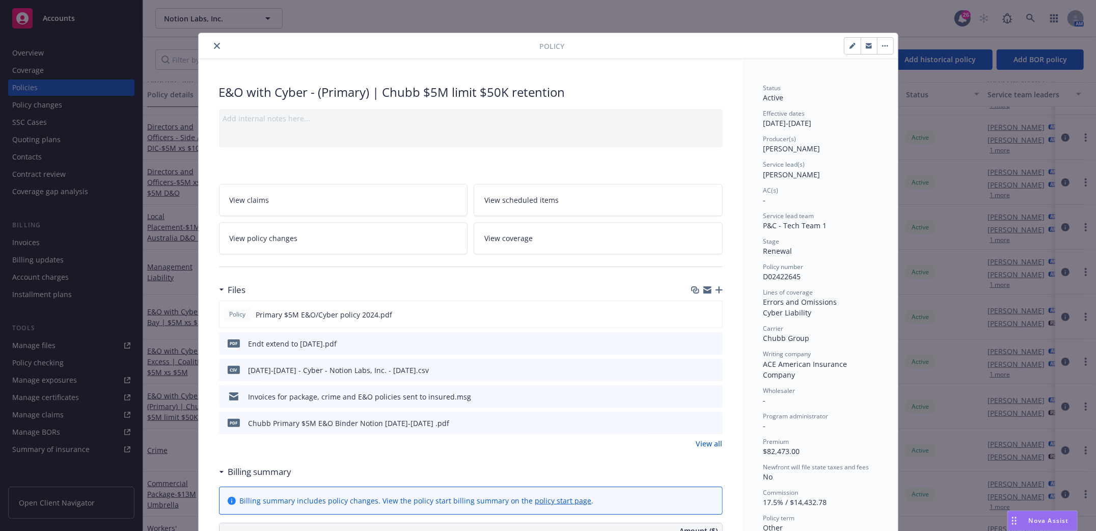
click at [214, 43] on icon "close" at bounding box center [217, 46] width 6 height 6
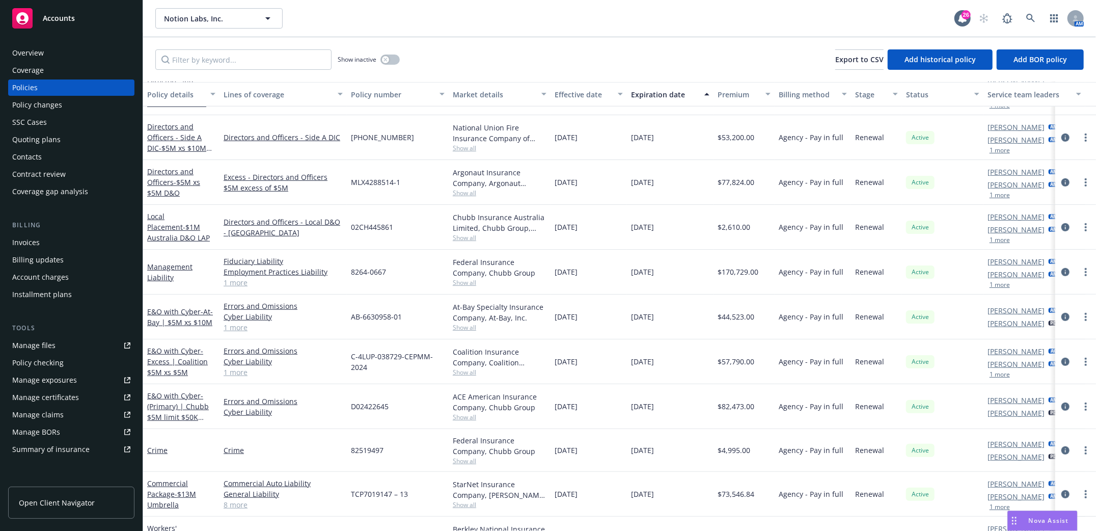
click at [31, 346] on div "Manage files" at bounding box center [33, 345] width 43 height 16
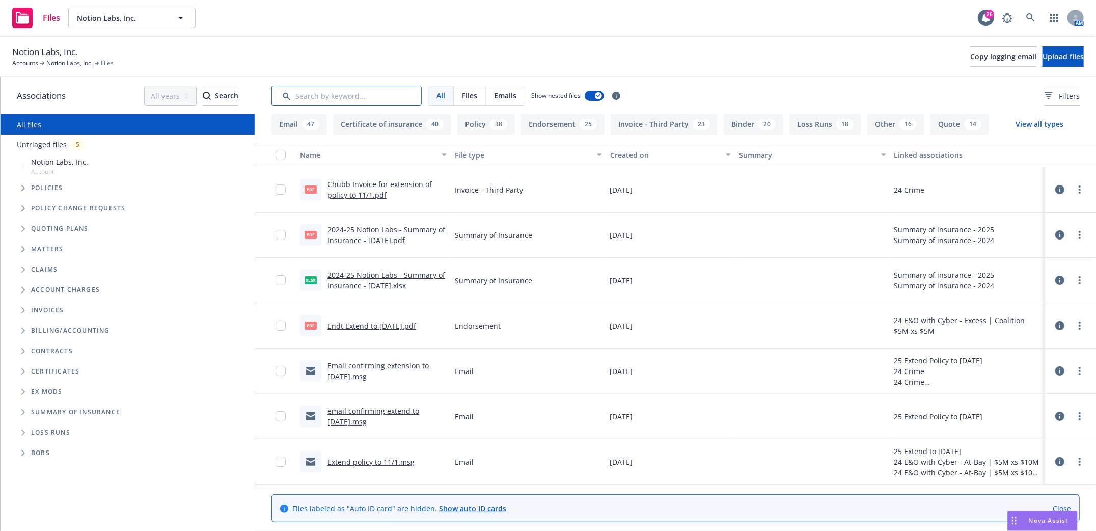
click at [391, 99] on input "Search by keyword..." at bounding box center [346, 96] width 150 height 20
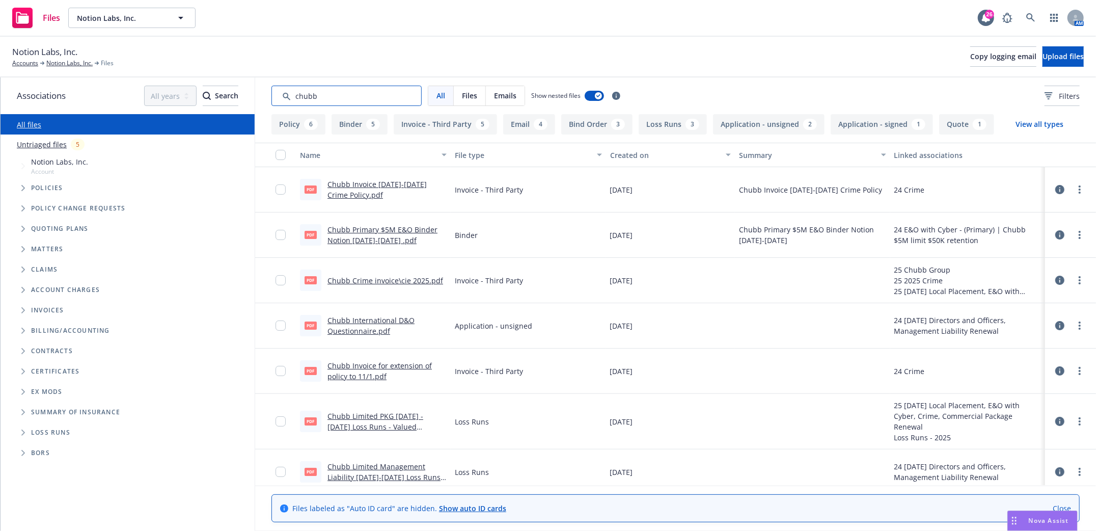
drag, startPoint x: 332, startPoint y: 91, endPoint x: 248, endPoint y: 100, distance: 84.5
click at [248, 100] on div "Associations All years 2027 2026 2025 2024 2023 2022 2021 2020 2019 2018 2017 2…" at bounding box center [548, 303] width 1095 height 453
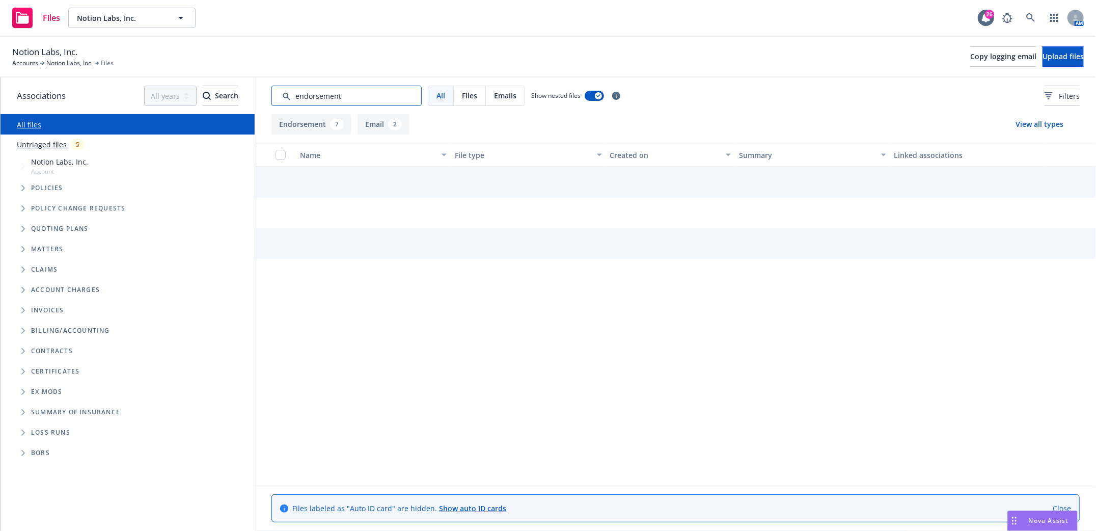
type input "endorsement"
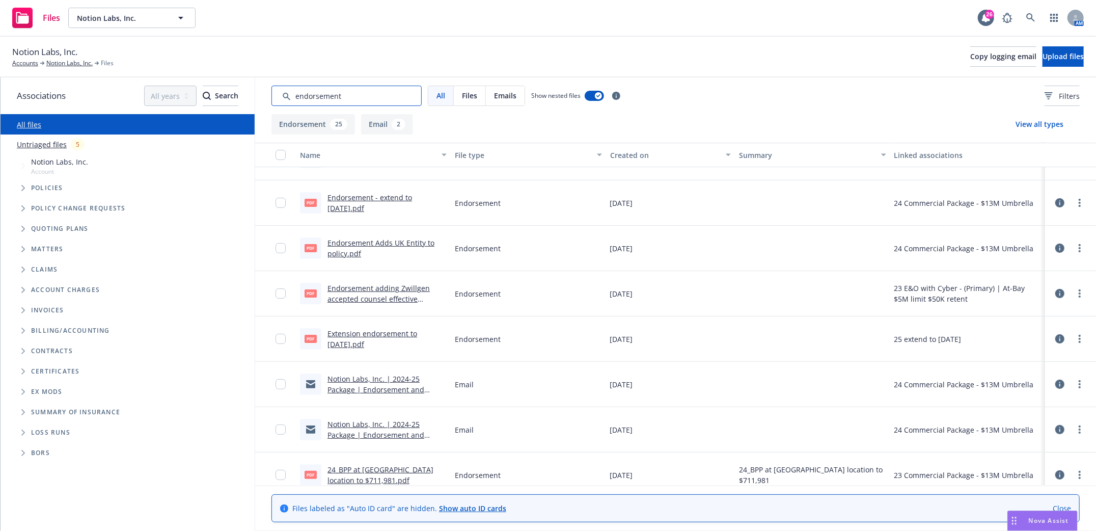
scroll to position [119, 0]
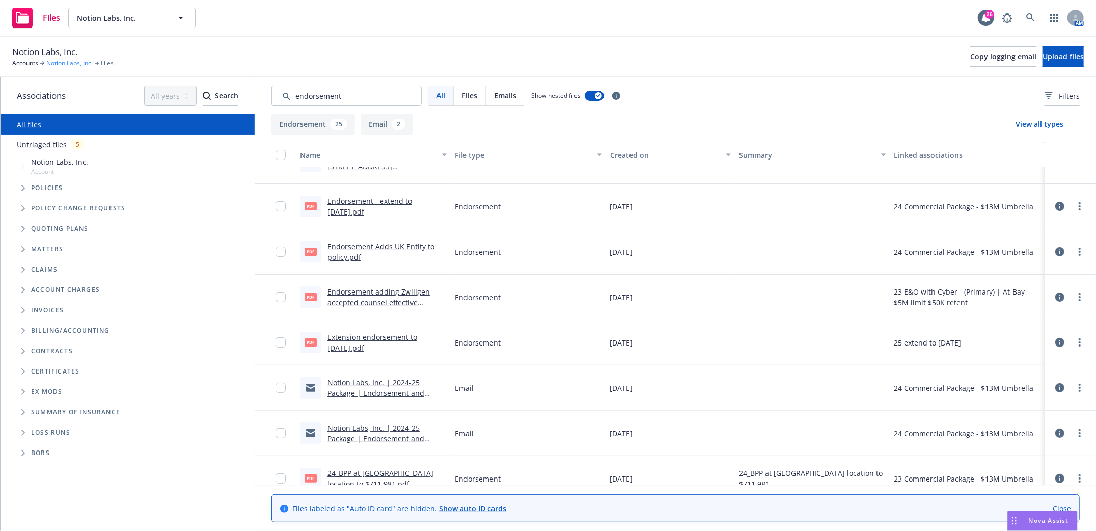
click at [74, 62] on link "Notion Labs, Inc." at bounding box center [69, 63] width 46 height 9
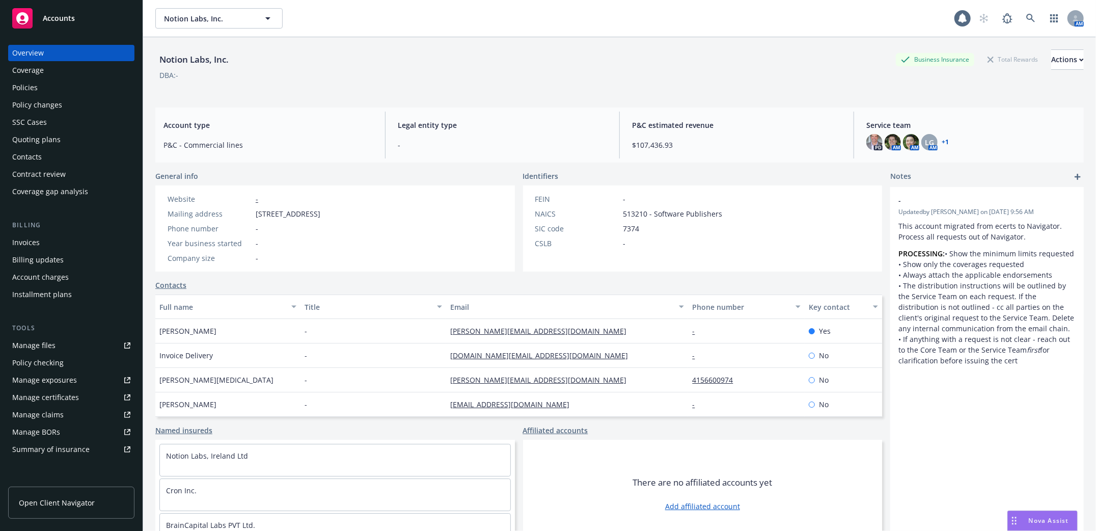
click at [26, 85] on div "Policies" at bounding box center [24, 87] width 25 height 16
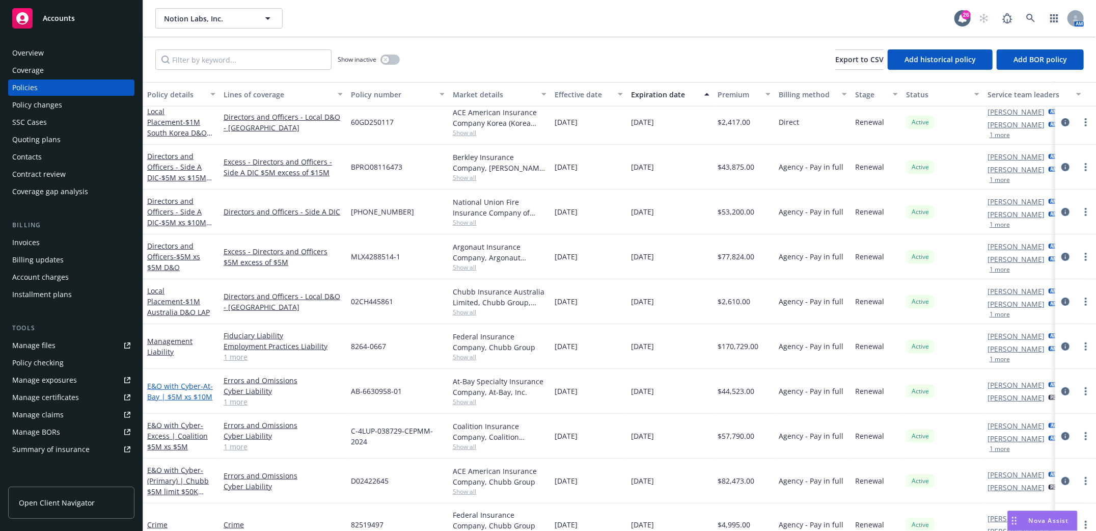
scroll to position [339, 0]
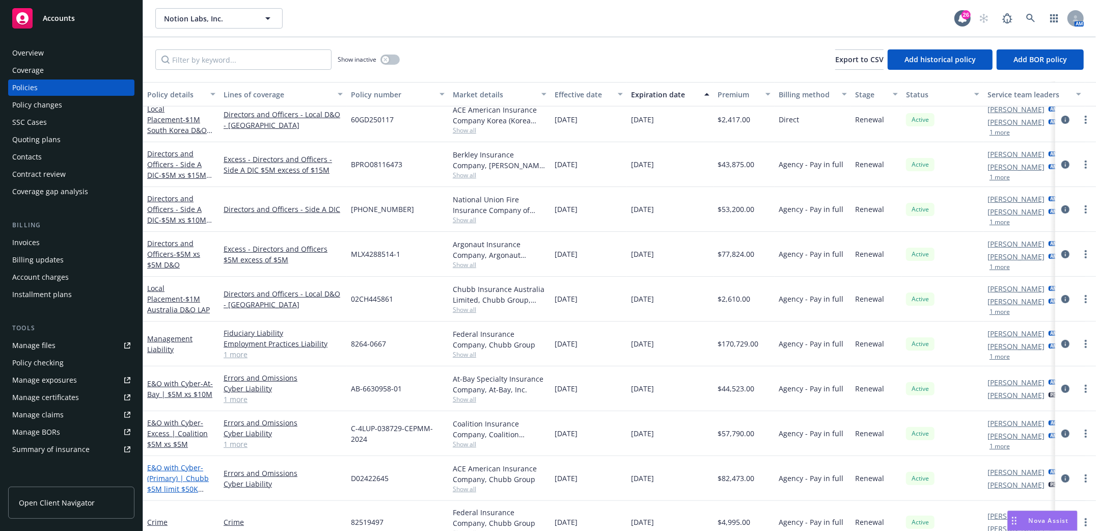
click at [182, 473] on span "- (Primary) | Chubb $5M limit $50K retention" at bounding box center [178, 483] width 62 height 42
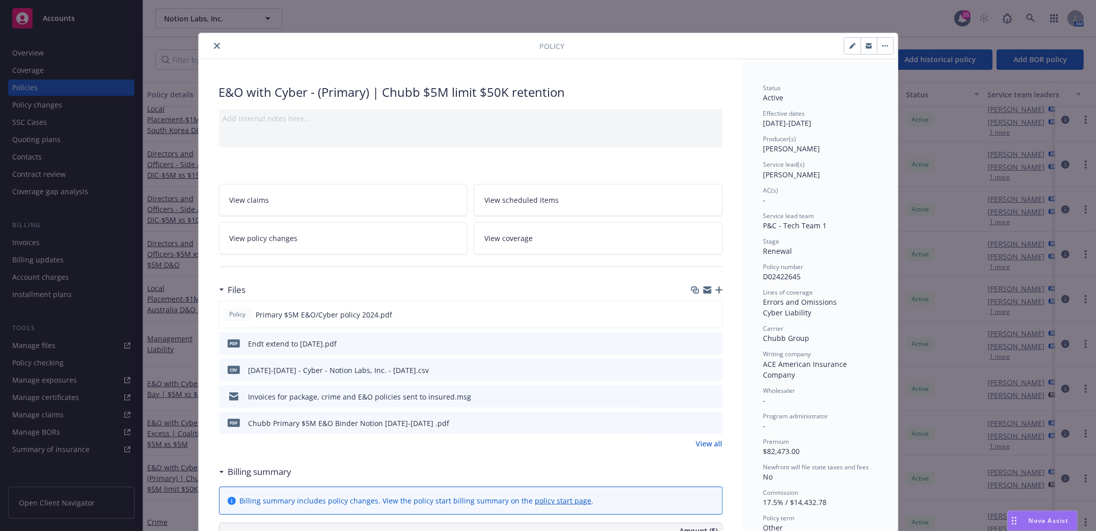
click at [214, 43] on icon "close" at bounding box center [217, 46] width 6 height 6
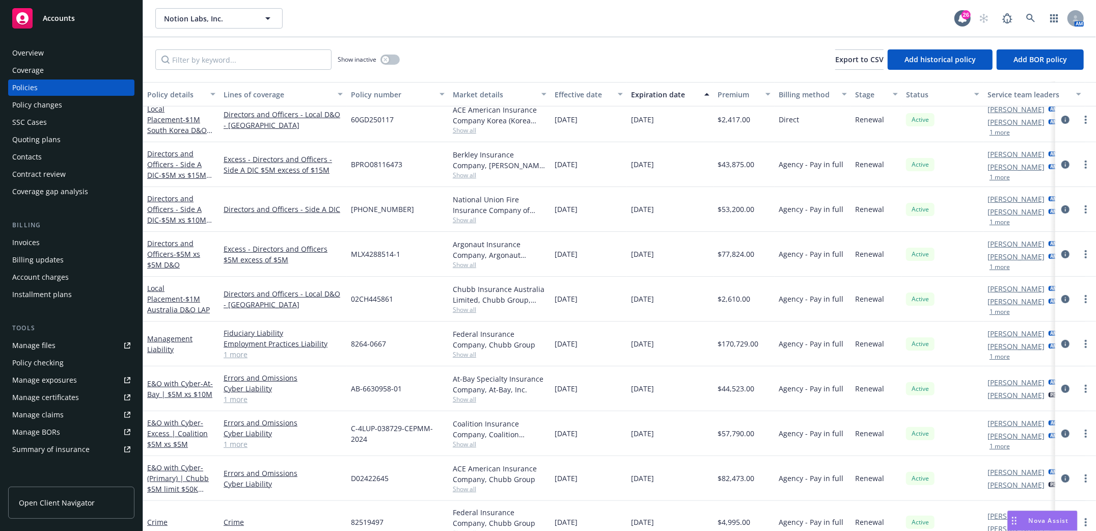
click at [39, 342] on div "Manage files" at bounding box center [33, 345] width 43 height 16
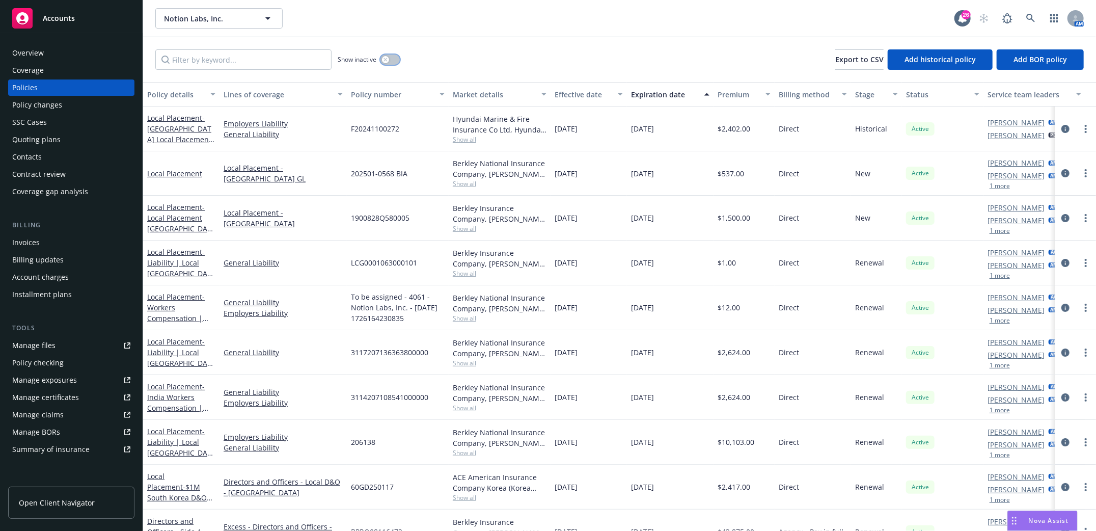
click at [395, 58] on button "button" at bounding box center [389, 59] width 19 height 10
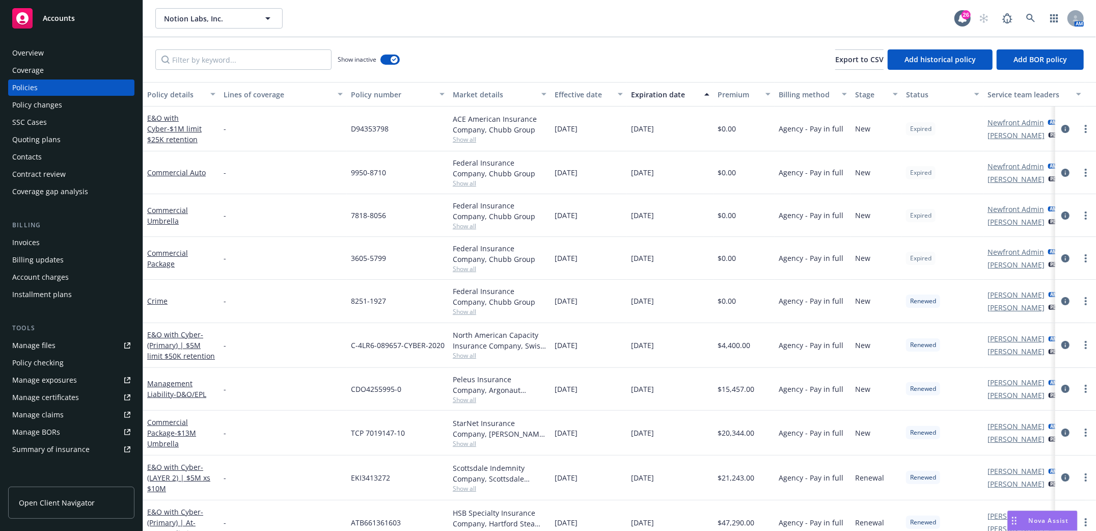
click at [661, 93] on div "Expiration date" at bounding box center [664, 94] width 67 height 11
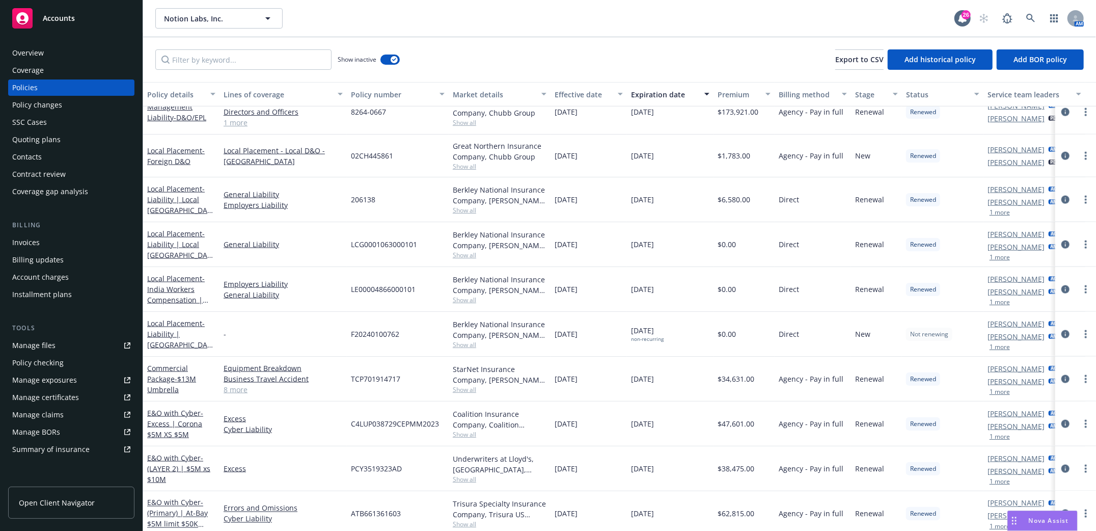
scroll to position [1086, 0]
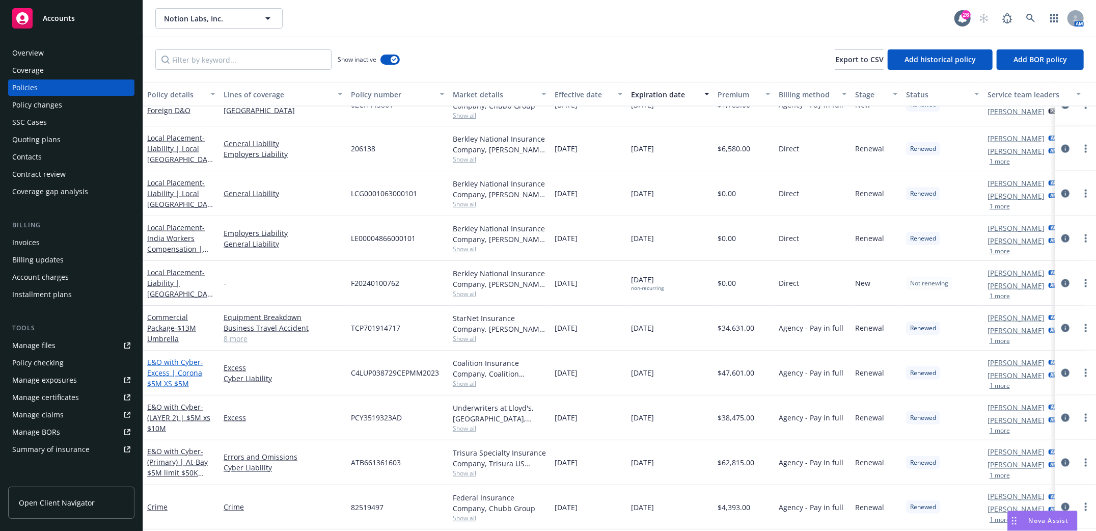
click at [163, 373] on span "- Excess | Corona $5M XS $5M" at bounding box center [175, 372] width 56 height 31
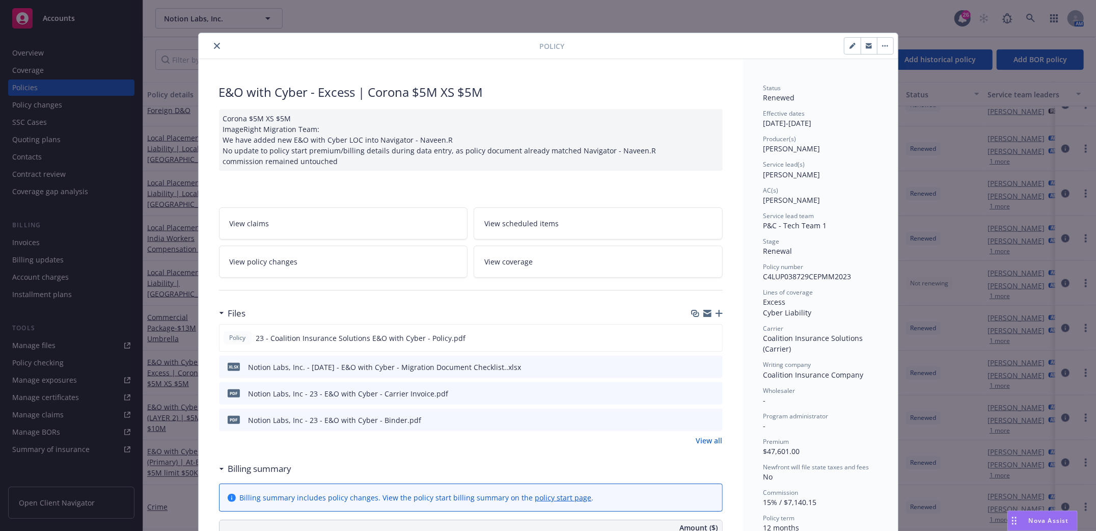
click at [214, 43] on icon "close" at bounding box center [217, 46] width 6 height 6
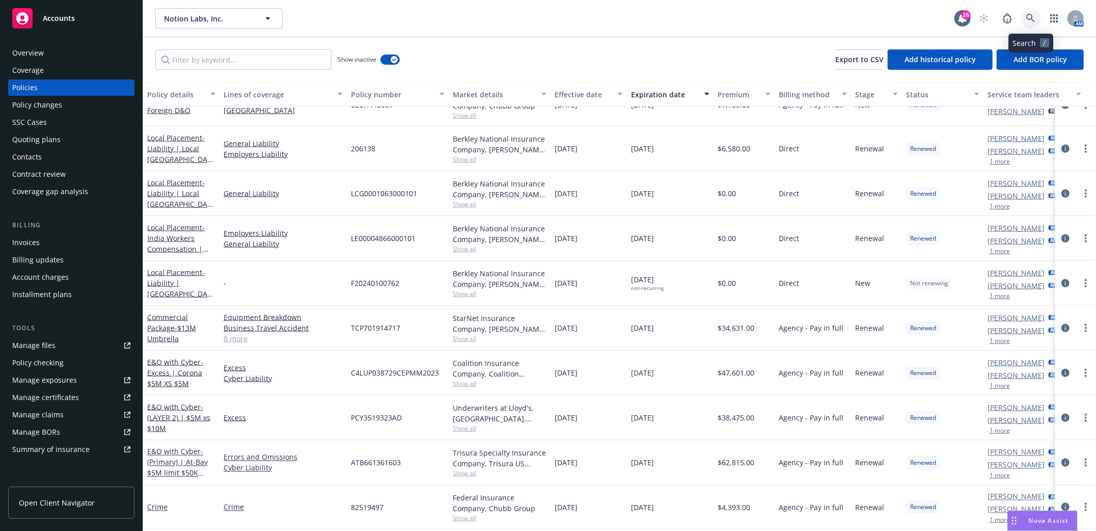
click at [1031, 19] on icon at bounding box center [1030, 18] width 9 height 9
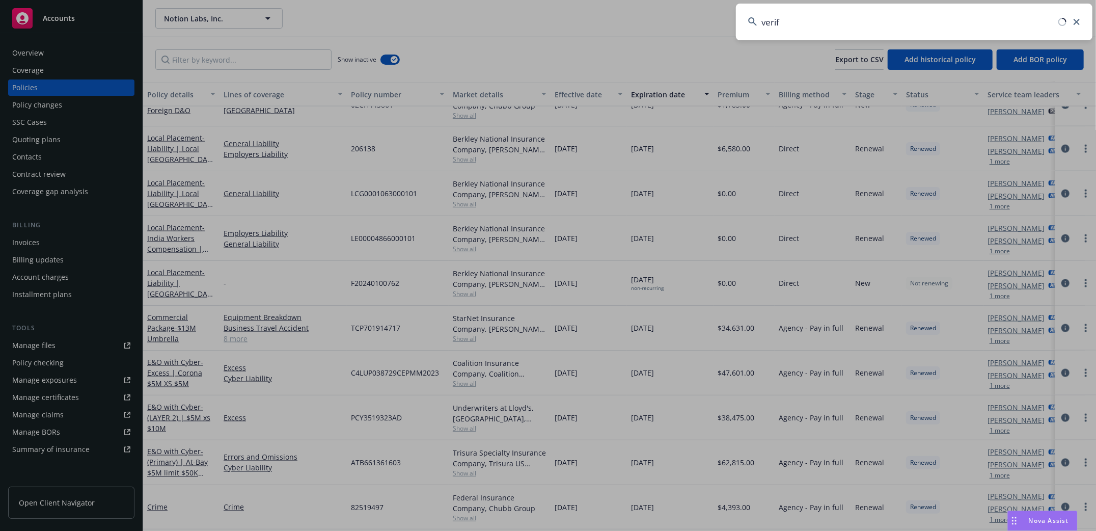
type input "veriff"
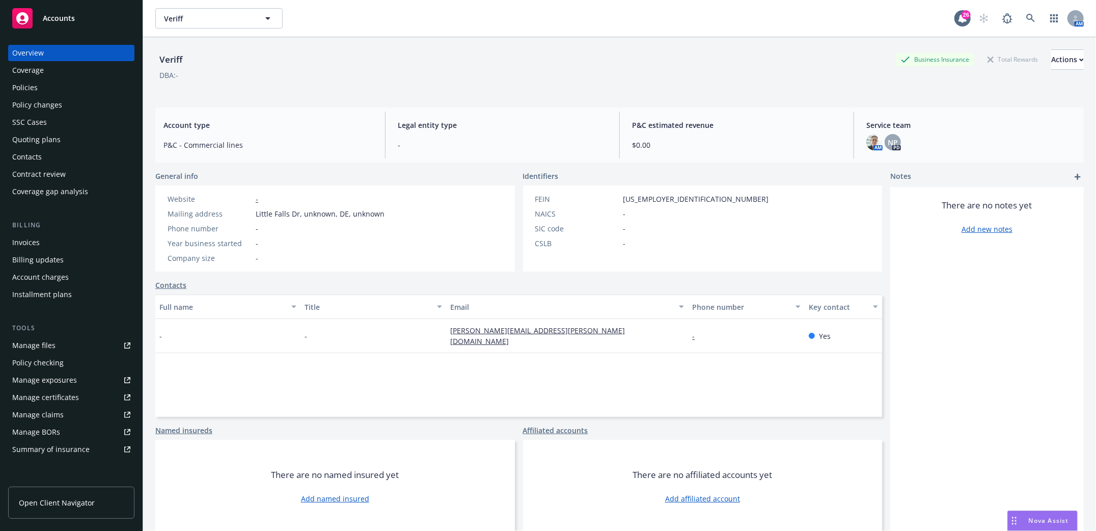
click at [18, 86] on div "Policies" at bounding box center [24, 87] width 25 height 16
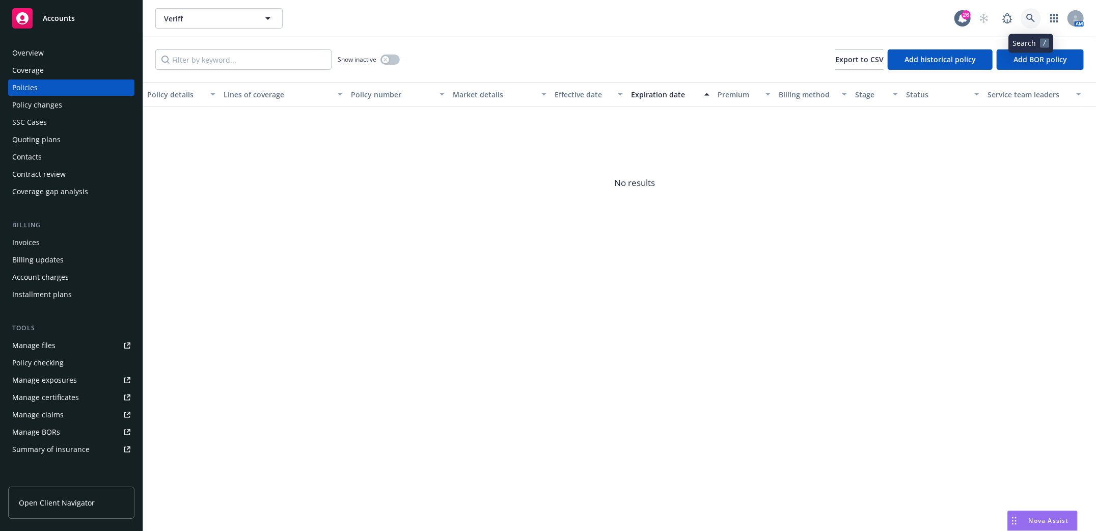
click at [1033, 17] on icon at bounding box center [1030, 18] width 9 height 9
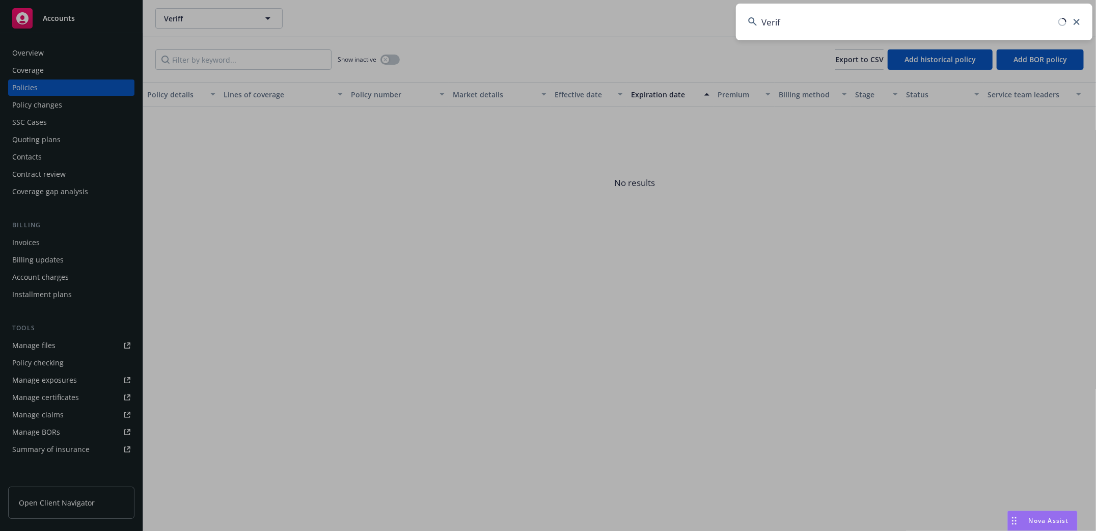
type input "Veriff"
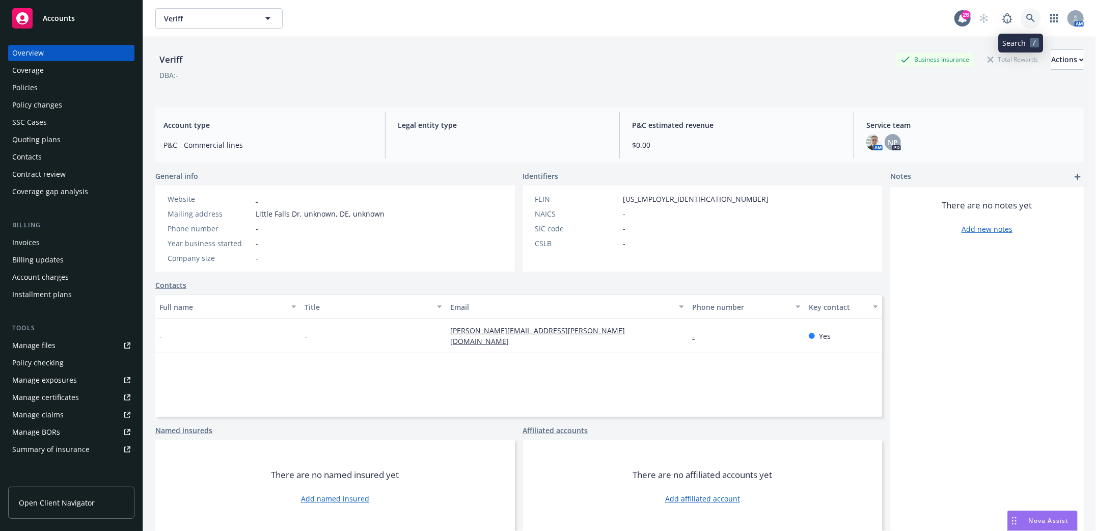
click at [1020, 18] on link at bounding box center [1030, 18] width 20 height 20
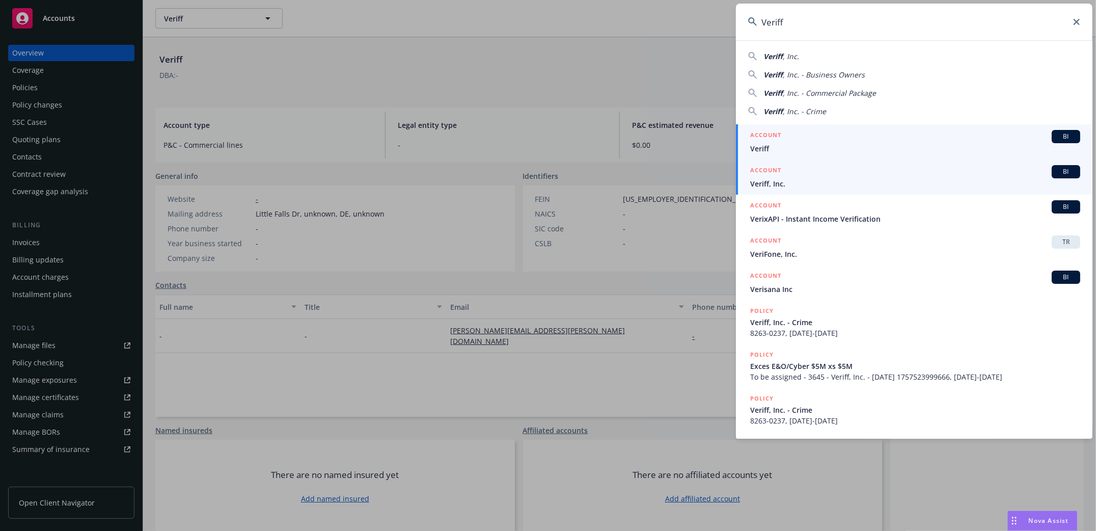
type input "Veriff"
click at [766, 183] on span "Veriff, Inc." at bounding box center [915, 183] width 330 height 11
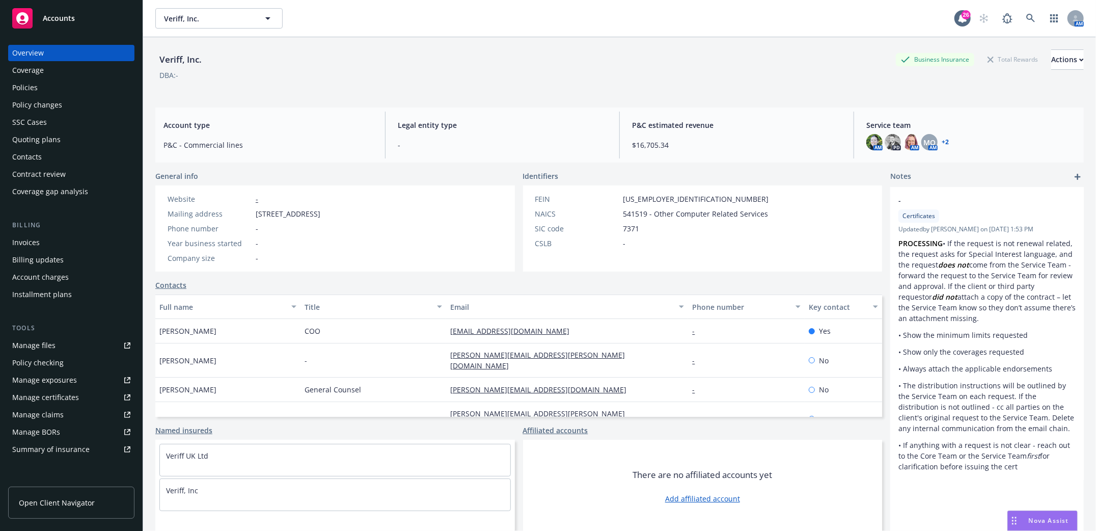
click at [18, 90] on div "Policies" at bounding box center [24, 87] width 25 height 16
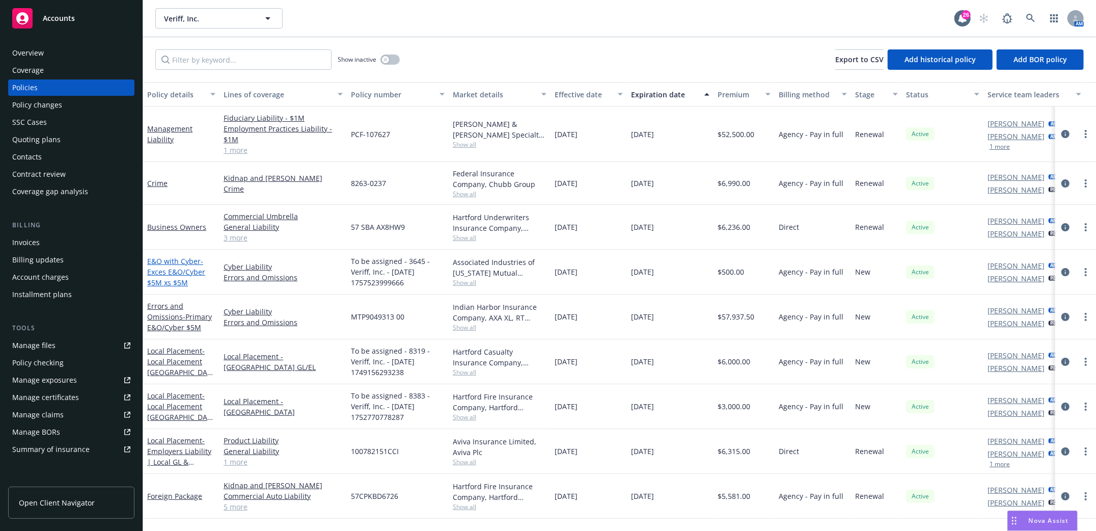
click at [169, 269] on span "- Exces E&O/Cyber $5M xs $5M" at bounding box center [176, 271] width 58 height 31
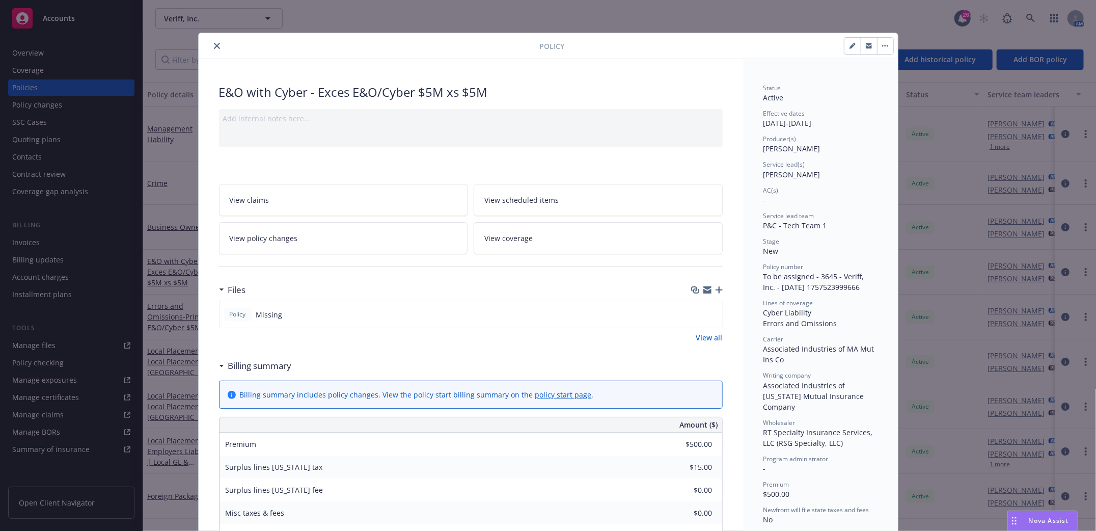
click at [214, 43] on icon "close" at bounding box center [217, 46] width 6 height 6
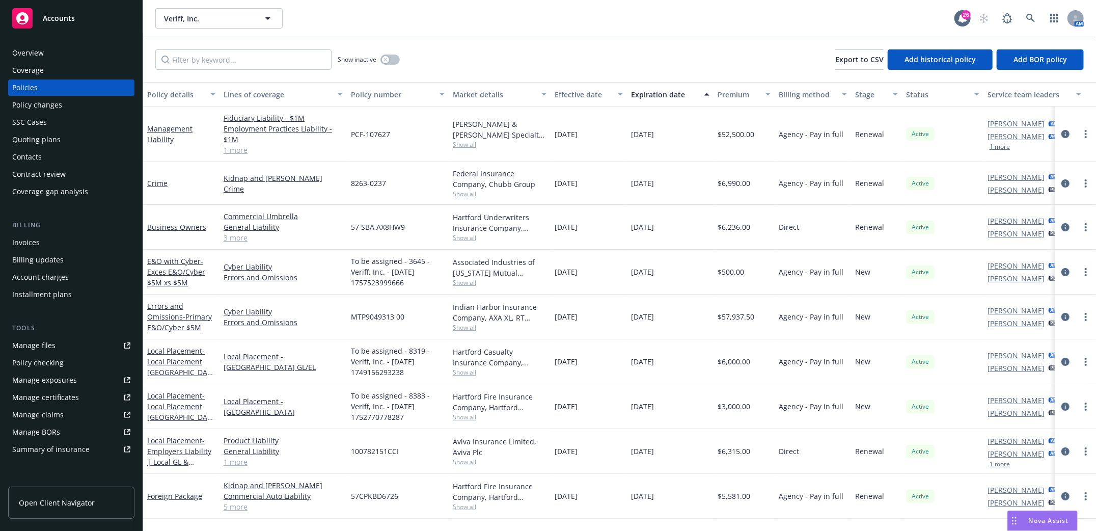
click at [655, 95] on div "Expiration date" at bounding box center [664, 94] width 67 height 11
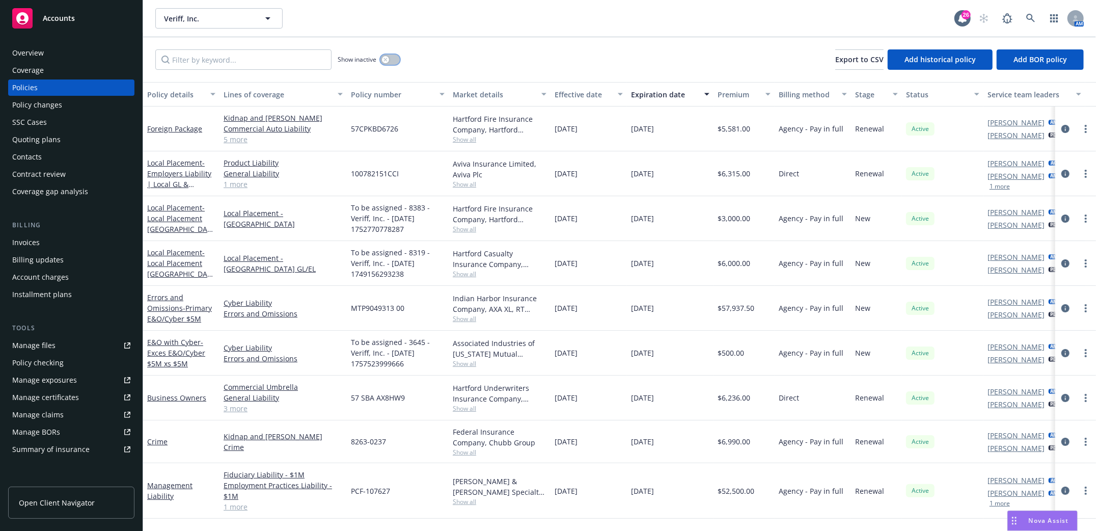
click at [391, 58] on button "button" at bounding box center [389, 59] width 19 height 10
click at [652, 91] on div "Expiration date" at bounding box center [664, 94] width 67 height 11
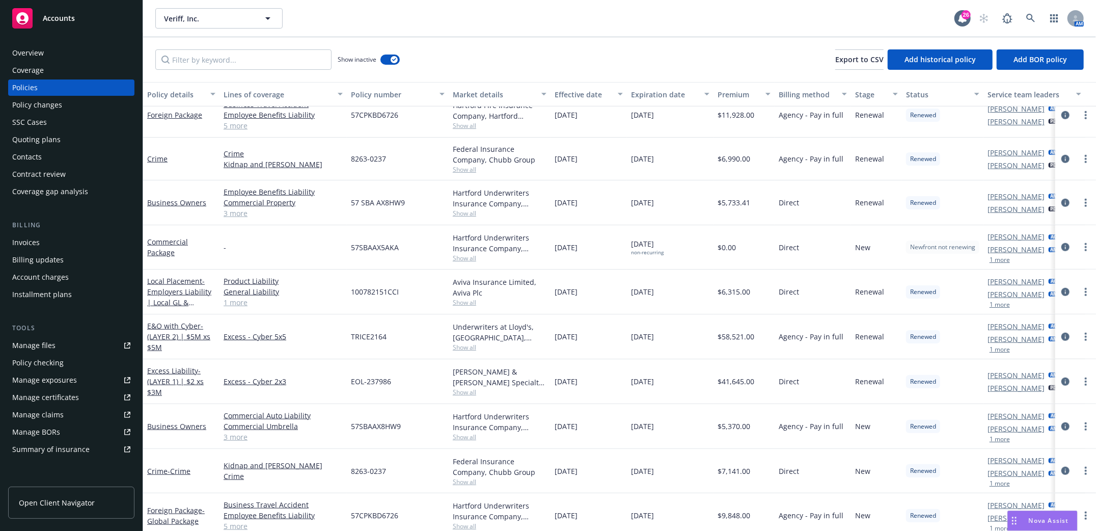
scroll to position [746, 0]
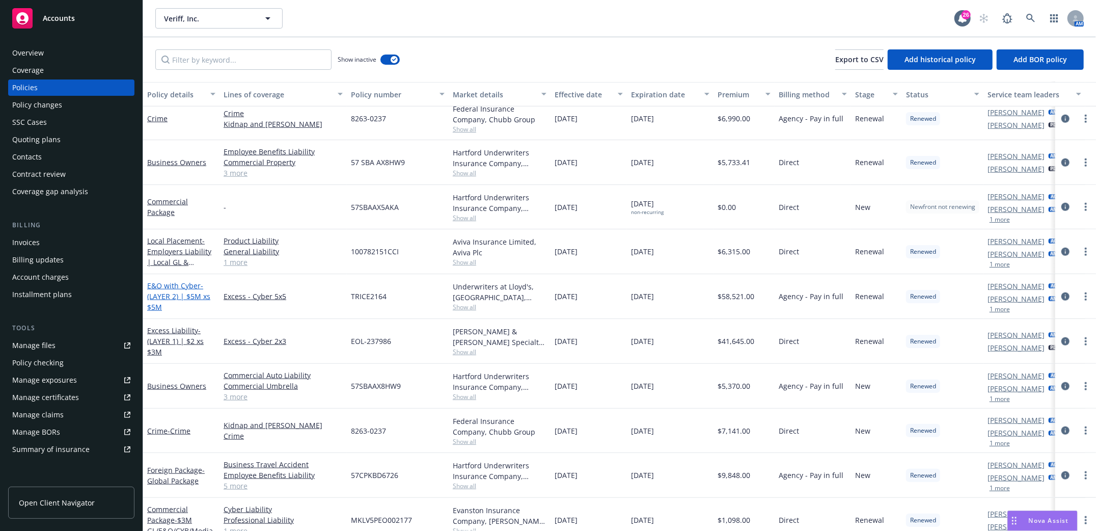
click at [160, 288] on link "E&O with Cyber - (LAYER 2) | $5M xs $5M" at bounding box center [178, 296] width 63 height 31
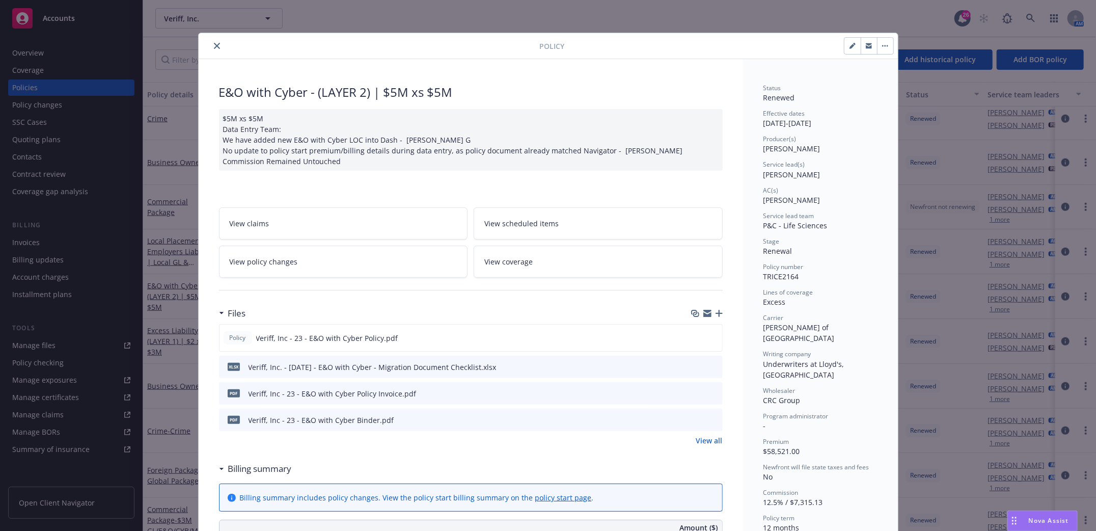
click at [214, 43] on icon "close" at bounding box center [217, 46] width 6 height 6
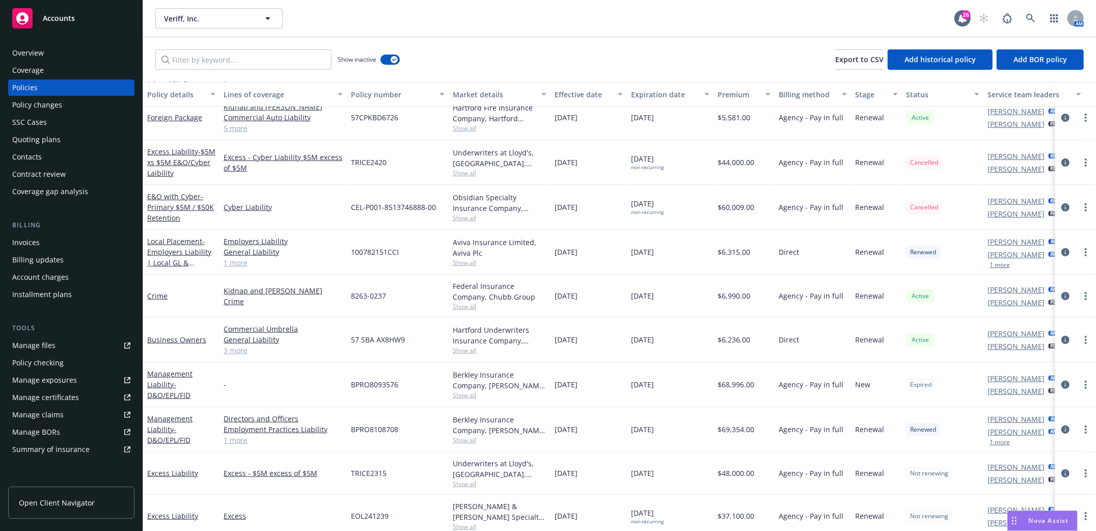
scroll to position [203, 0]
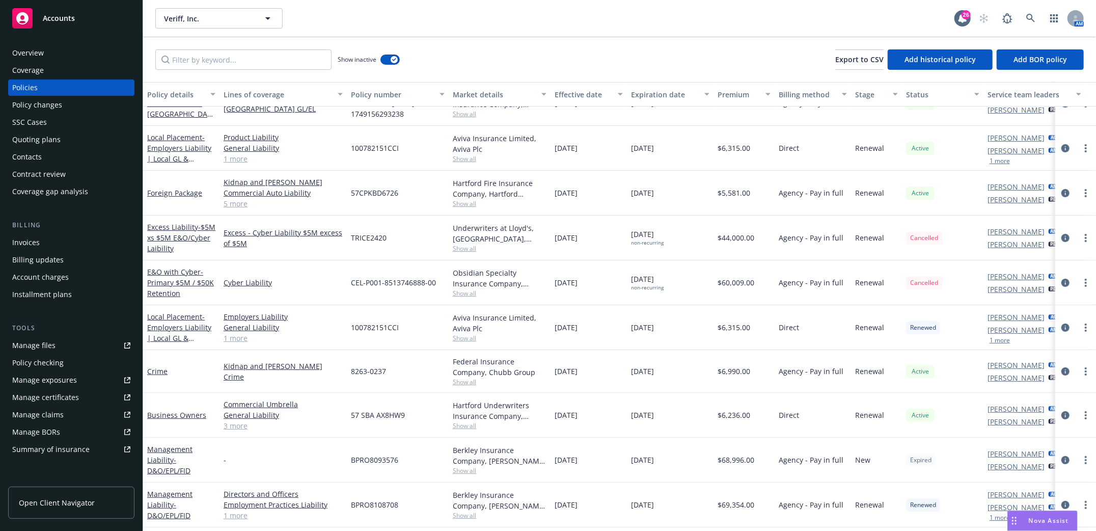
click at [659, 95] on div "Expiration date" at bounding box center [664, 94] width 67 height 11
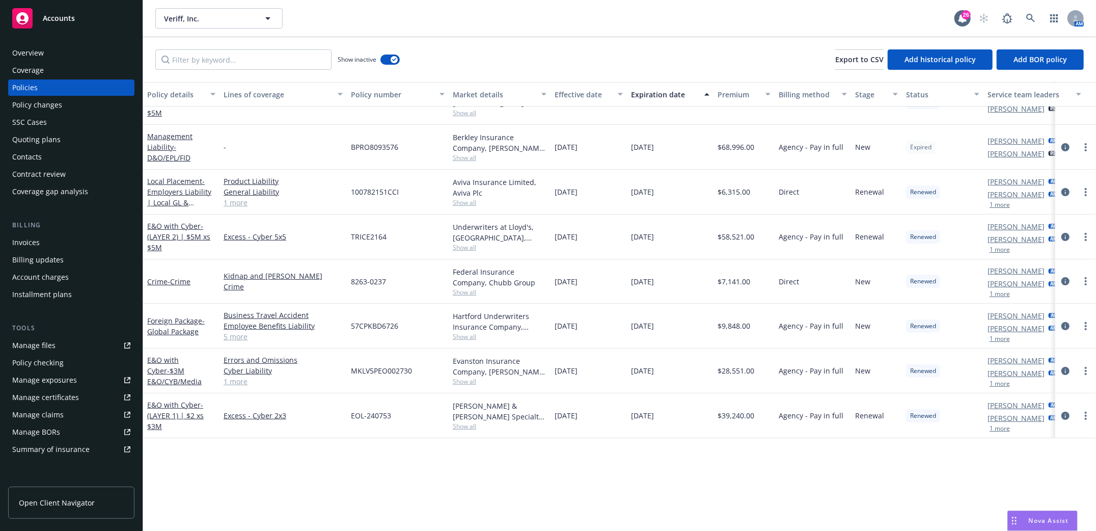
scroll to position [0, 0]
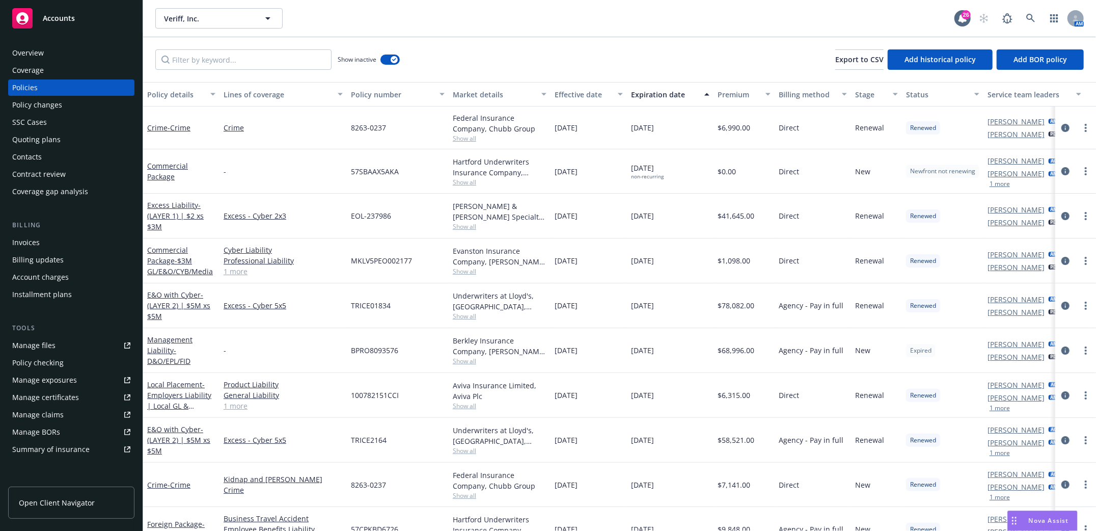
click at [655, 90] on div "Expiration date" at bounding box center [664, 94] width 67 height 11
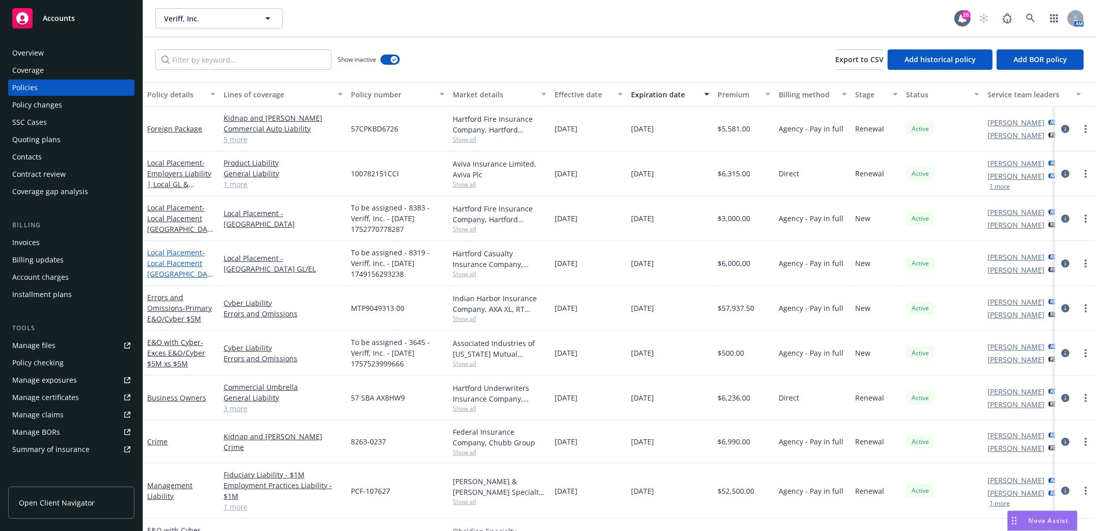
scroll to position [68, 0]
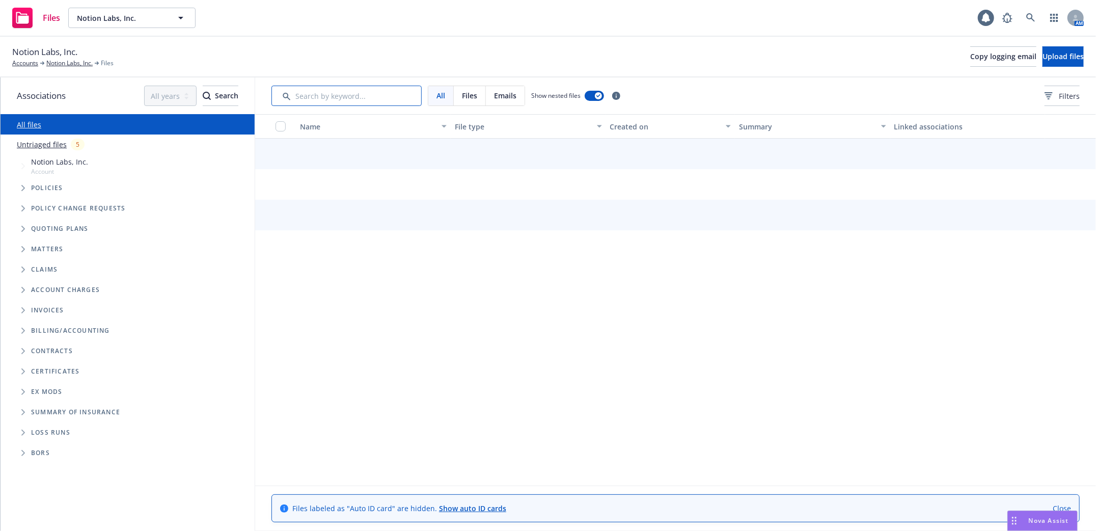
click at [351, 98] on input "Search by keyword..." at bounding box center [346, 96] width 150 height 20
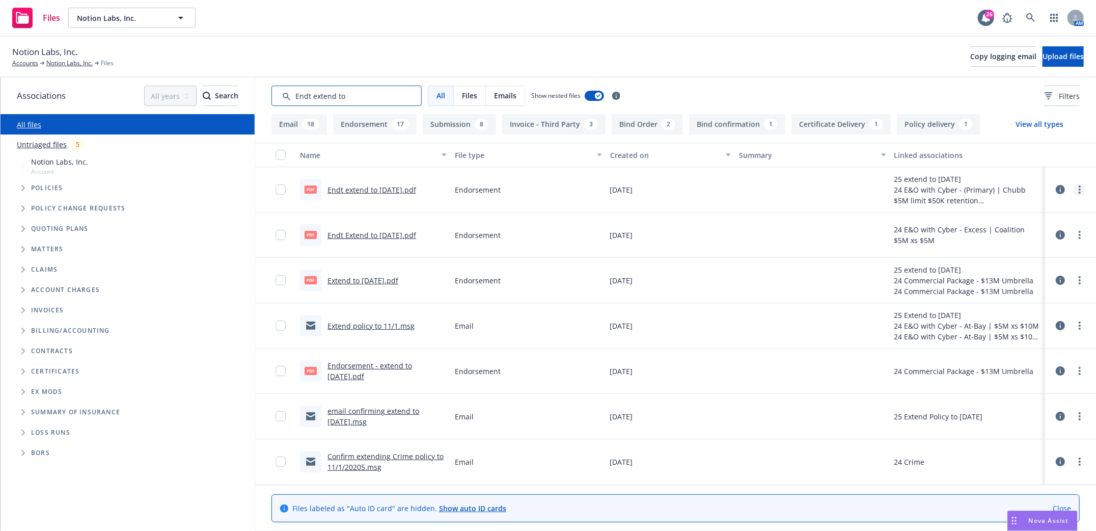
type input "Endt extend to"
click at [1078, 189] on icon "more" at bounding box center [1079, 189] width 2 height 8
click at [998, 211] on link "Archive" at bounding box center [1024, 210] width 101 height 20
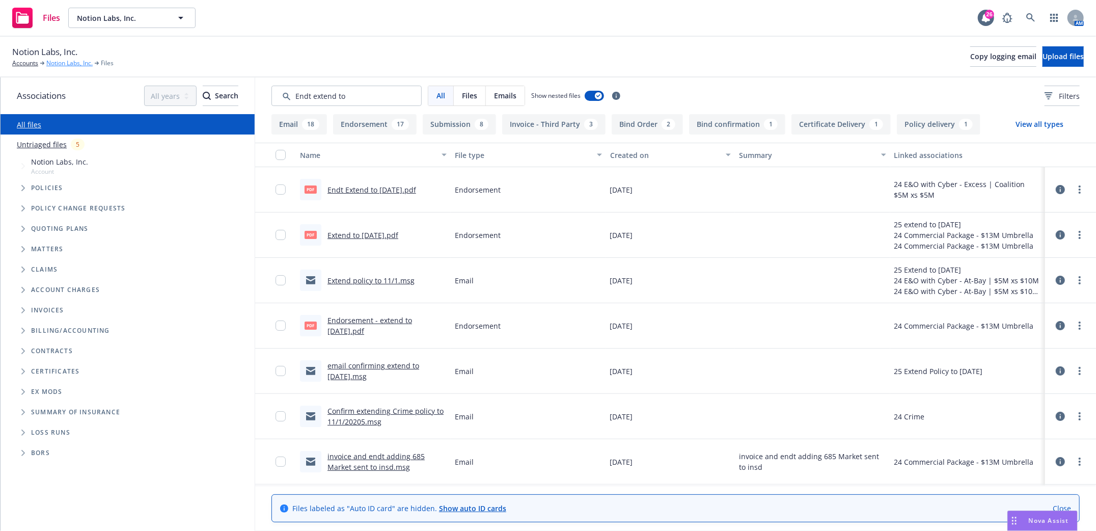
click at [62, 62] on link "Notion Labs, Inc." at bounding box center [69, 63] width 46 height 9
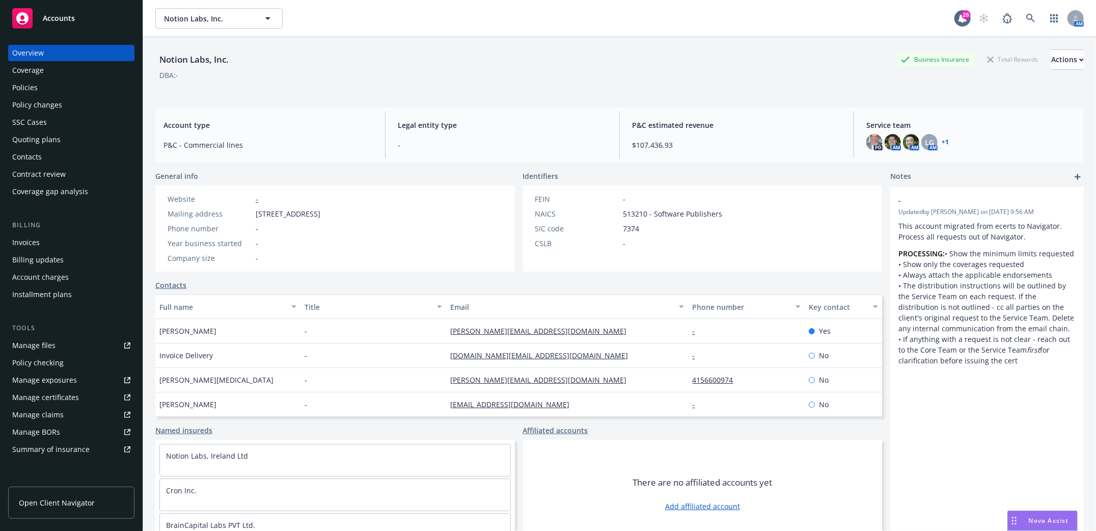
click at [20, 87] on div "Policies" at bounding box center [24, 87] width 25 height 16
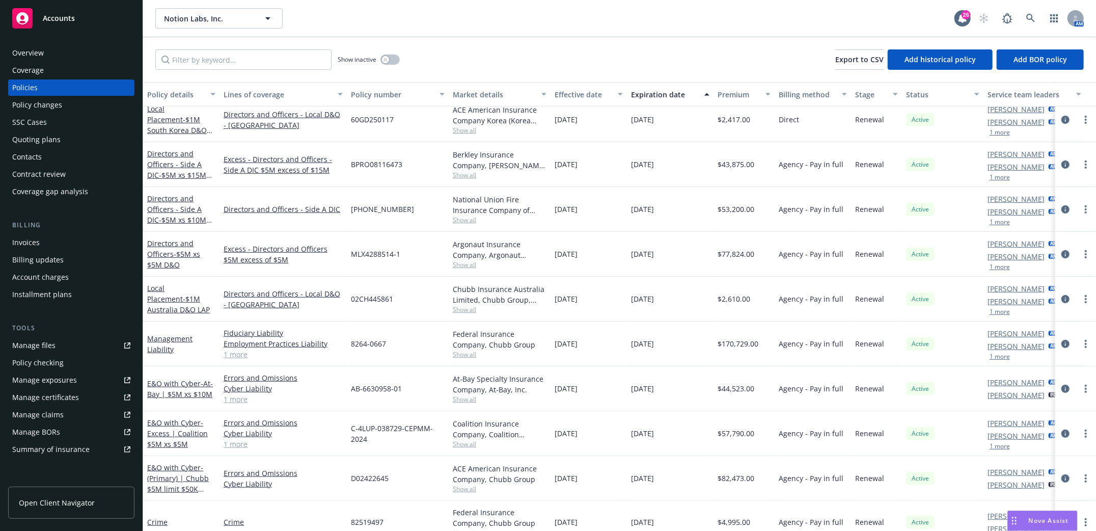
scroll to position [407, 0]
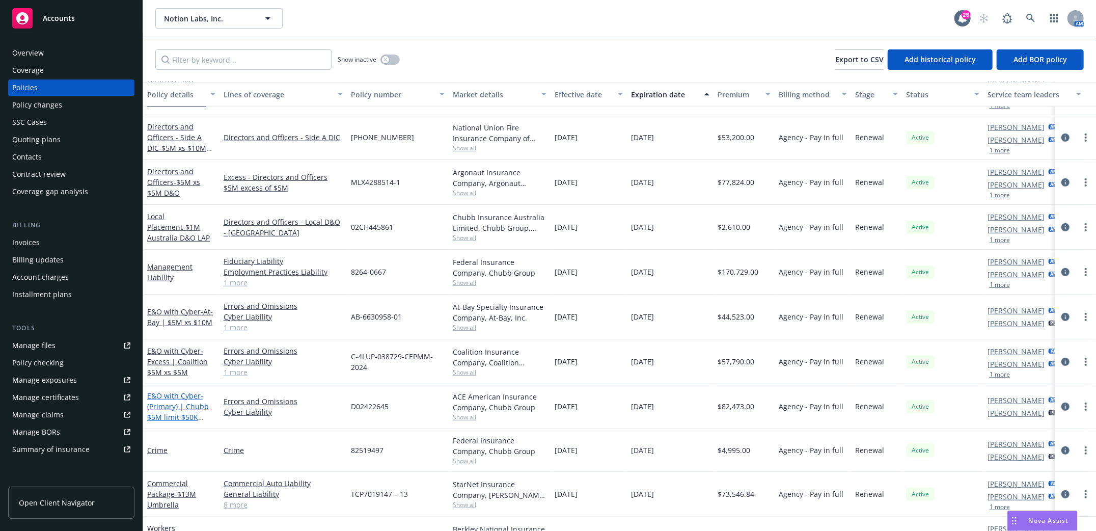
click at [168, 402] on span "- (Primary) | Chubb $5M limit $50K retention" at bounding box center [178, 412] width 62 height 42
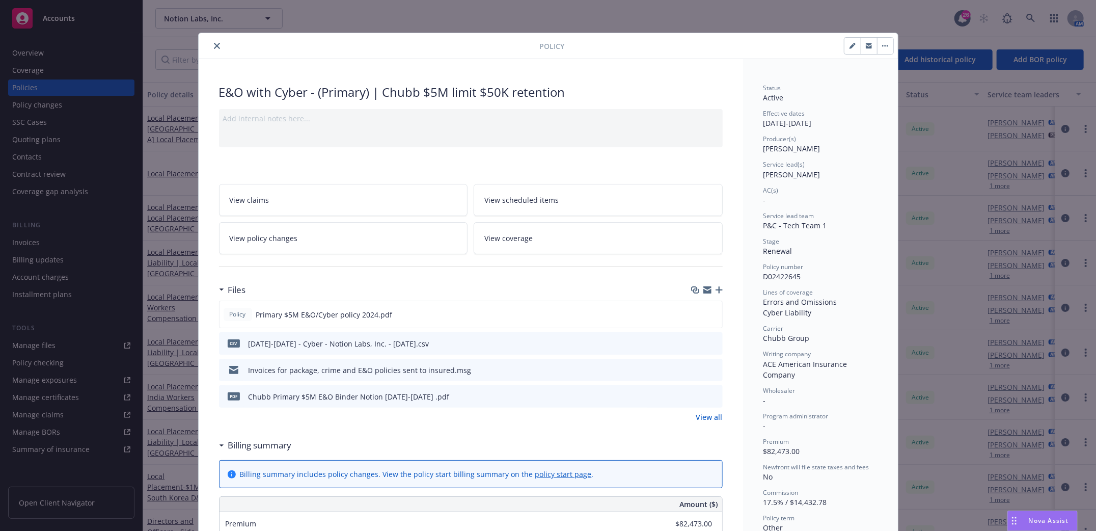
click at [214, 47] on icon "close" at bounding box center [217, 46] width 6 height 6
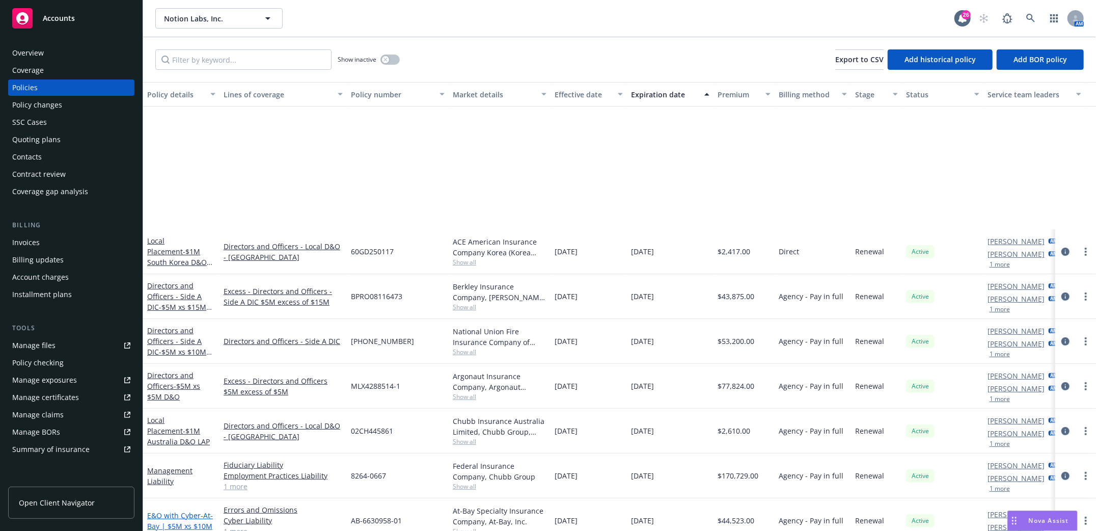
scroll to position [401, 0]
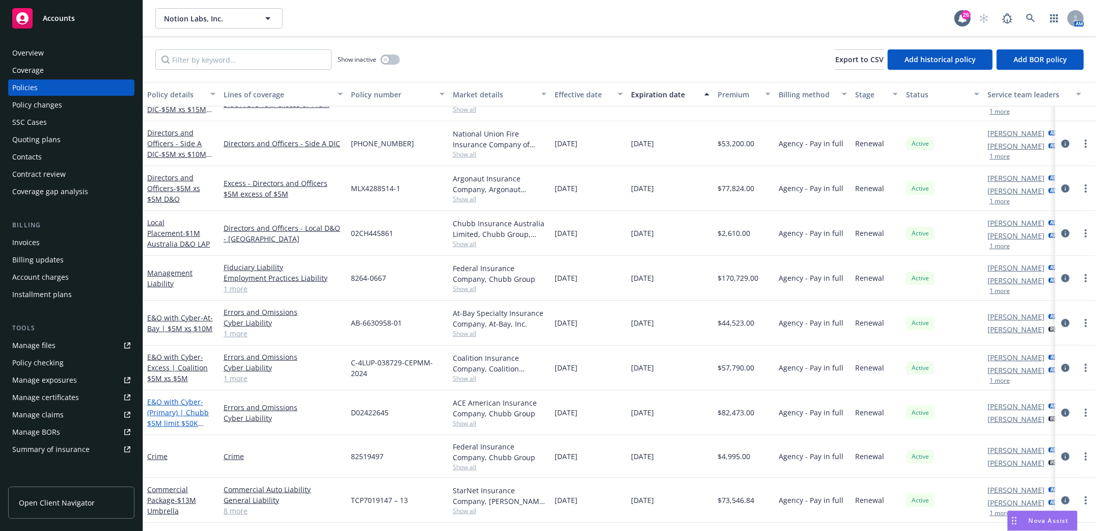
click at [164, 411] on span "- (Primary) | Chubb $5M limit $50K retention" at bounding box center [178, 418] width 62 height 42
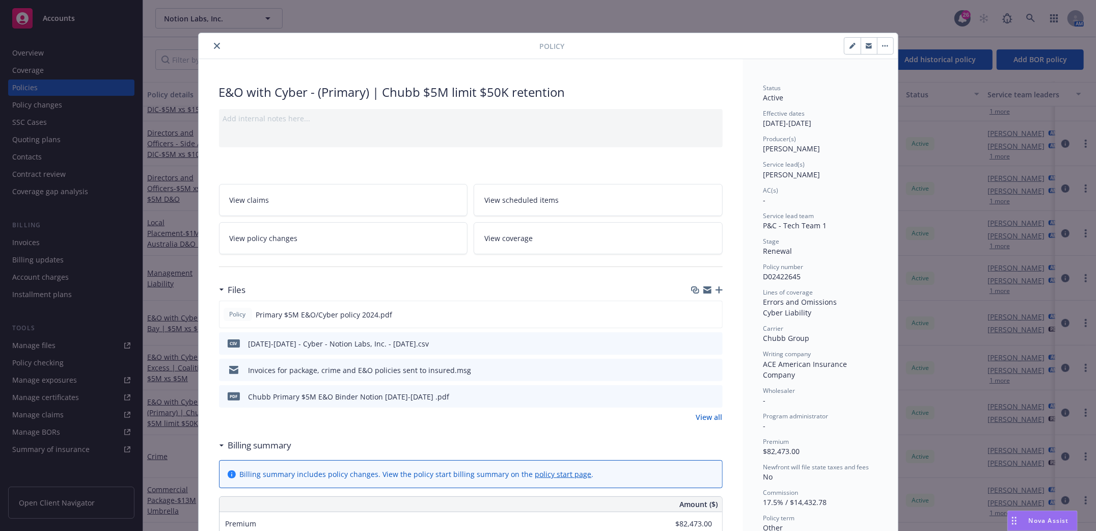
scroll to position [31, 0]
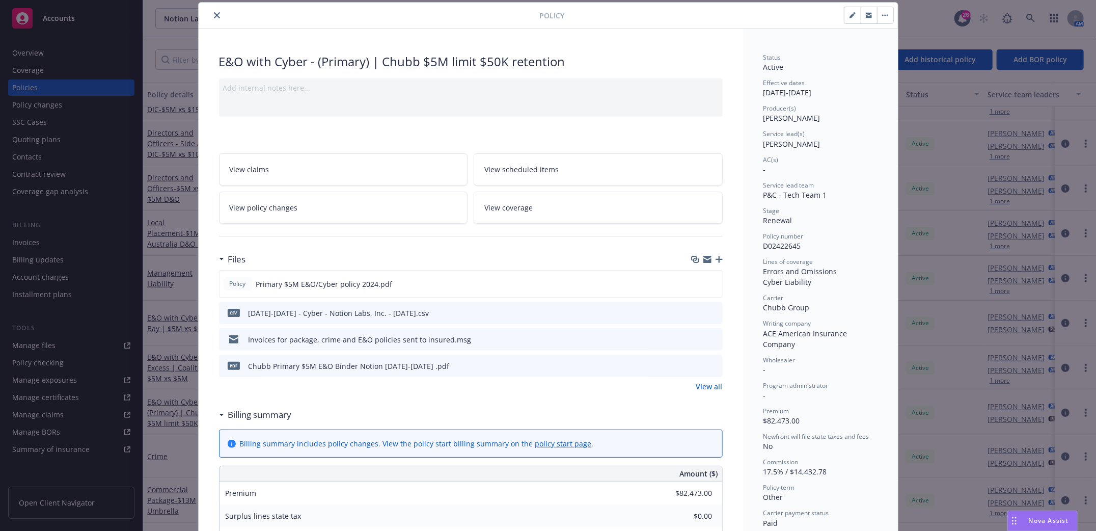
click at [715, 259] on icon "button" at bounding box center [718, 259] width 7 height 7
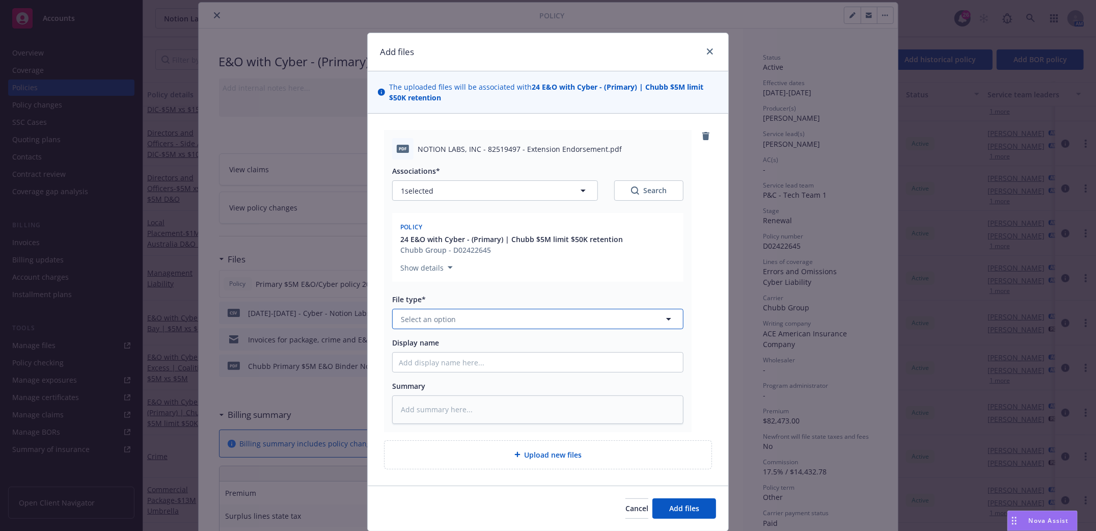
click at [479, 322] on button "Select an option" at bounding box center [537, 319] width 291 height 20
drag, startPoint x: 462, startPoint y: 320, endPoint x: 343, endPoint y: 322, distance: 119.2
click at [345, 321] on div "Add files The uploaded files will be associated with 24 E&O with Cyber - (Prima…" at bounding box center [548, 265] width 1096 height 531
type input "endorsement"
click at [432, 347] on span "Endorsement" at bounding box center [426, 347] width 47 height 11
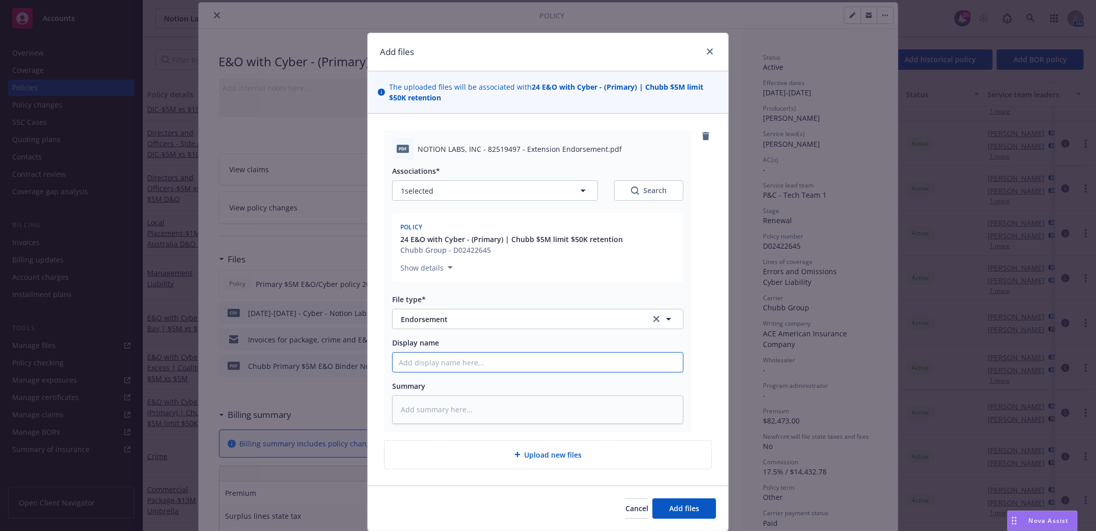
click at [435, 368] on input "Display name" at bounding box center [538, 361] width 290 height 19
type textarea "x"
type input "E"
type textarea "x"
type input "En"
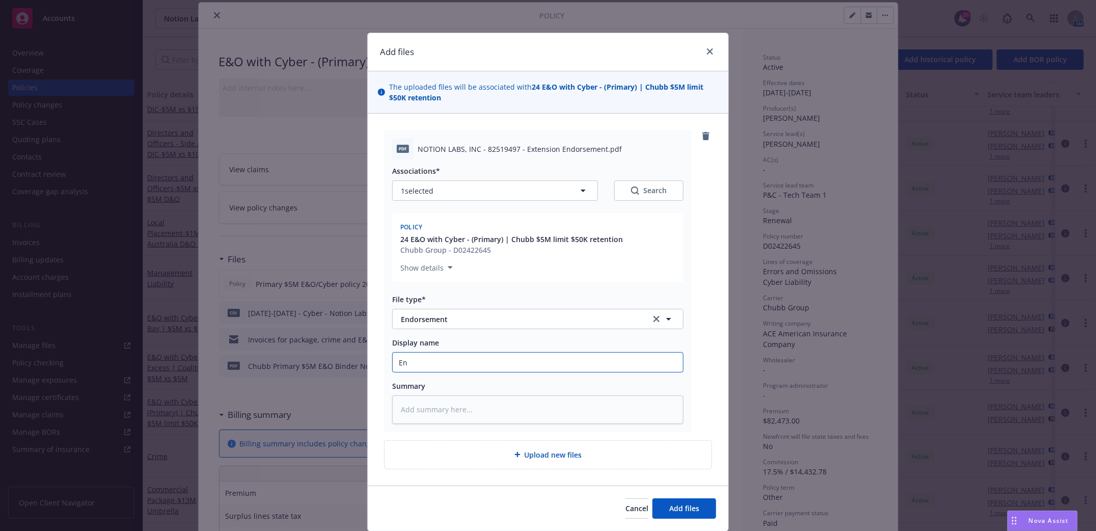
type textarea "x"
type input "End"
type textarea "x"
type input "Endt"
type textarea "x"
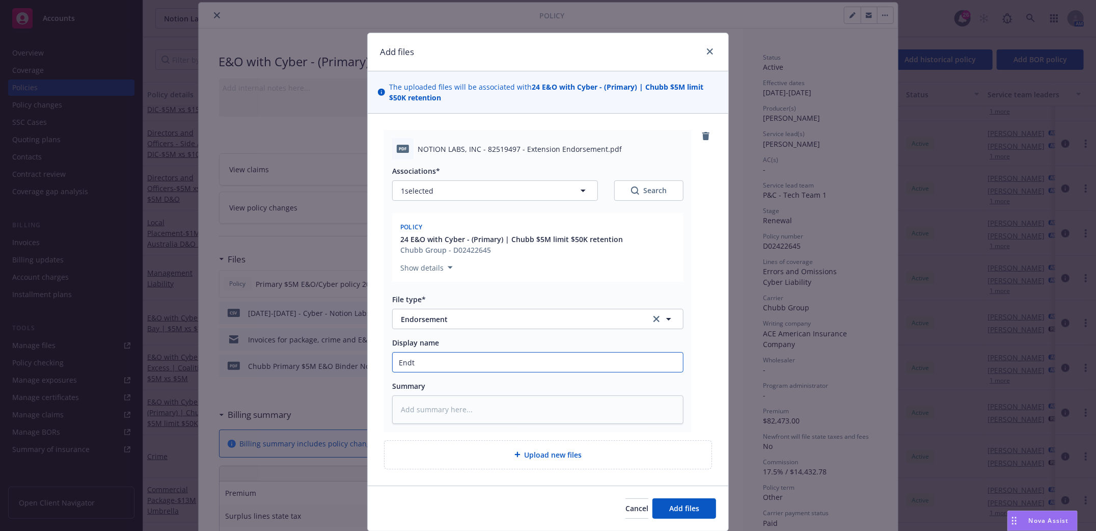
type input "Endt"
type textarea "x"
type input "Endt e"
type textarea "x"
type input "Endt ex"
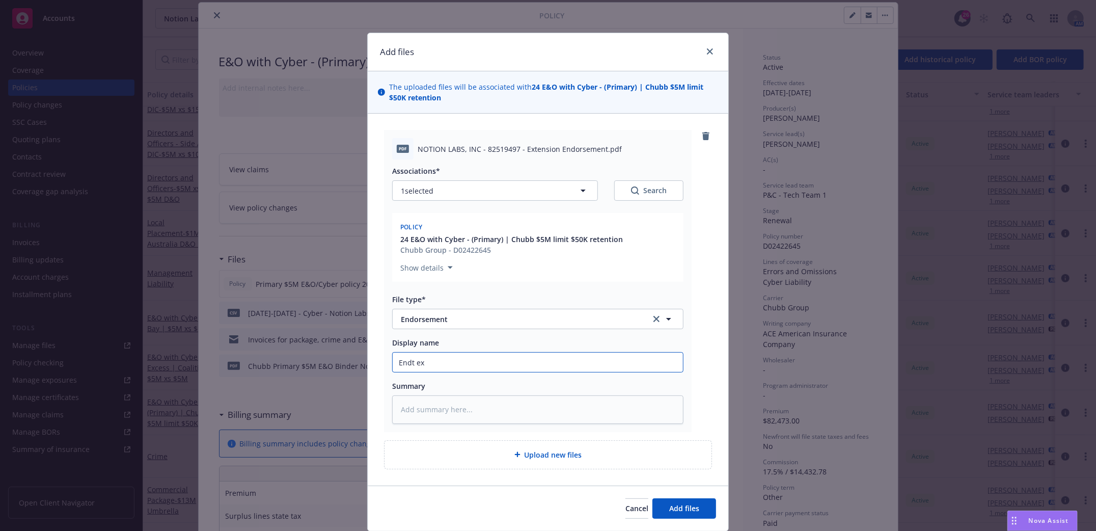
type textarea "x"
type input "Endt ext"
type textarea "x"
type input "Endt exte"
type textarea "x"
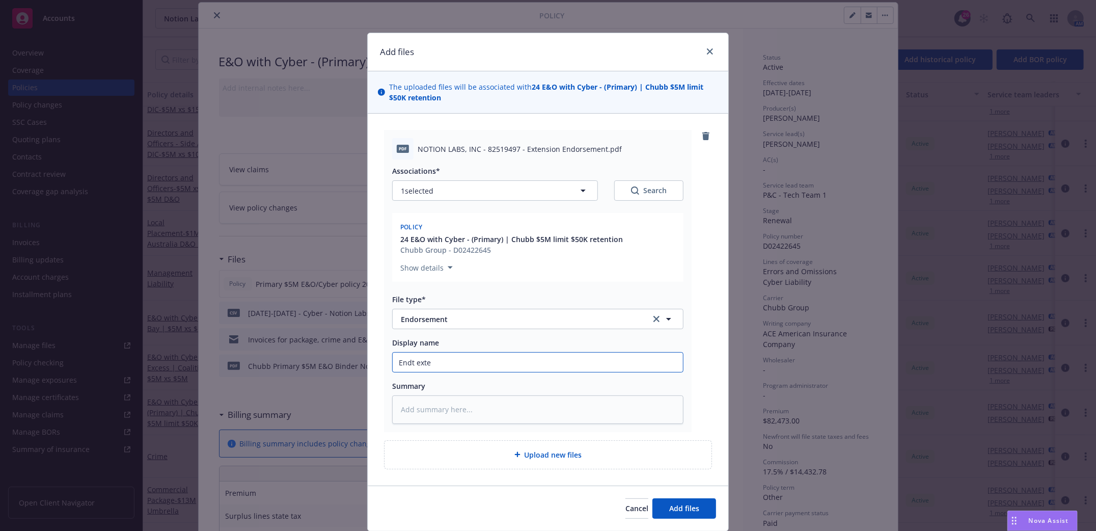
type input "Endt exten"
type textarea "x"
type input "Endt extend"
type textarea "x"
type input "Endt extend"
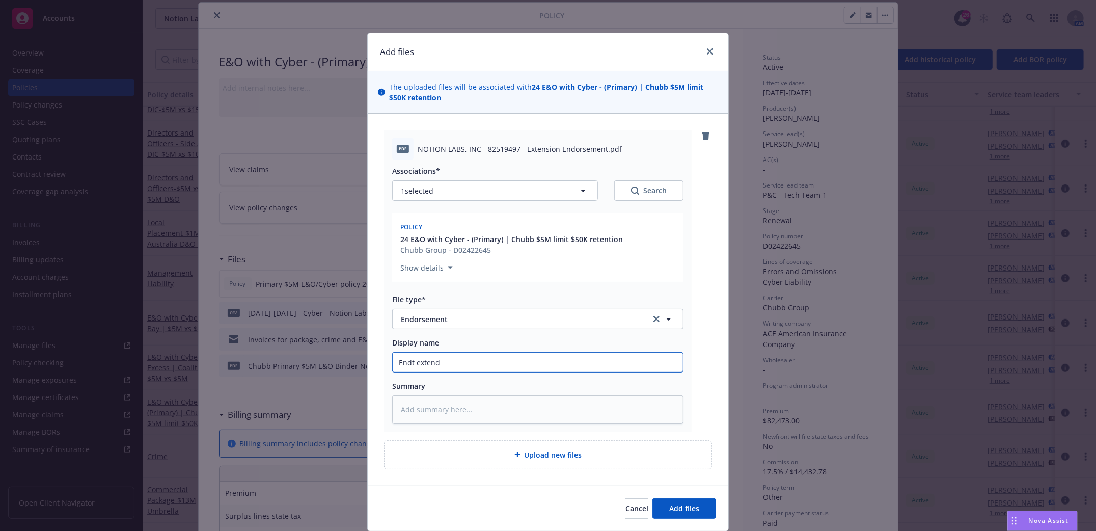
type textarea "x"
type input "Endt extend to"
type textarea "x"
type input "Endt extend to"
type textarea "x"
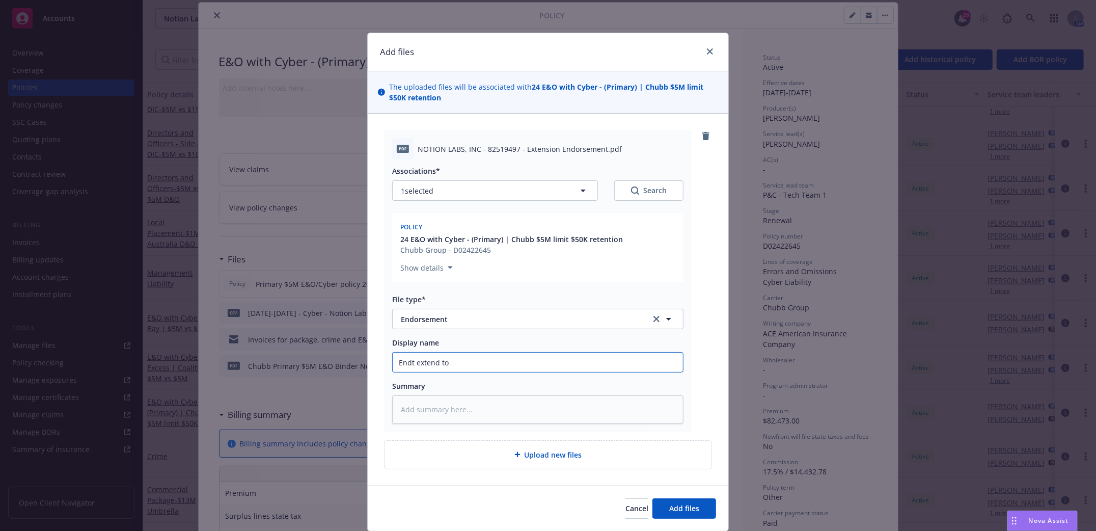
type input "Endt extend to 1"
type textarea "x"
type input "Endt extend to 11"
type textarea "x"
type input "Endt extend to 11/"
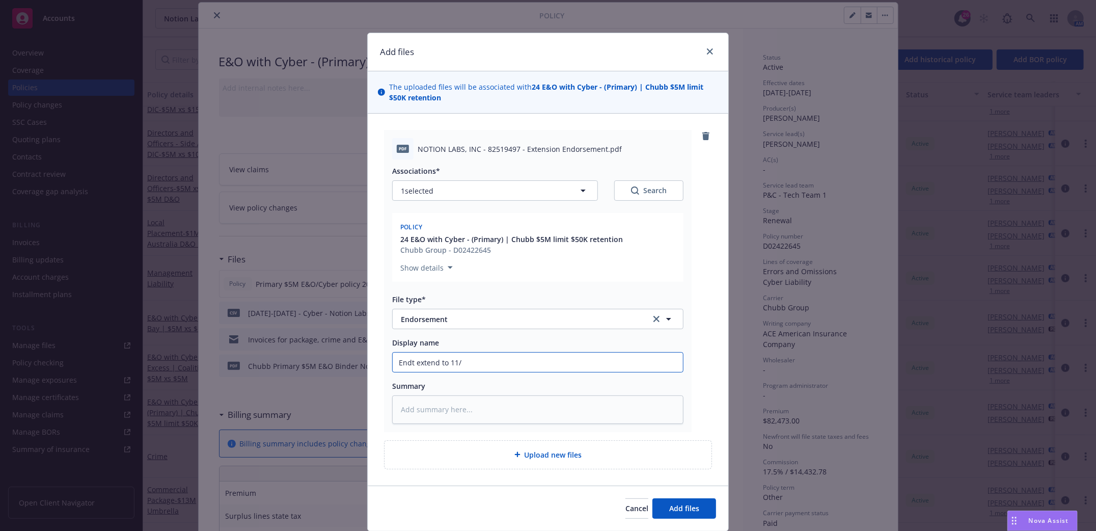
type textarea "x"
type input "Endt extend to 11/1"
type textarea "x"
type input "Endt extend to 11/1/"
type textarea "x"
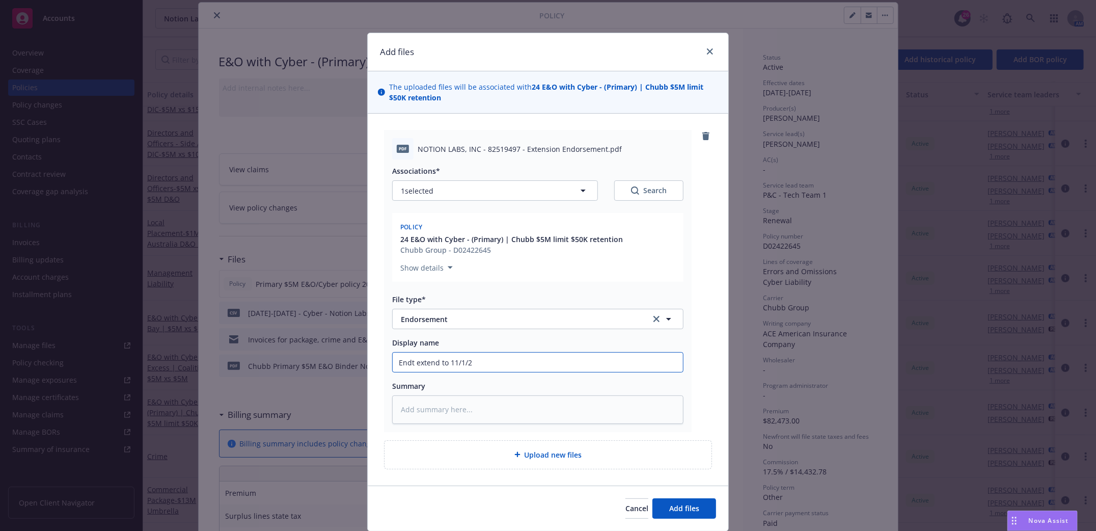
type input "Endt extend to [DATE]"
type textarea "x"
type input "Endt extend to 11/1/202"
type textarea "x"
type input "Endt extend to [DATE]"
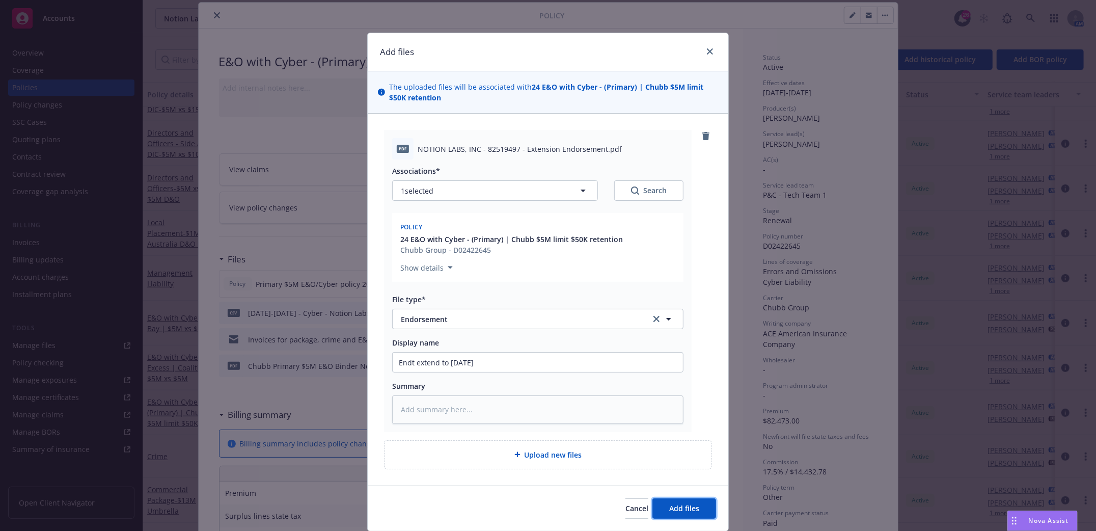
click at [682, 508] on span "Add files" at bounding box center [684, 508] width 30 height 10
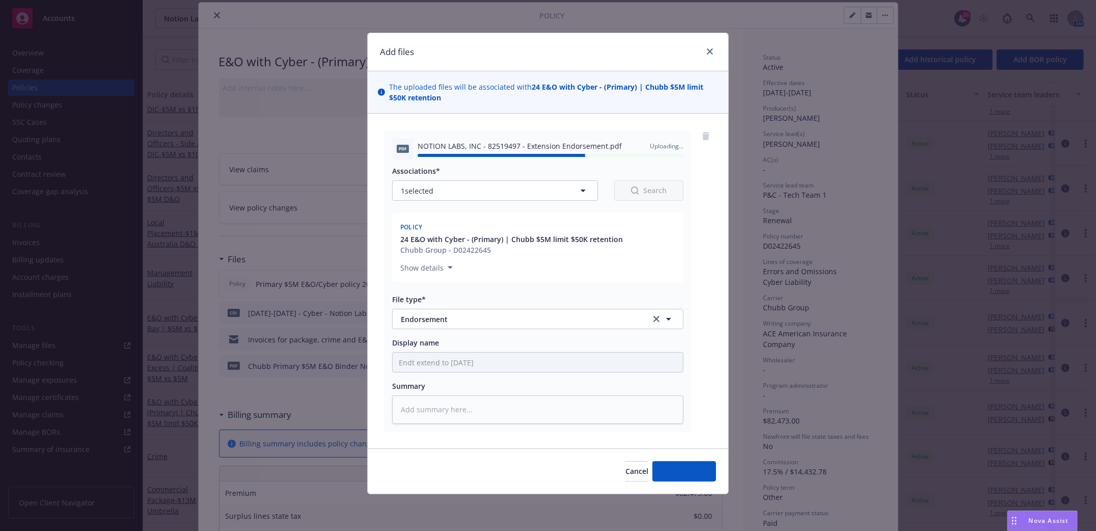
type textarea "x"
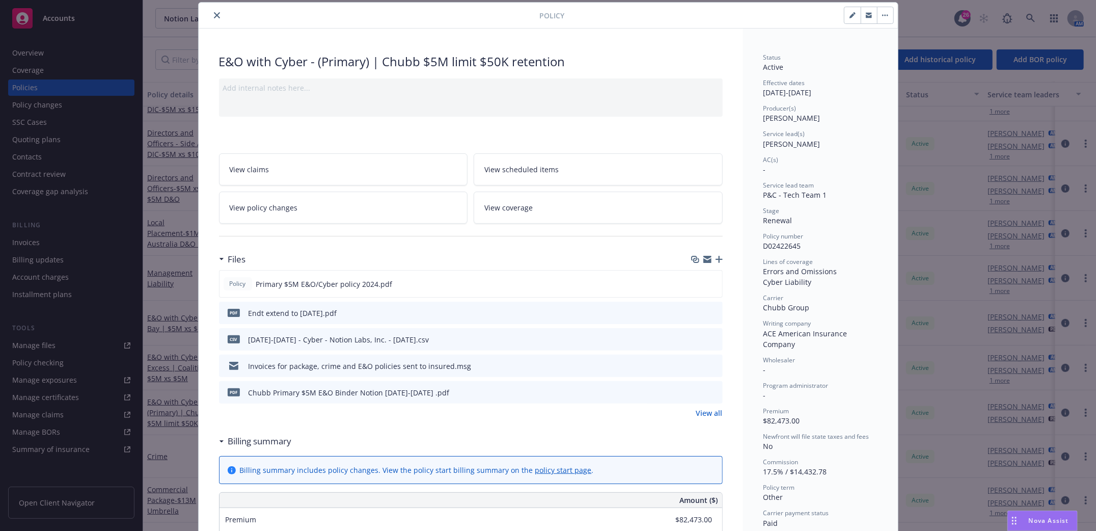
drag, startPoint x: 209, startPoint y: 16, endPoint x: 211, endPoint y: 22, distance: 6.4
click at [214, 16] on icon "close" at bounding box center [217, 15] width 6 height 6
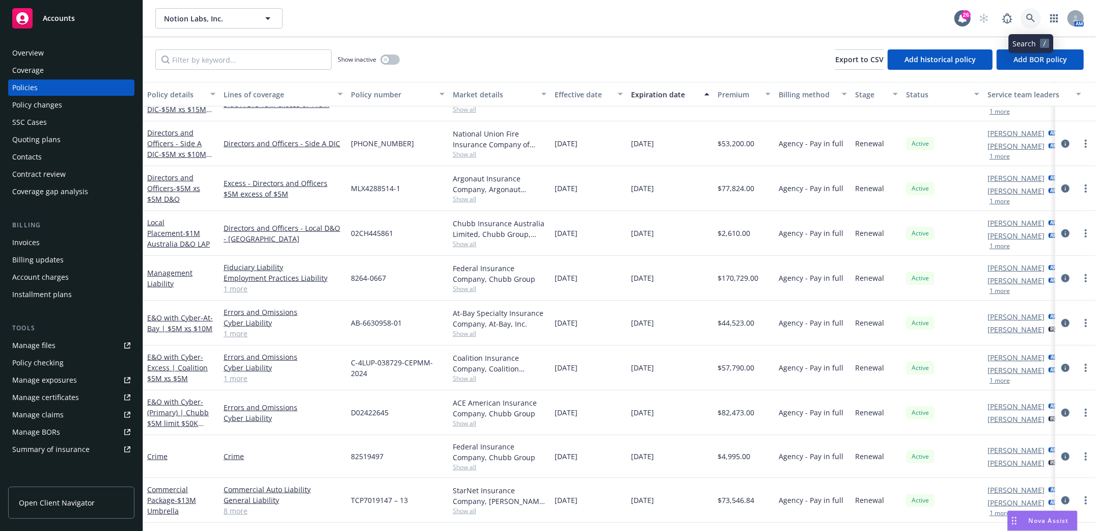
click at [1028, 17] on icon at bounding box center [1030, 18] width 9 height 9
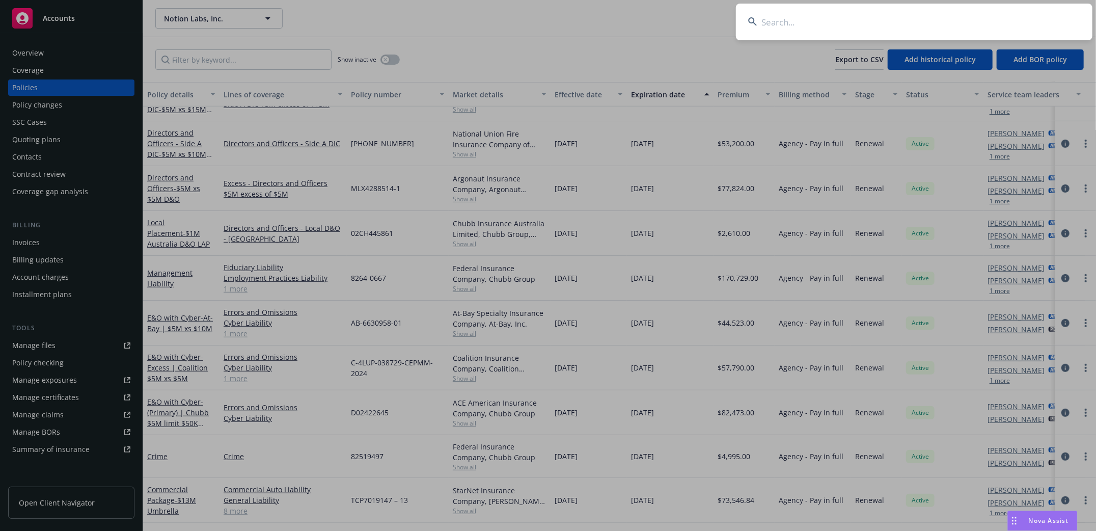
click at [952, 13] on input at bounding box center [914, 22] width 356 height 37
type input "sprout social"
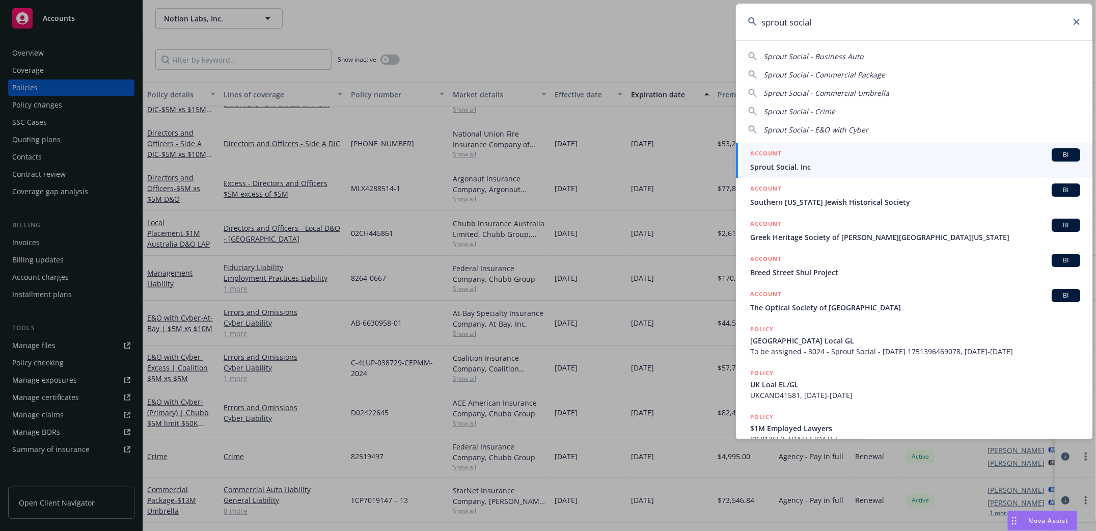
click at [787, 165] on span "Sprout Social, Inc" at bounding box center [915, 166] width 330 height 11
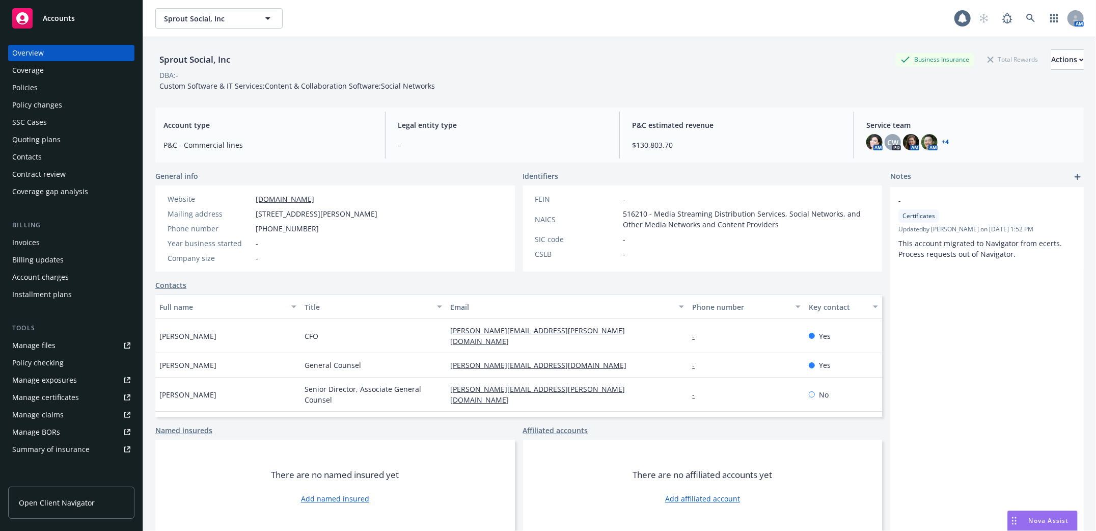
click at [31, 79] on div "Policies" at bounding box center [24, 87] width 25 height 16
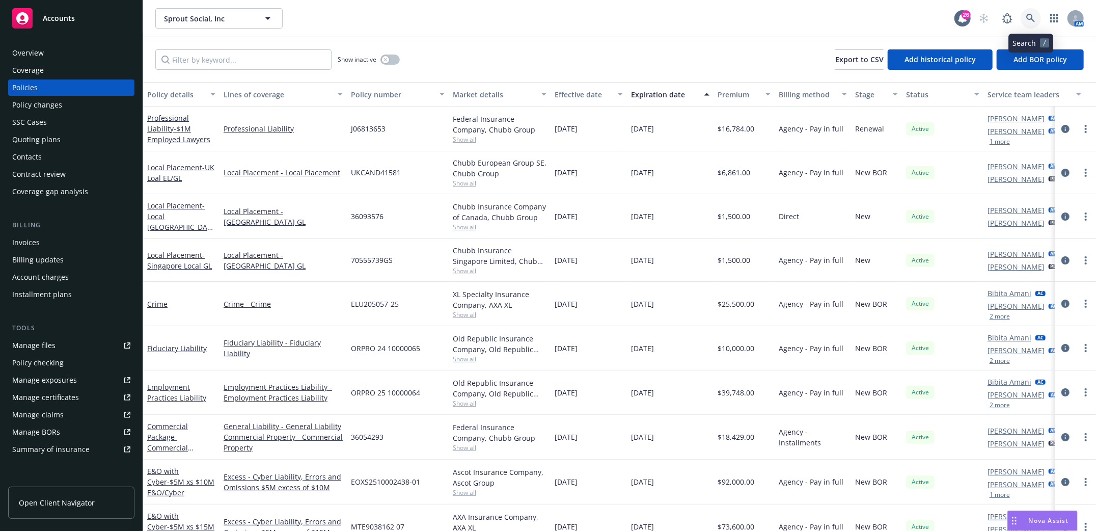
click at [1028, 17] on icon at bounding box center [1030, 18] width 9 height 9
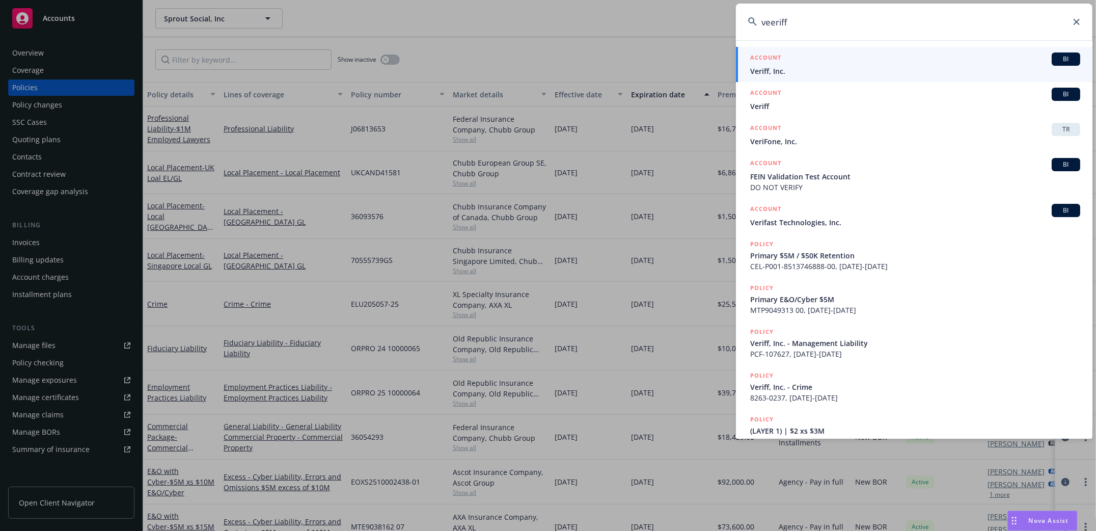
type input "veeriff"
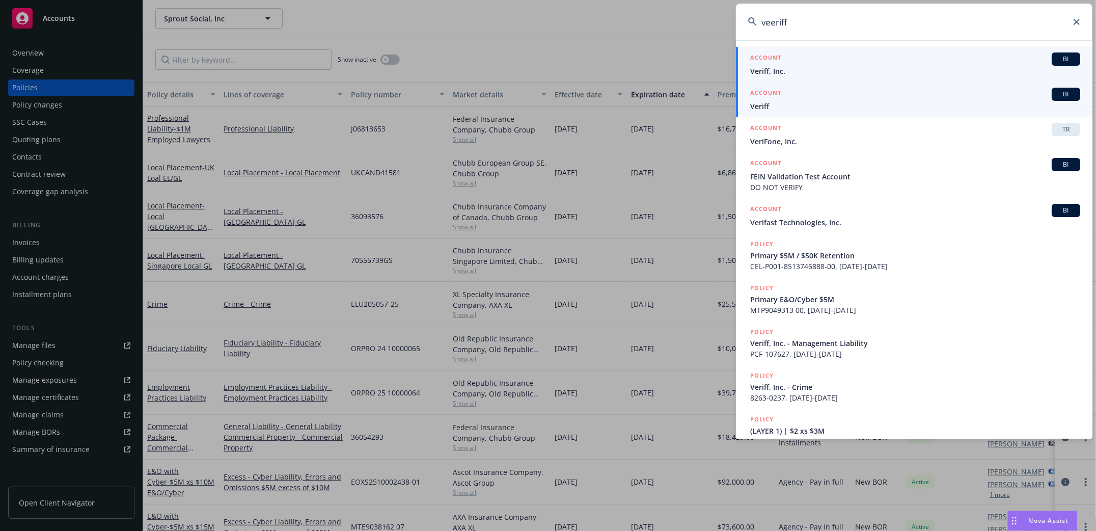
click at [762, 71] on span "Veriff, Inc." at bounding box center [915, 71] width 330 height 11
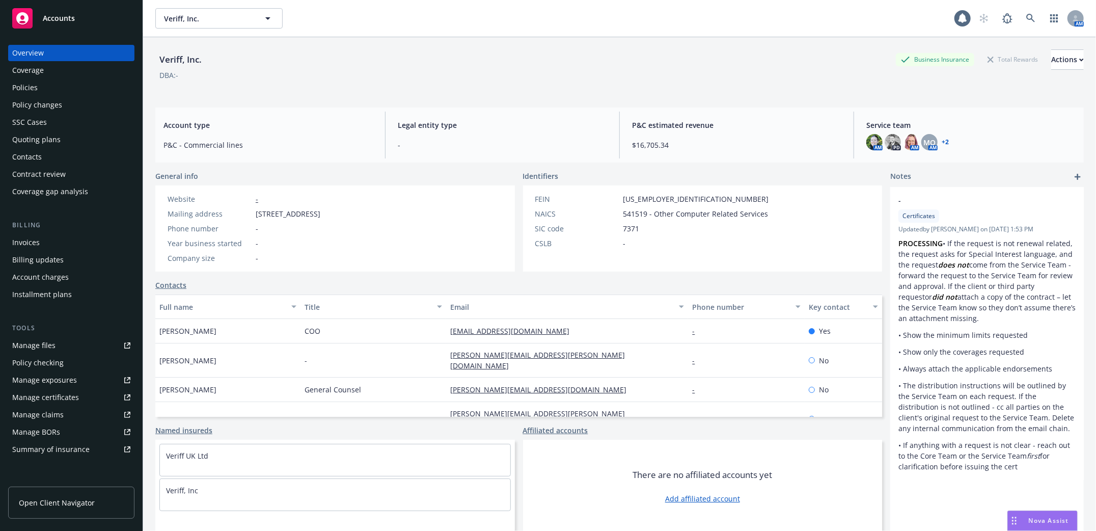
click at [30, 91] on div "Policies" at bounding box center [24, 87] width 25 height 16
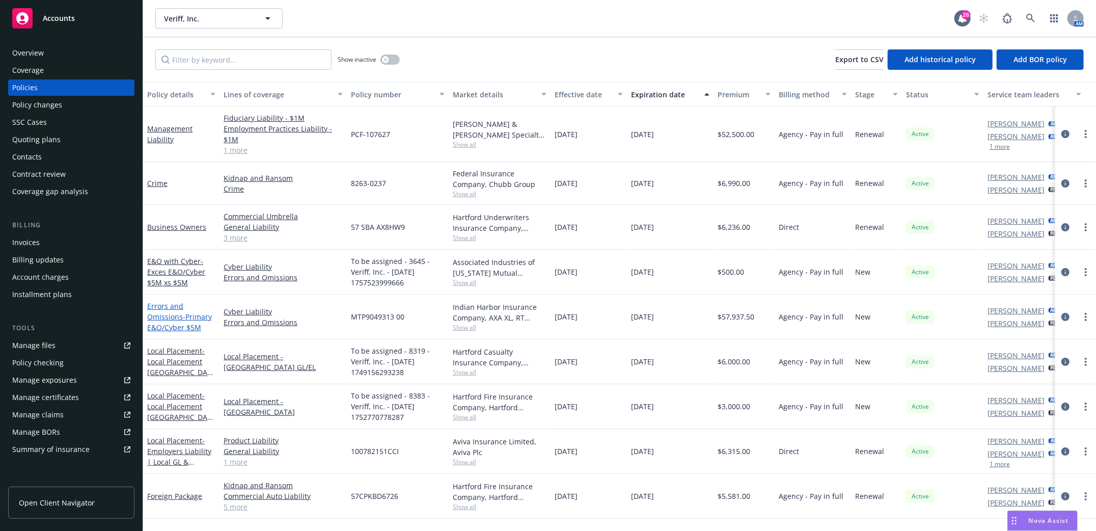
click at [182, 317] on span "- Primary E&O/Cyber $5M" at bounding box center [179, 322] width 65 height 20
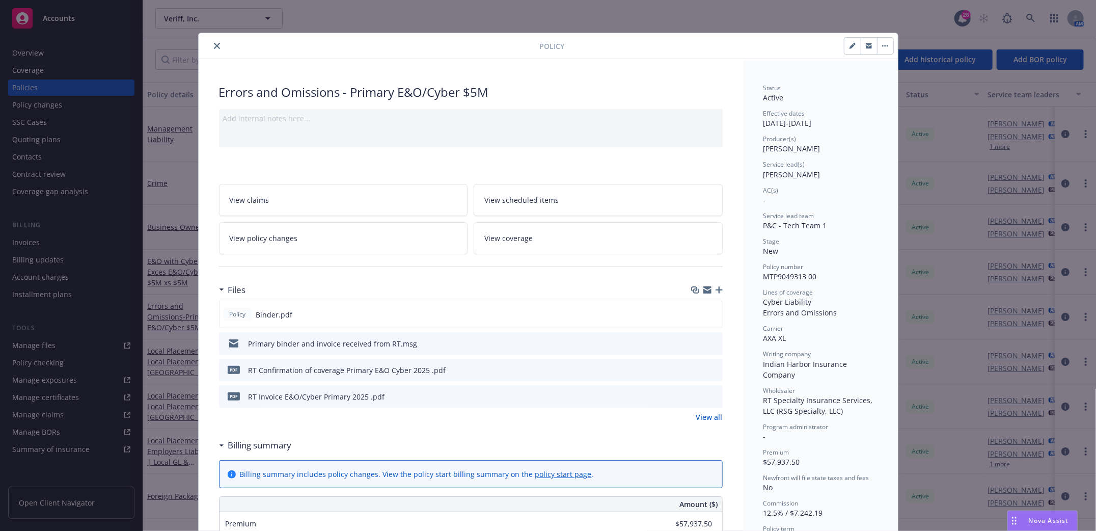
click at [692, 342] on icon "download file" at bounding box center [695, 342] width 7 height 6
click at [691, 315] on icon "download file" at bounding box center [695, 314] width 8 height 8
click at [214, 44] on icon "close" at bounding box center [217, 46] width 6 height 6
